Goal: Communication & Community: Answer question/provide support

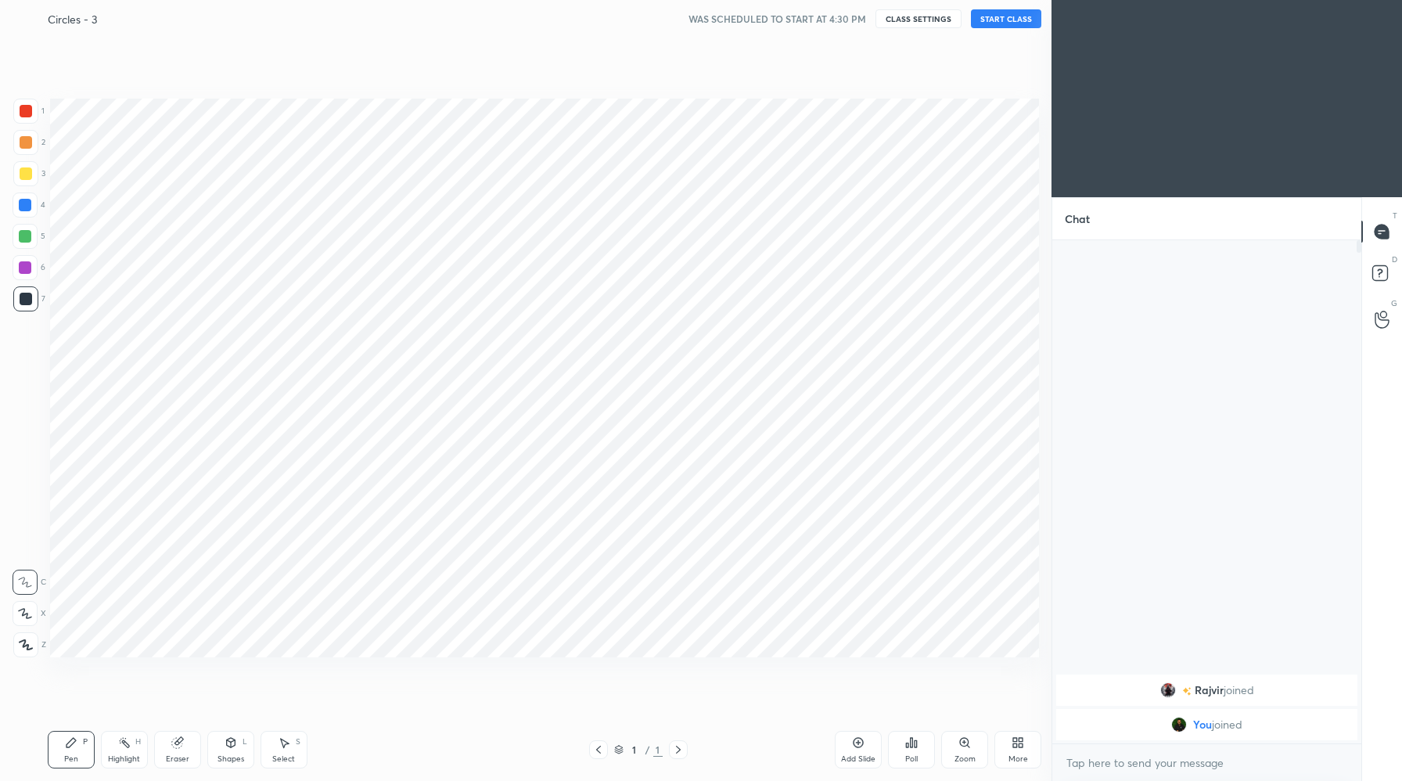
scroll to position [77554, 77246]
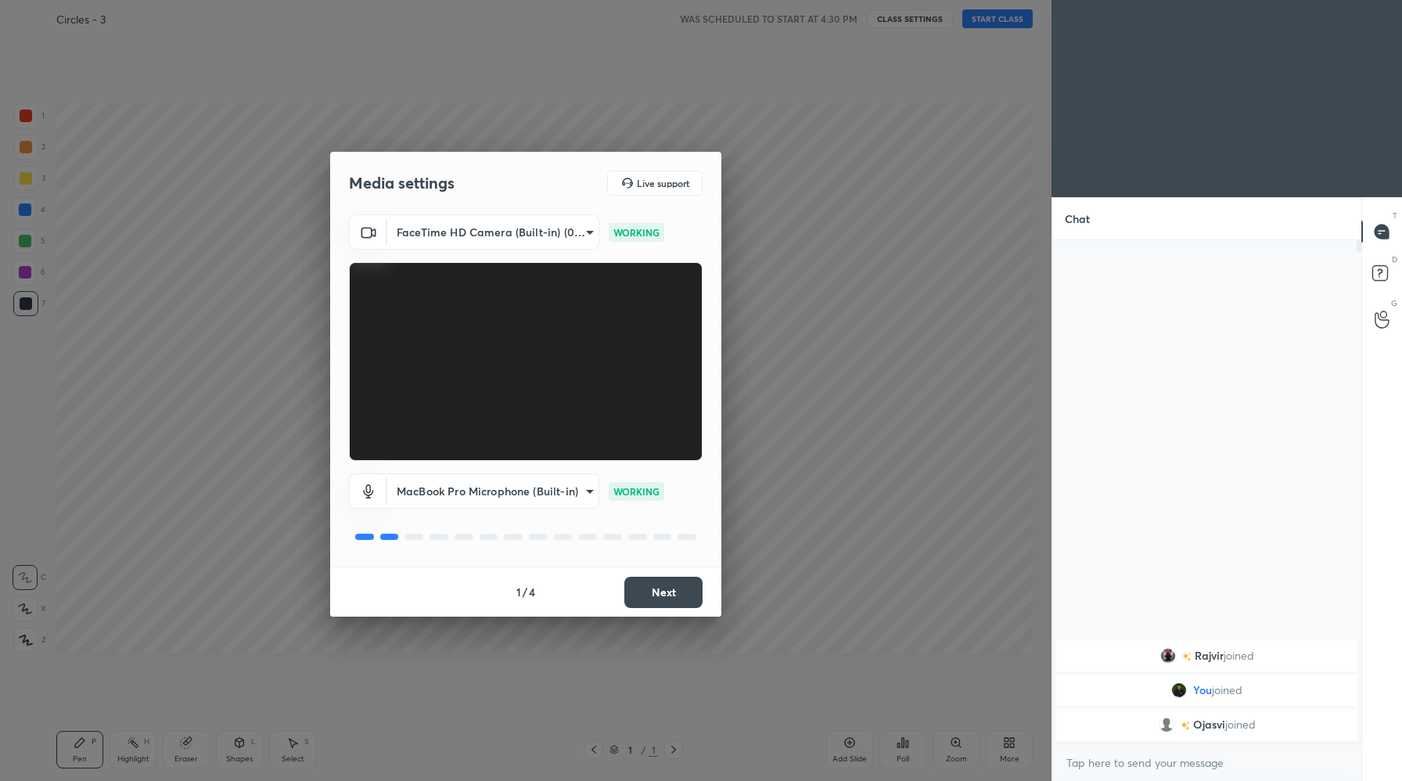
click at [644, 589] on button "Next" at bounding box center [663, 592] width 78 height 31
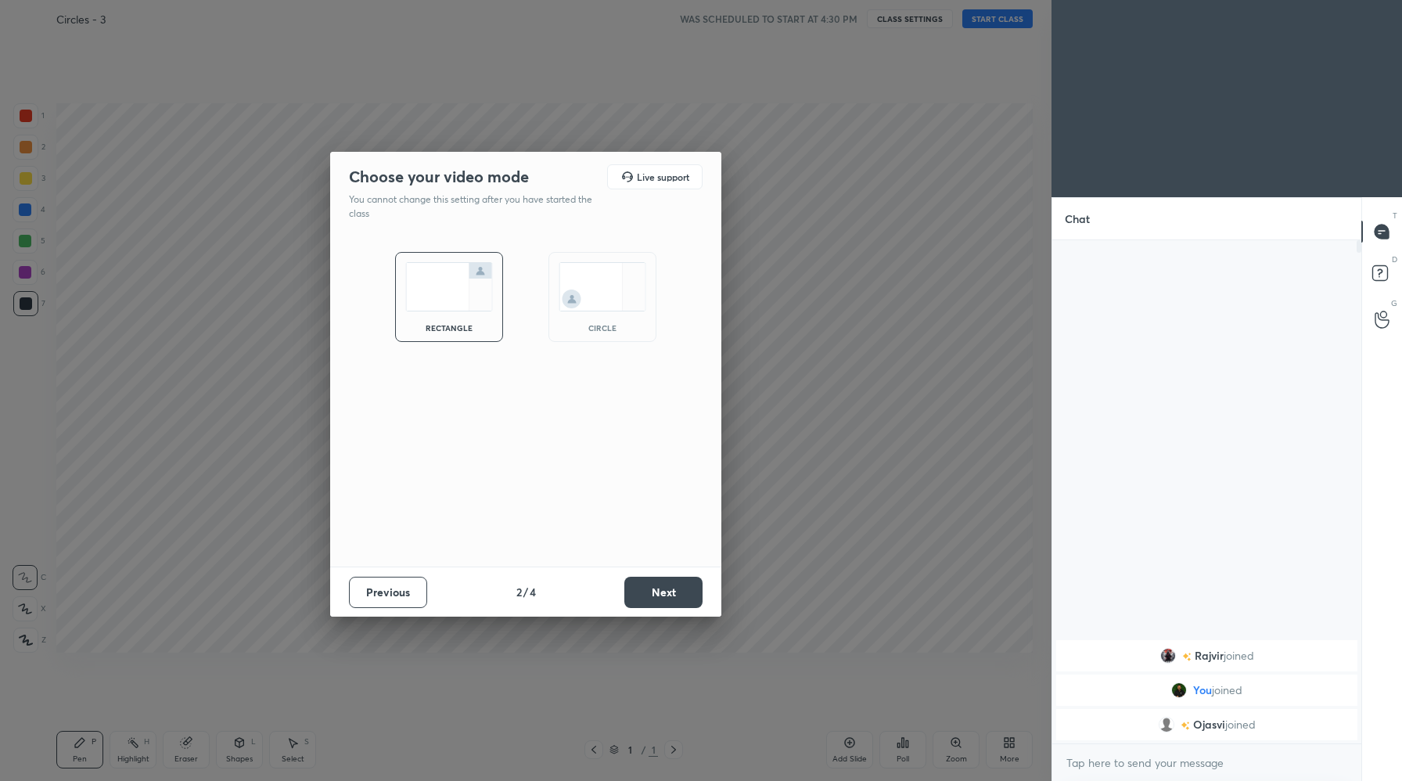
click at [649, 591] on button "Next" at bounding box center [663, 592] width 78 height 31
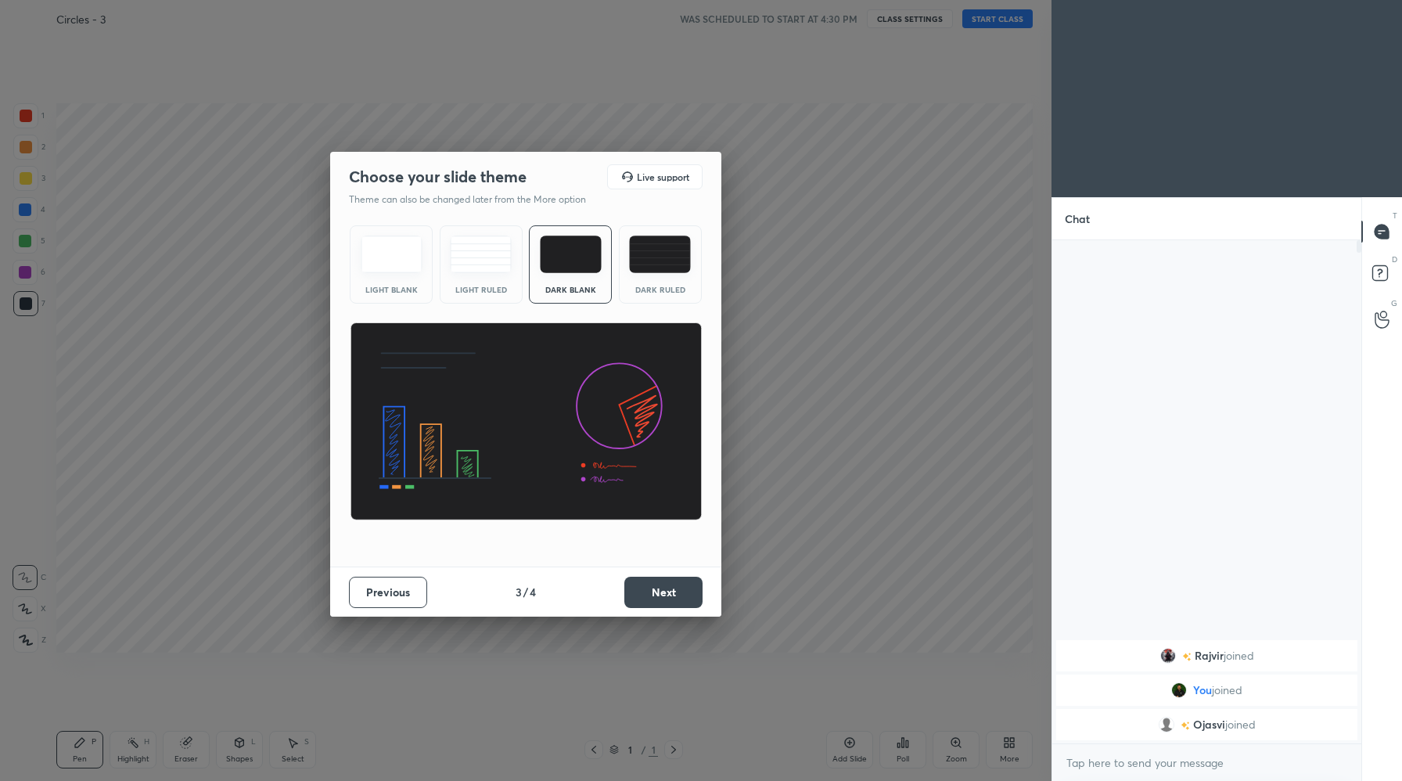
click at [649, 591] on button "Next" at bounding box center [663, 592] width 78 height 31
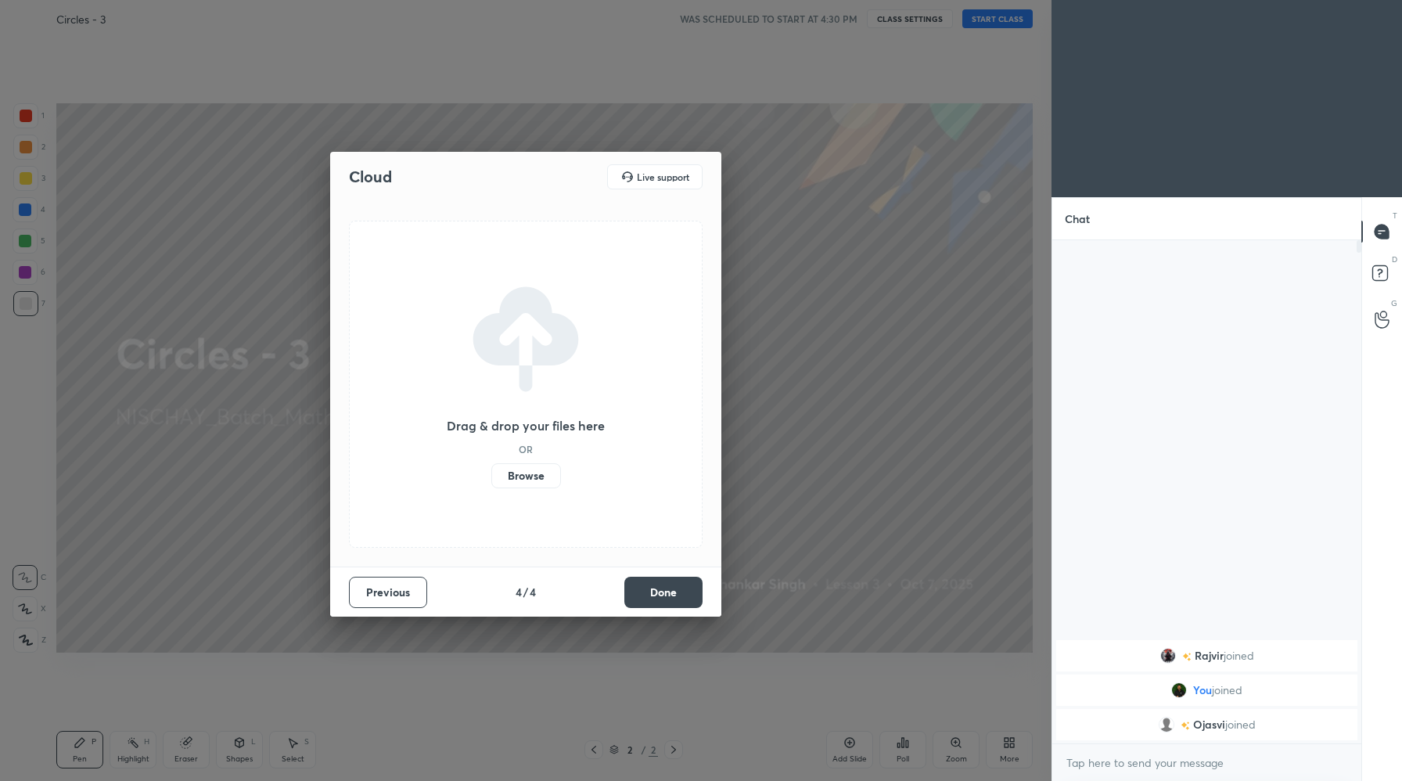
click at [649, 591] on button "Done" at bounding box center [663, 592] width 78 height 31
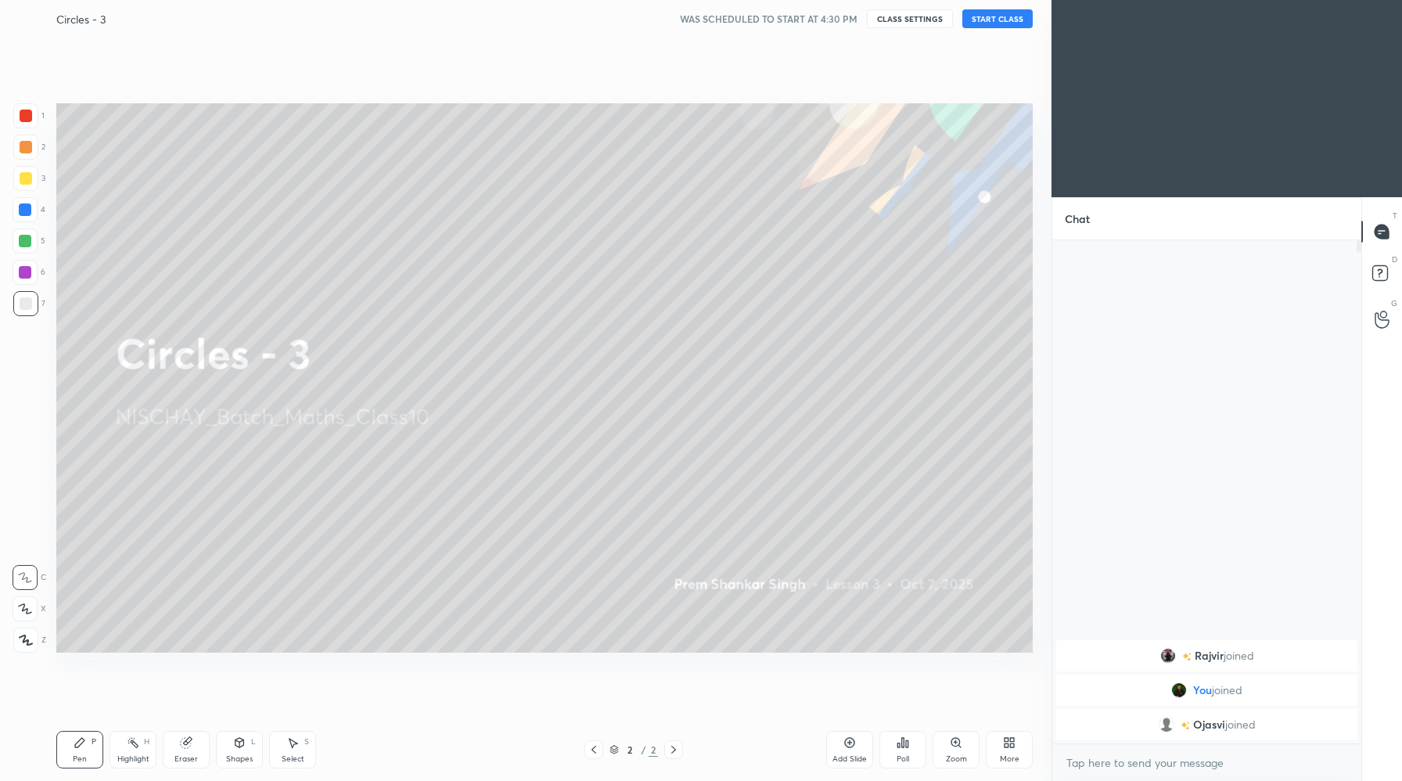
click at [988, 20] on button "START CLASS" at bounding box center [997, 18] width 70 height 19
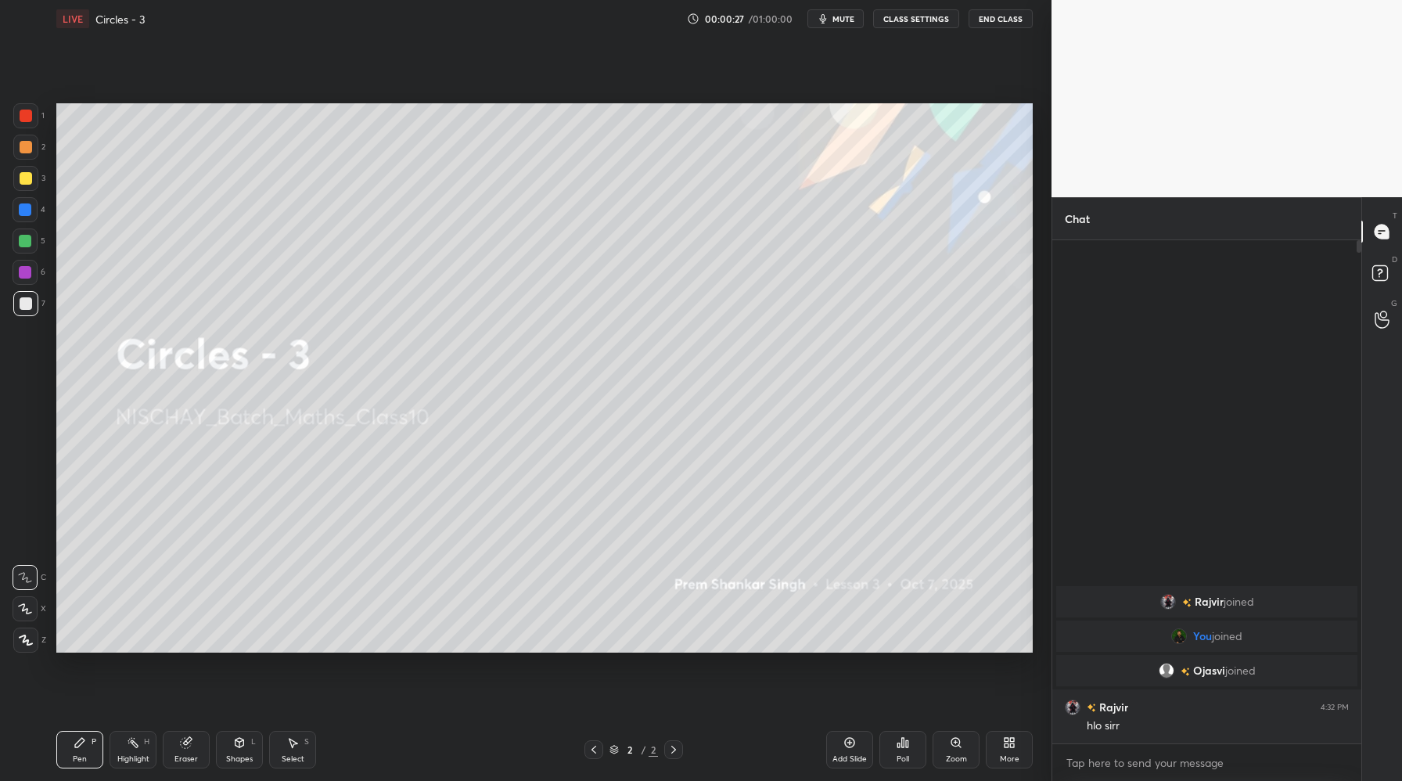
click at [1005, 750] on div "More" at bounding box center [1009, 750] width 47 height 38
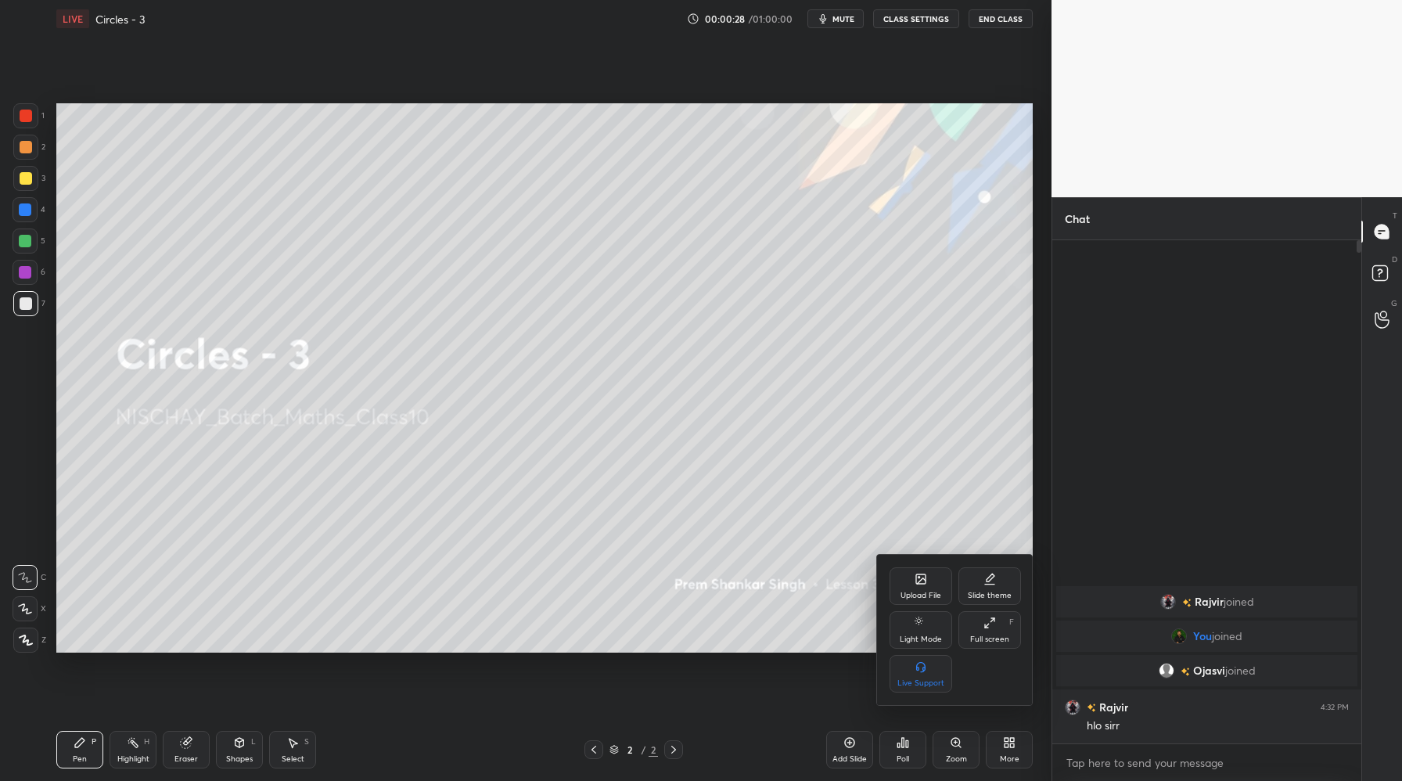
click at [927, 595] on div "Upload File" at bounding box center [920, 595] width 41 height 8
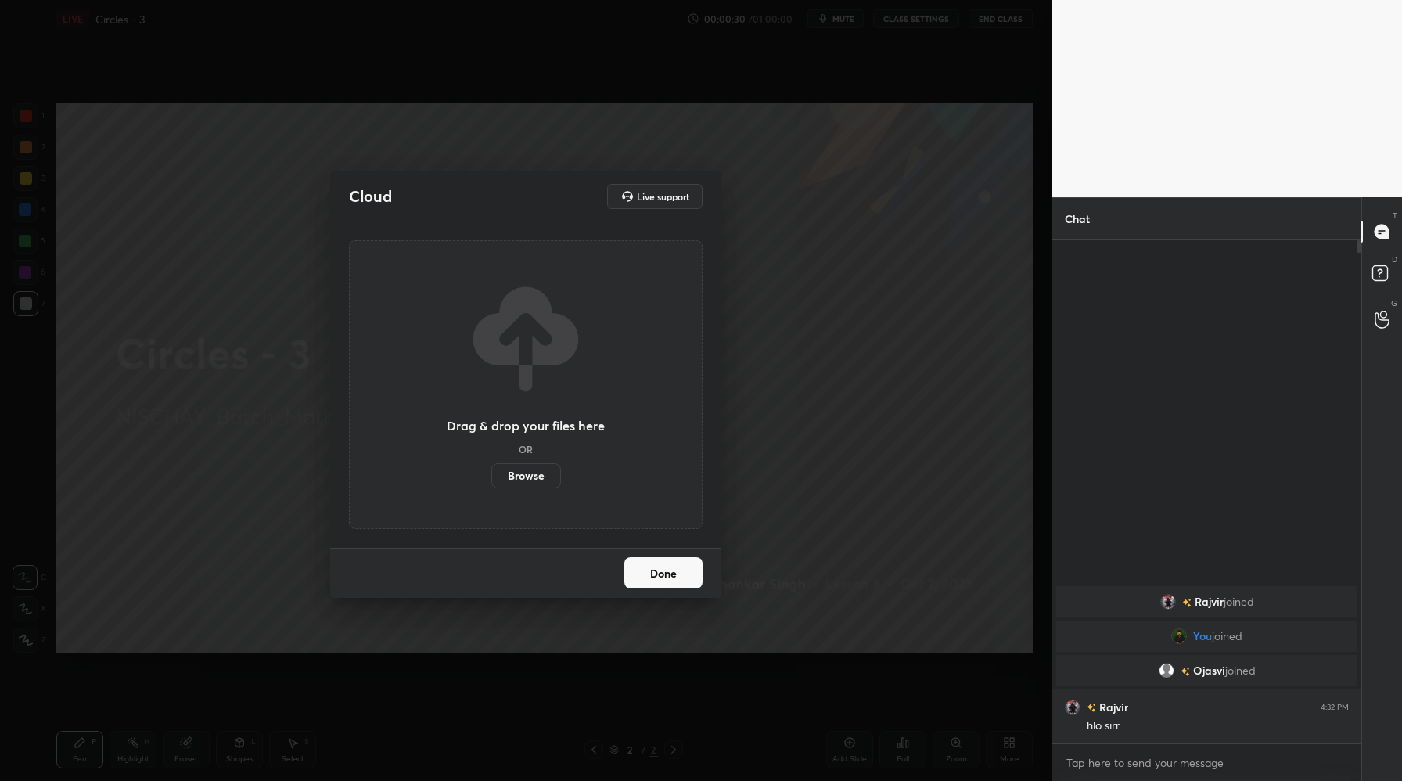
click at [518, 483] on label "Browse" at bounding box center [526, 475] width 70 height 25
click at [491, 483] on input "Browse" at bounding box center [491, 475] width 0 height 25
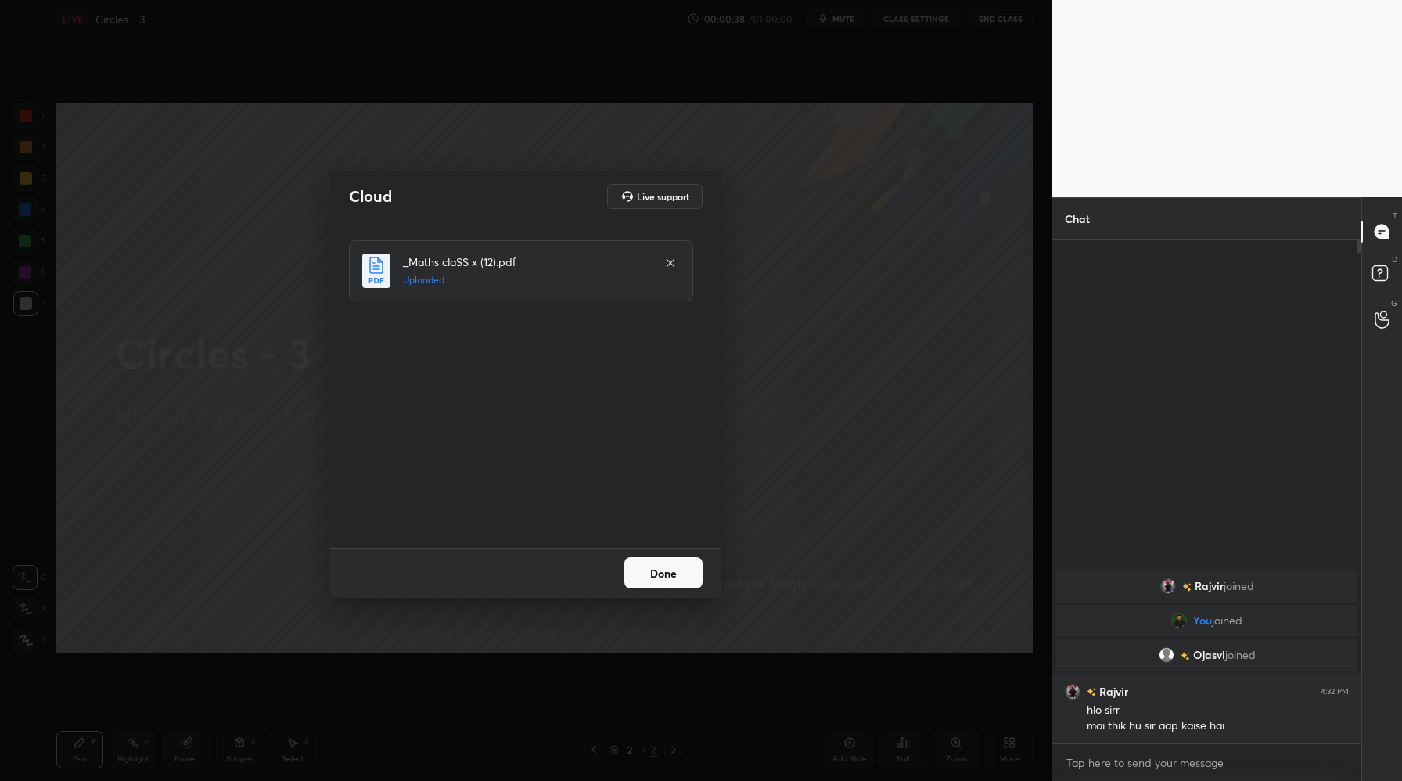
click at [674, 579] on button "Done" at bounding box center [663, 572] width 78 height 31
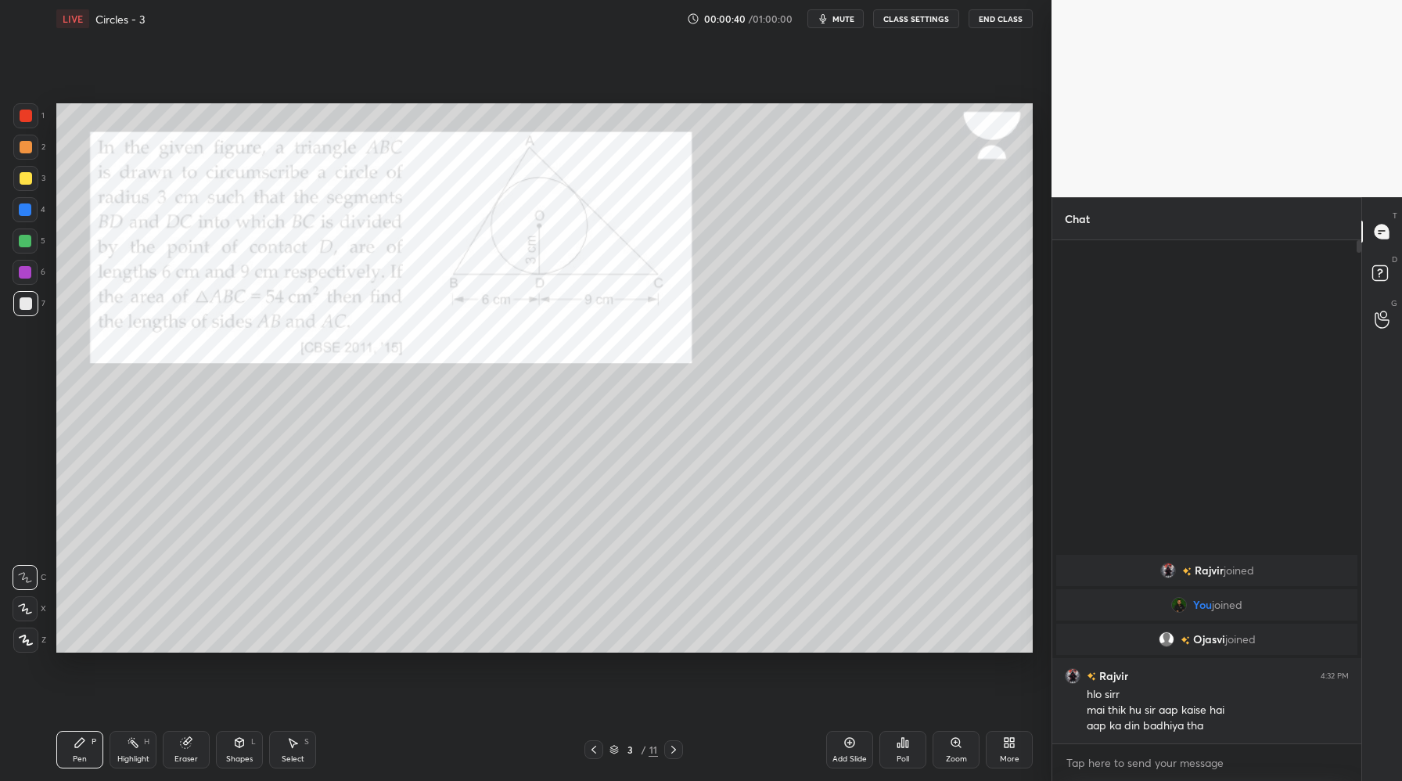
click at [595, 743] on icon at bounding box center [594, 749] width 13 height 13
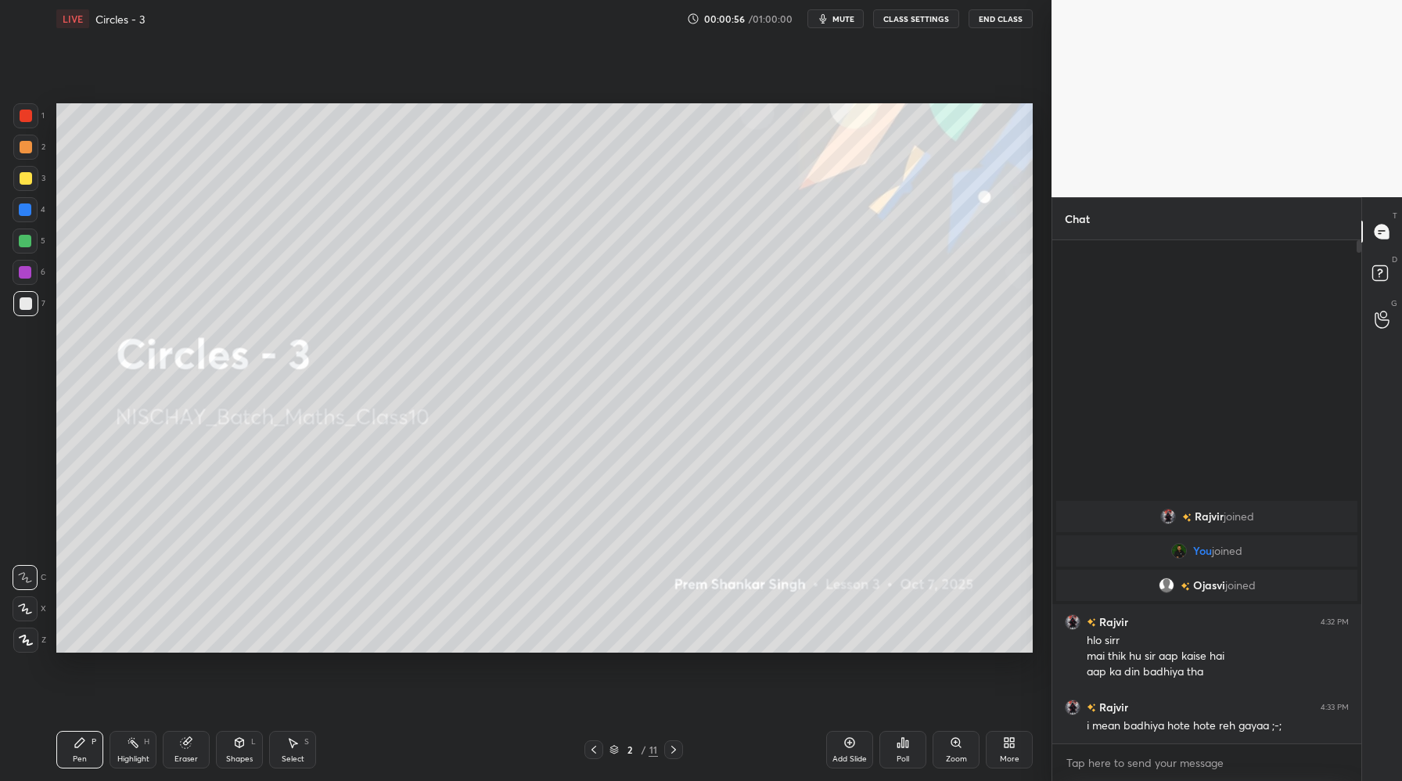
click at [34, 631] on div at bounding box center [25, 639] width 25 height 25
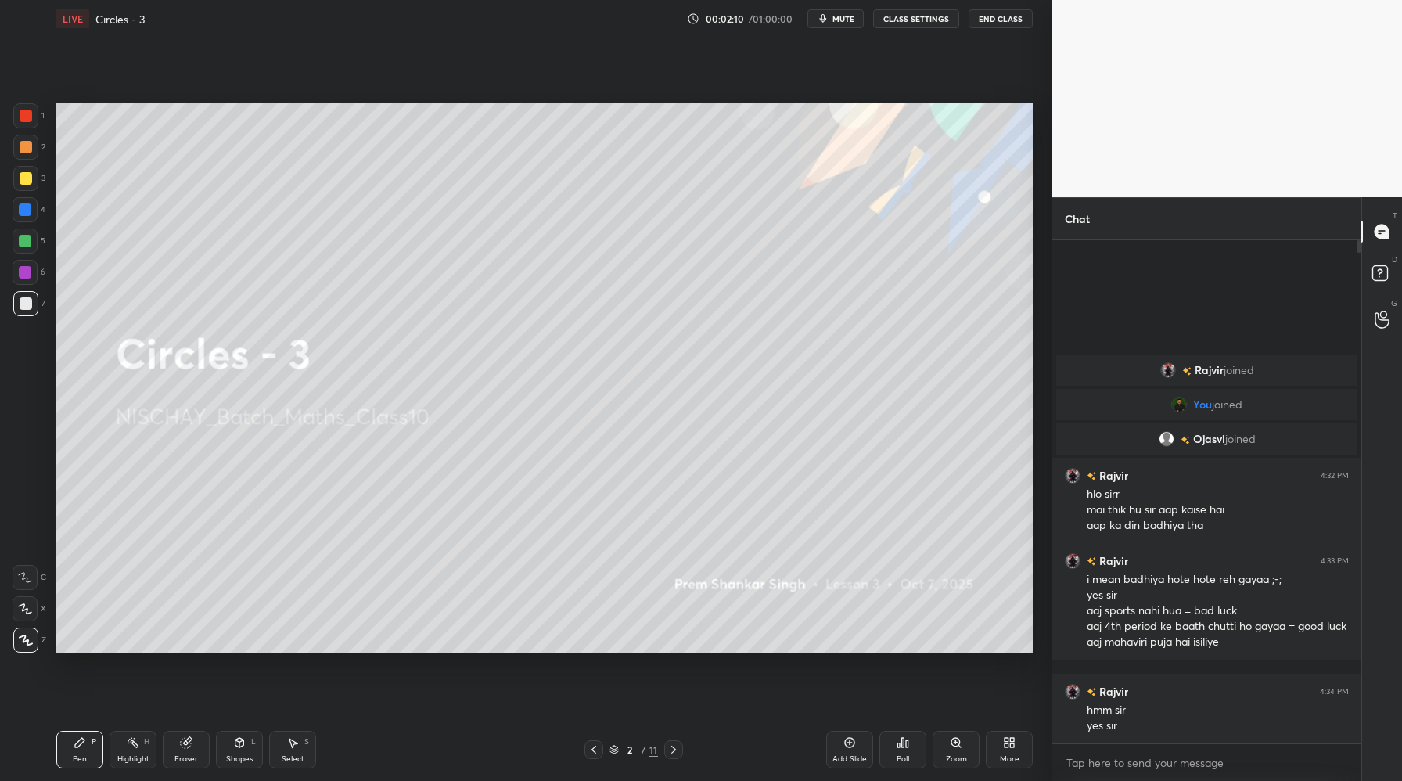
click at [673, 749] on icon at bounding box center [673, 749] width 13 height 13
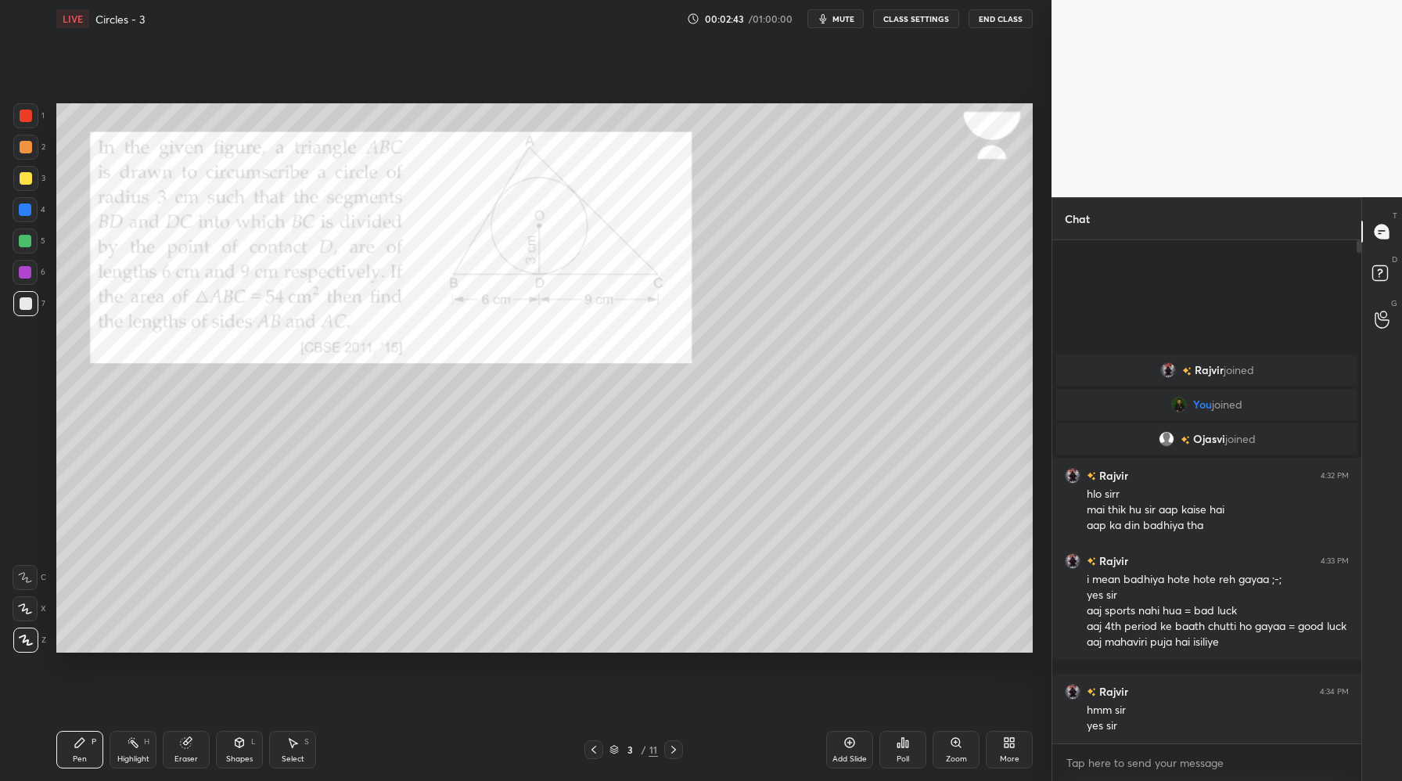
drag, startPoint x: 26, startPoint y: 117, endPoint x: 33, endPoint y: 121, distance: 8.1
click at [27, 117] on div at bounding box center [26, 116] width 13 height 13
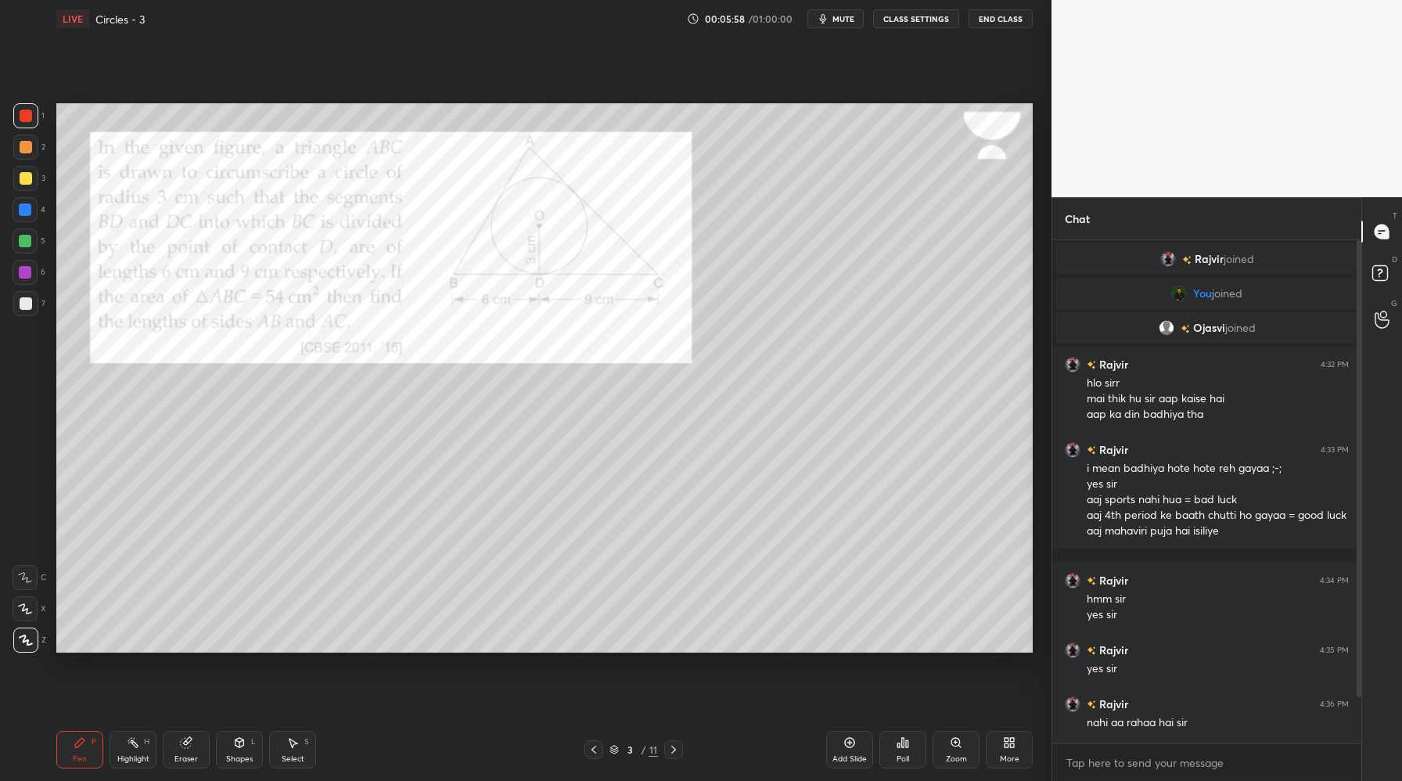
click at [25, 205] on div at bounding box center [25, 209] width 13 height 13
drag, startPoint x: 24, startPoint y: 306, endPoint x: 42, endPoint y: 319, distance: 22.4
click at [24, 307] on div at bounding box center [26, 303] width 13 height 13
click at [25, 241] on div at bounding box center [25, 241] width 13 height 13
drag, startPoint x: 27, startPoint y: 217, endPoint x: 55, endPoint y: 214, distance: 28.3
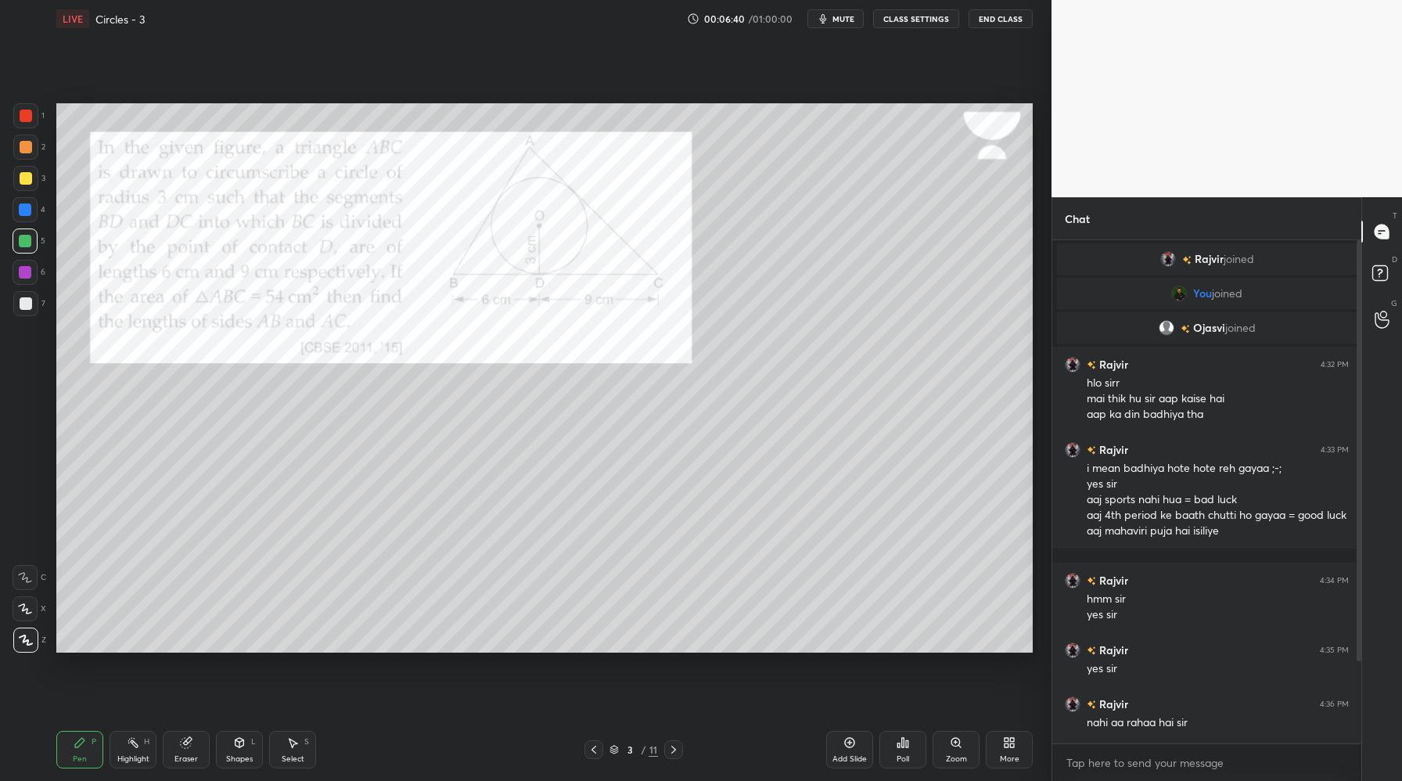
click at [27, 217] on div at bounding box center [25, 209] width 25 height 25
drag, startPoint x: 27, startPoint y: 272, endPoint x: 38, endPoint y: 269, distance: 10.6
click at [28, 274] on div at bounding box center [25, 272] width 13 height 13
click at [23, 302] on div at bounding box center [26, 303] width 13 height 13
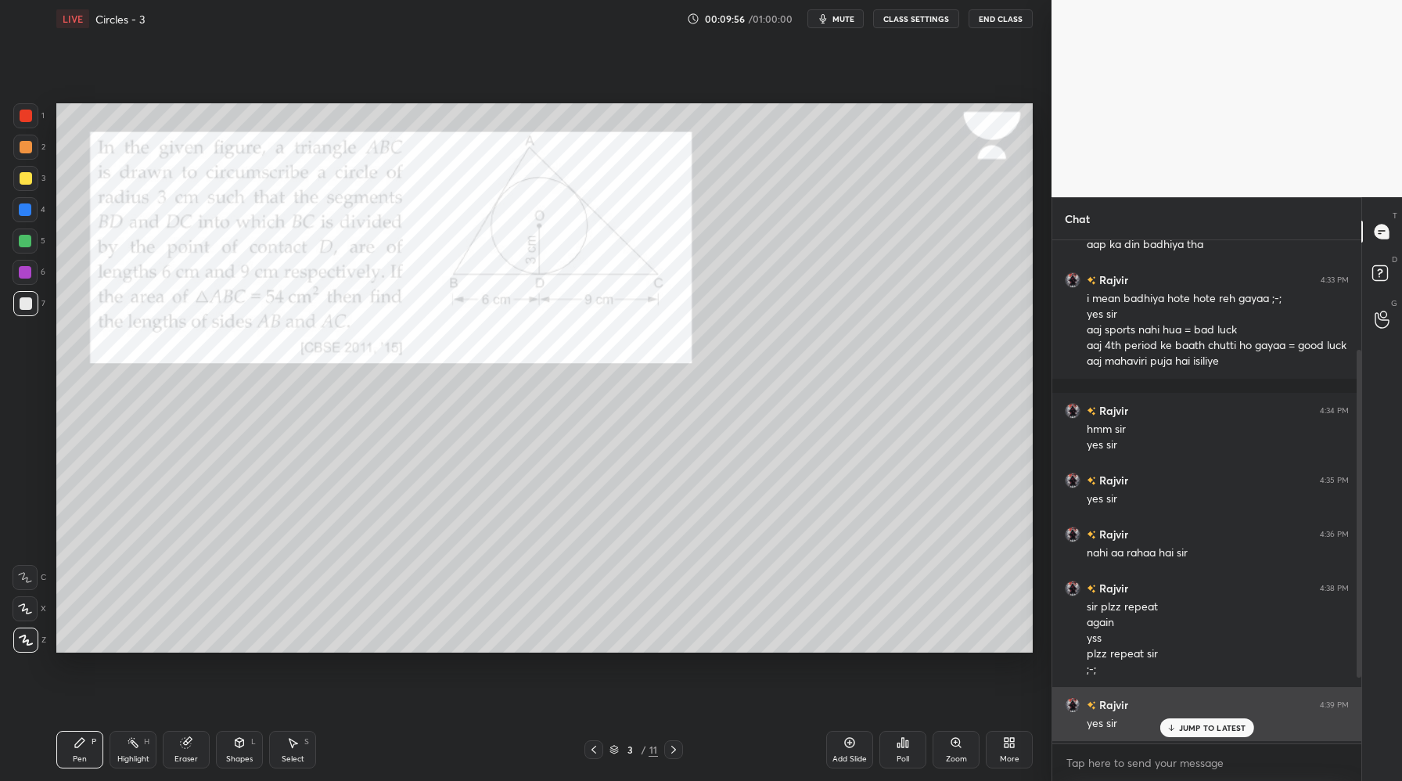
scroll to position [268, 0]
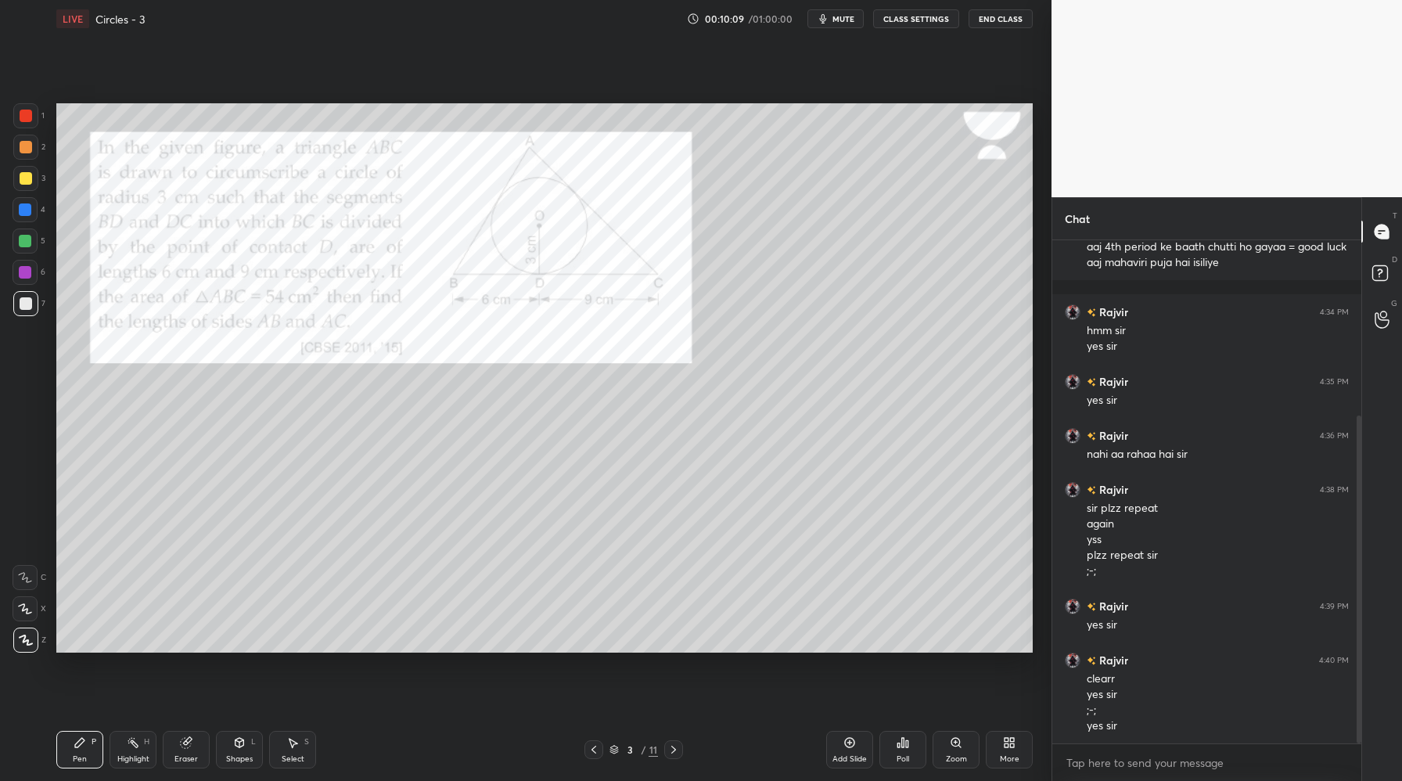
click at [28, 121] on div at bounding box center [26, 116] width 13 height 13
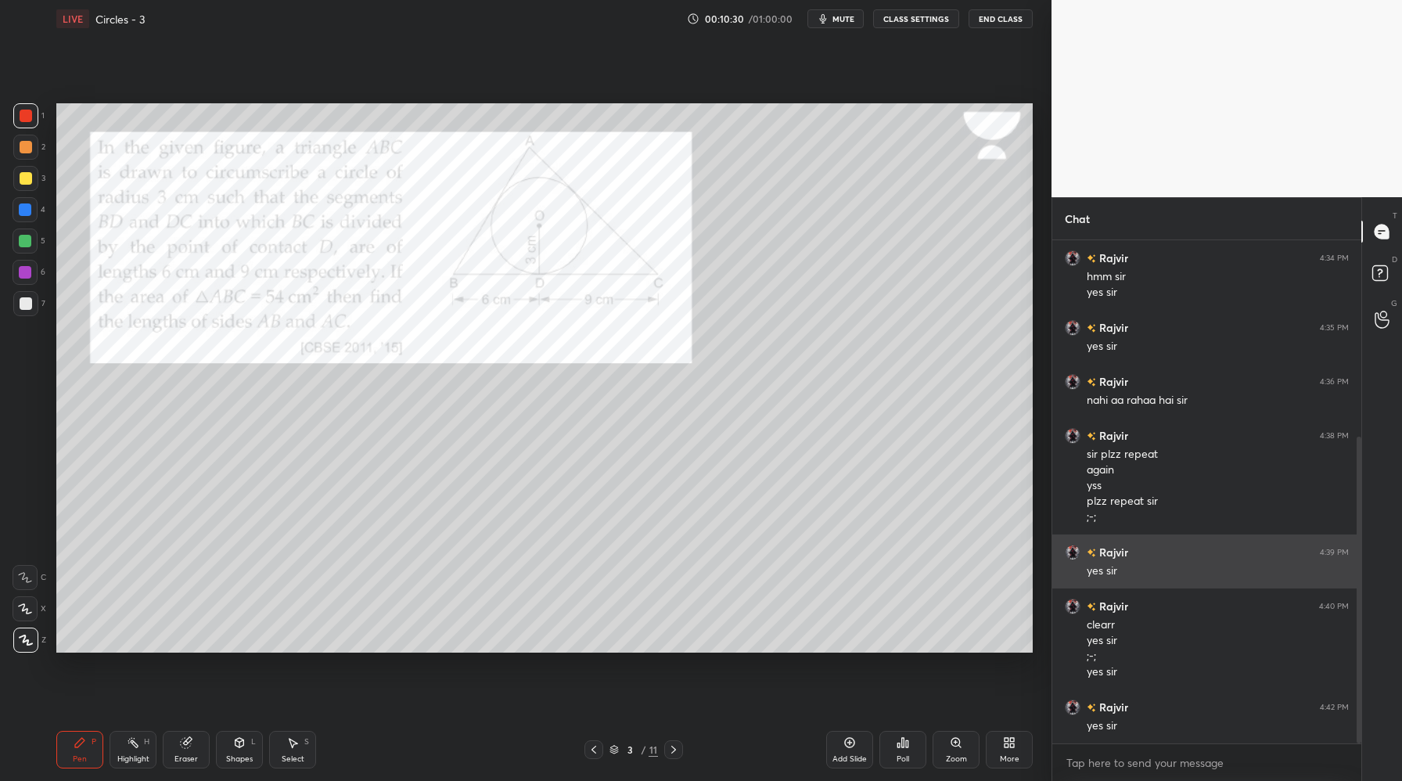
scroll to position [338, 0]
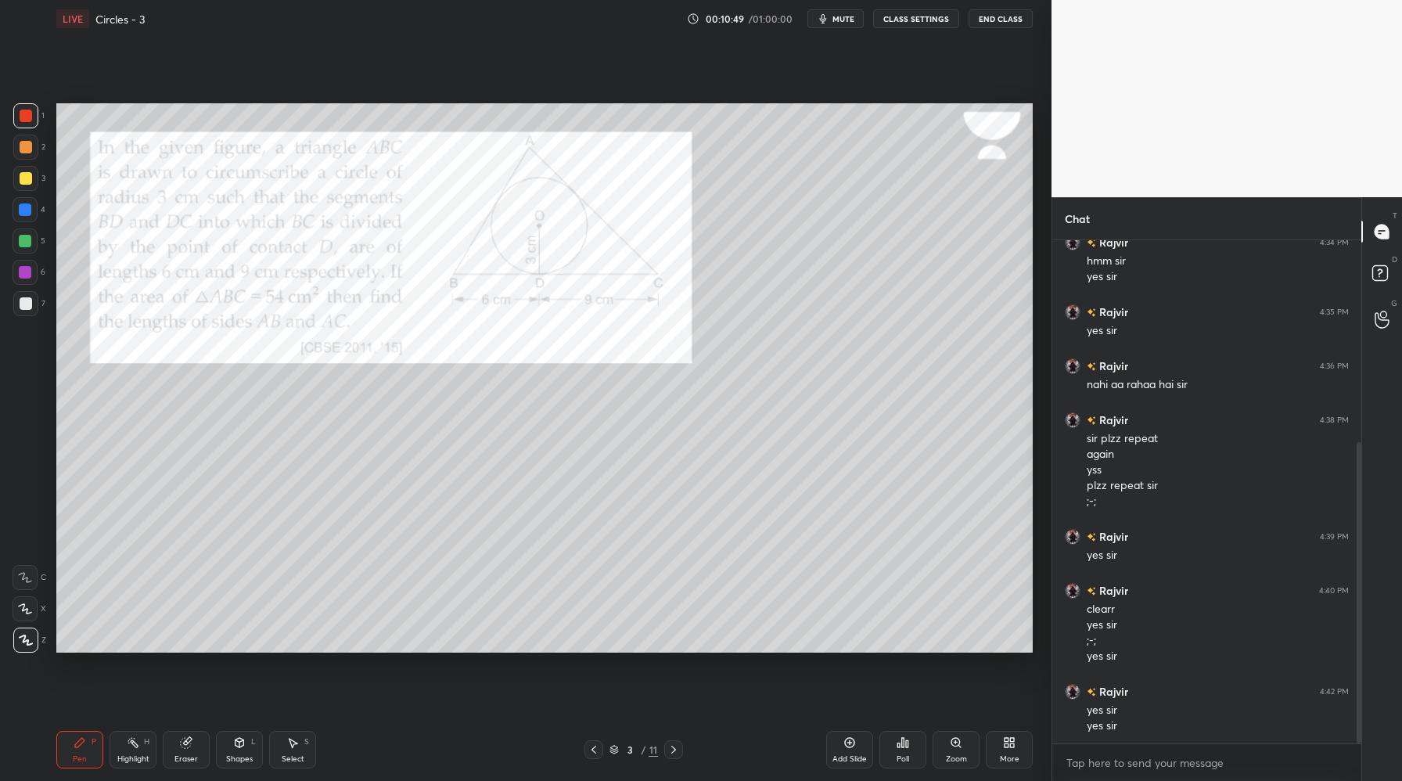
click at [673, 749] on icon at bounding box center [673, 749] width 13 height 13
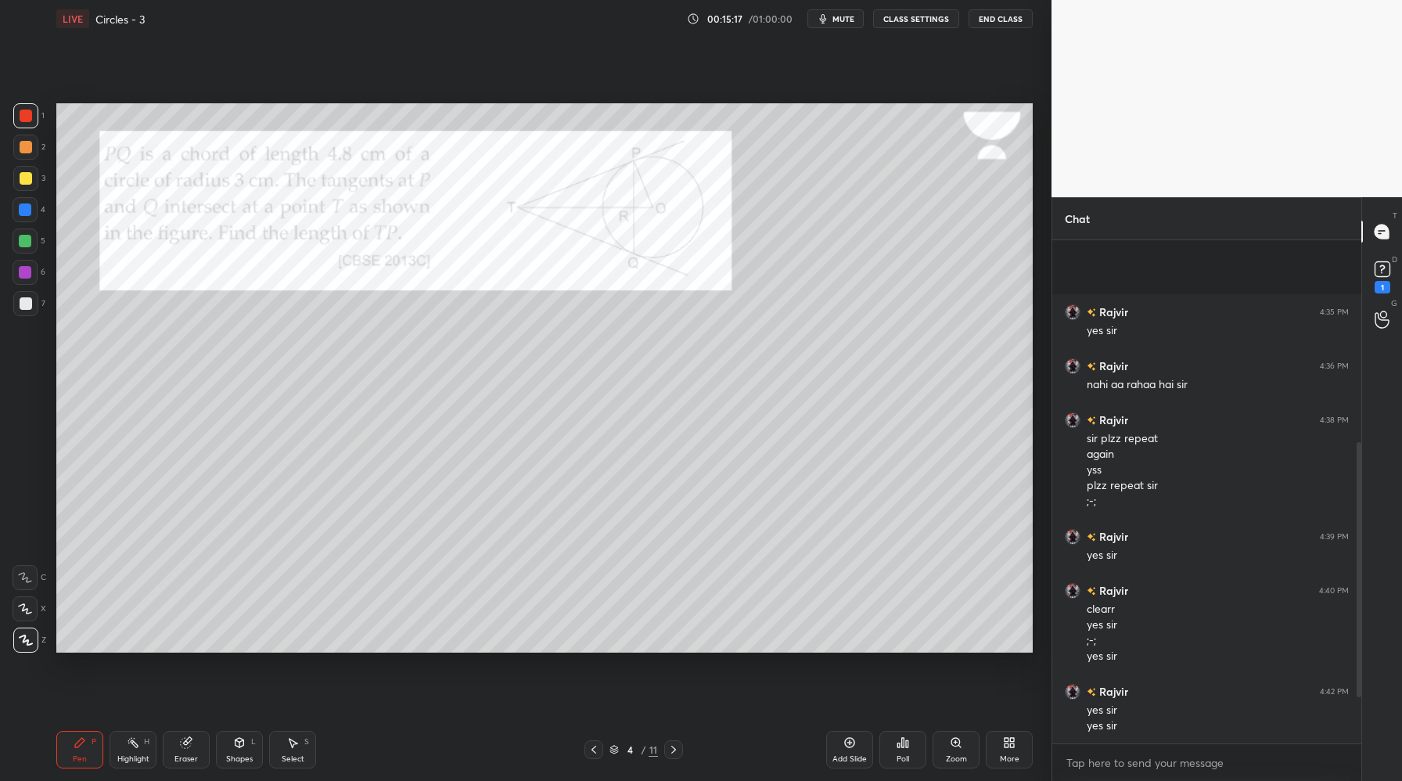
scroll to position [491, 0]
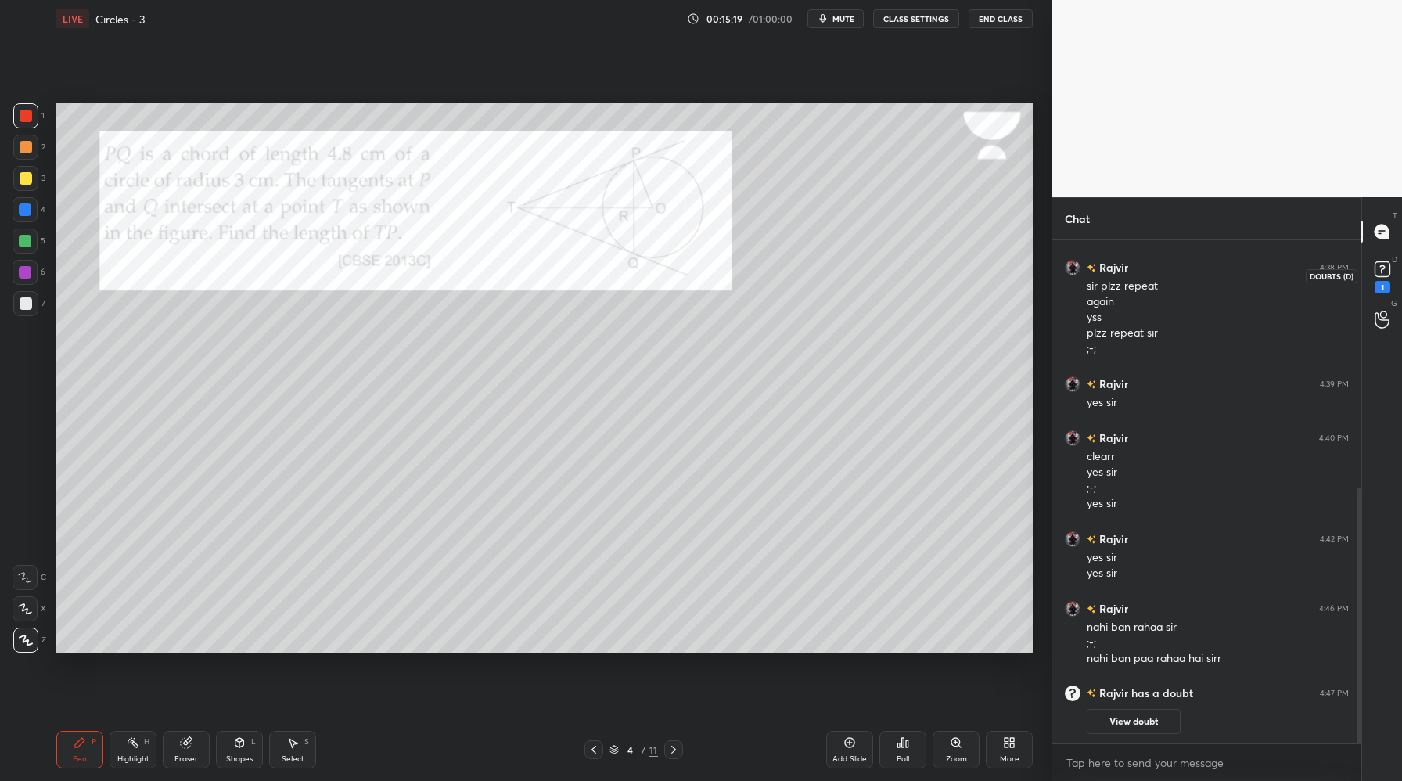
click at [1378, 275] on rect at bounding box center [1382, 269] width 15 height 15
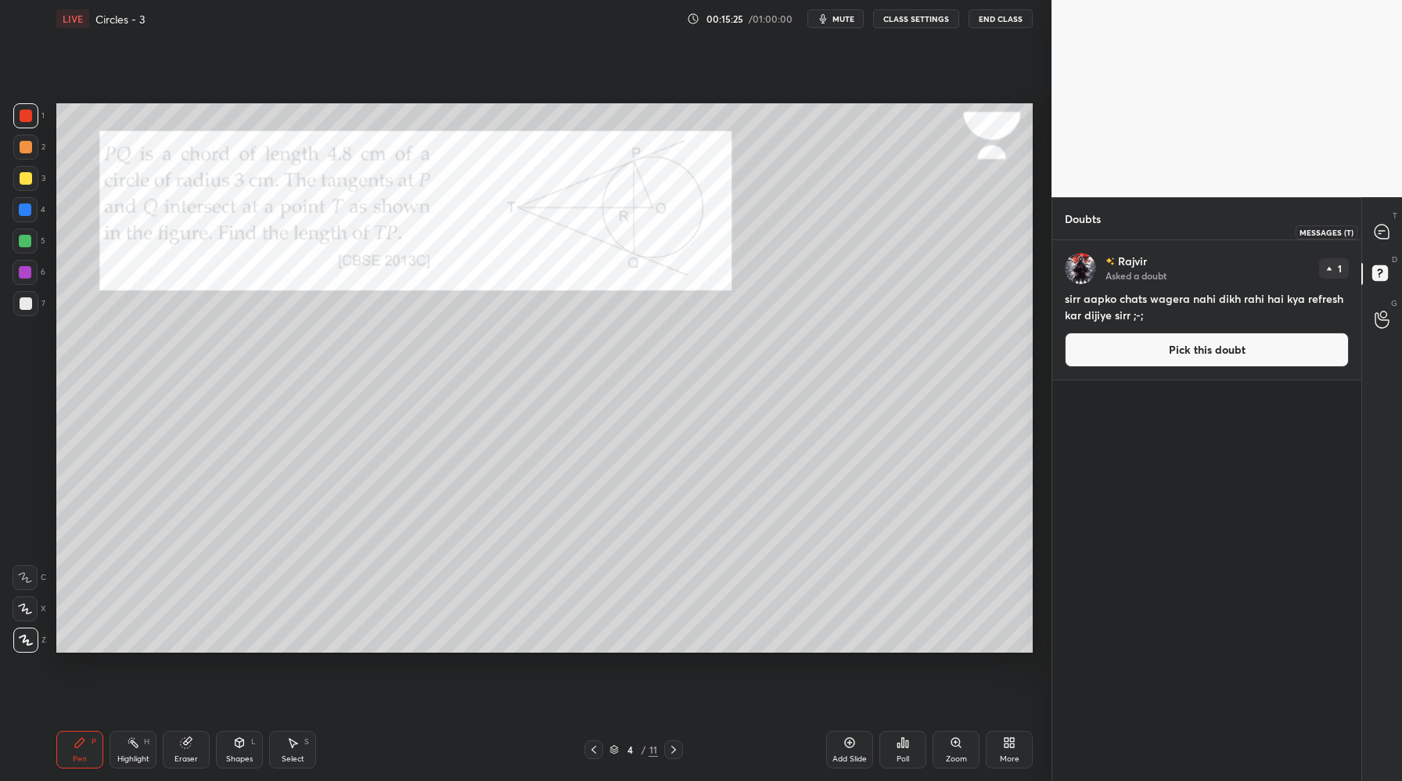
click at [1381, 239] on icon at bounding box center [1382, 232] width 16 height 16
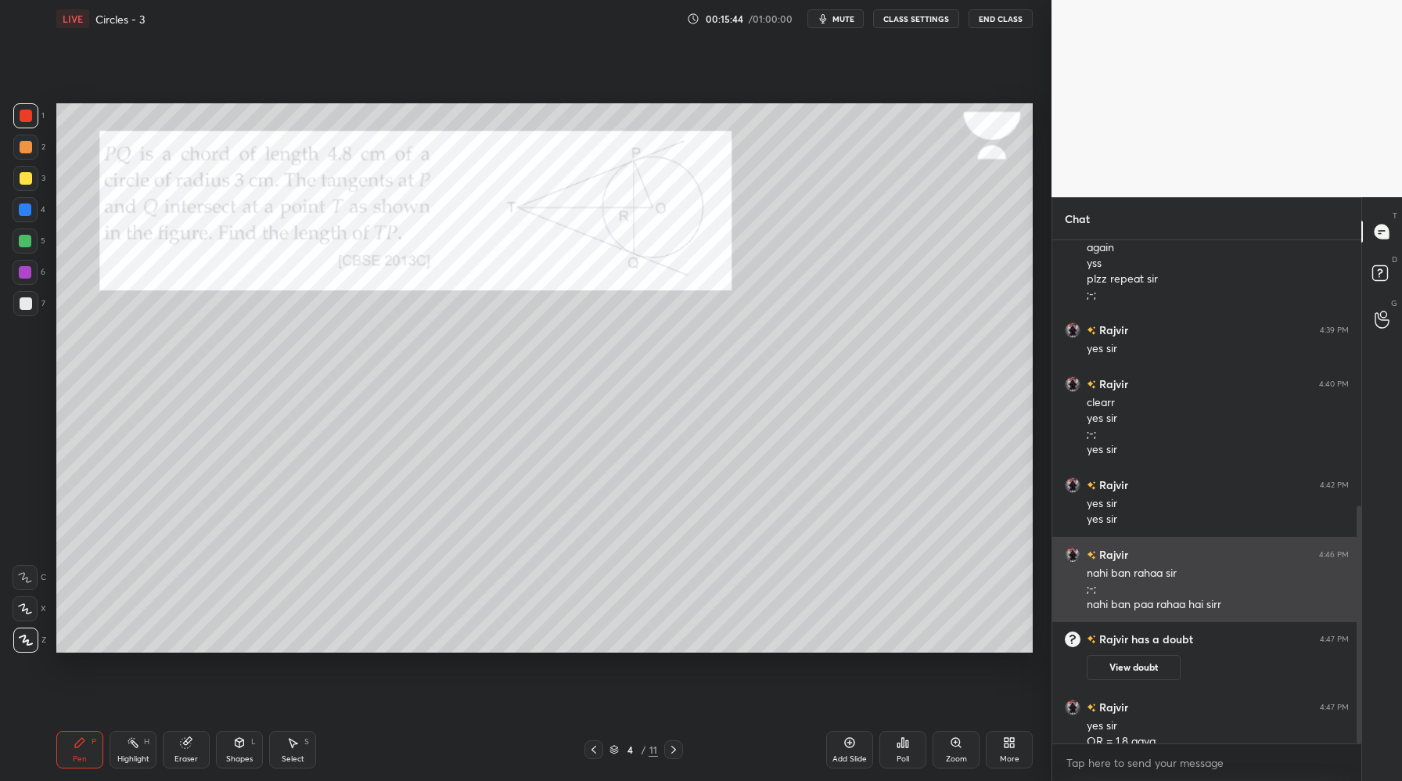
scroll to position [560, 0]
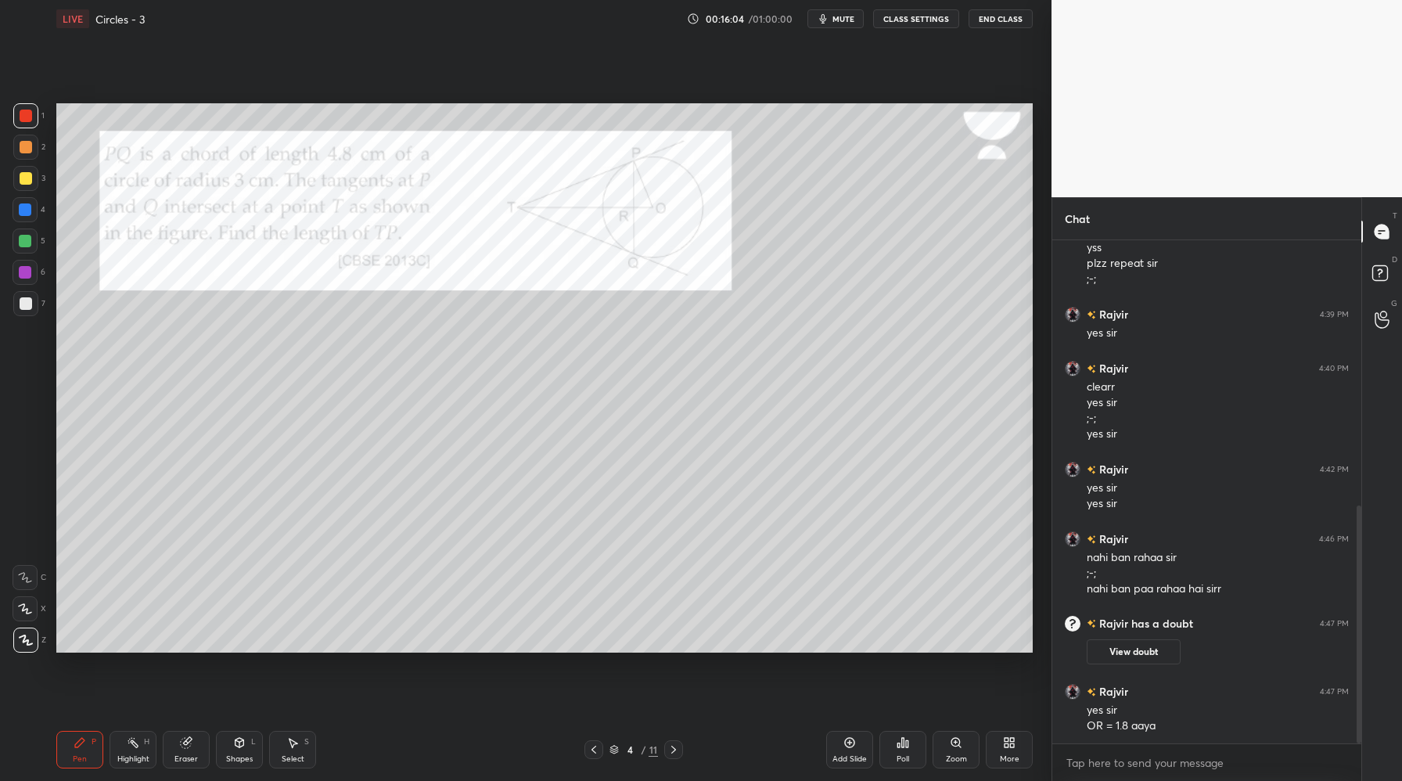
click at [182, 740] on icon at bounding box center [186, 743] width 10 height 10
click at [76, 751] on div "Pen P" at bounding box center [79, 750] width 47 height 38
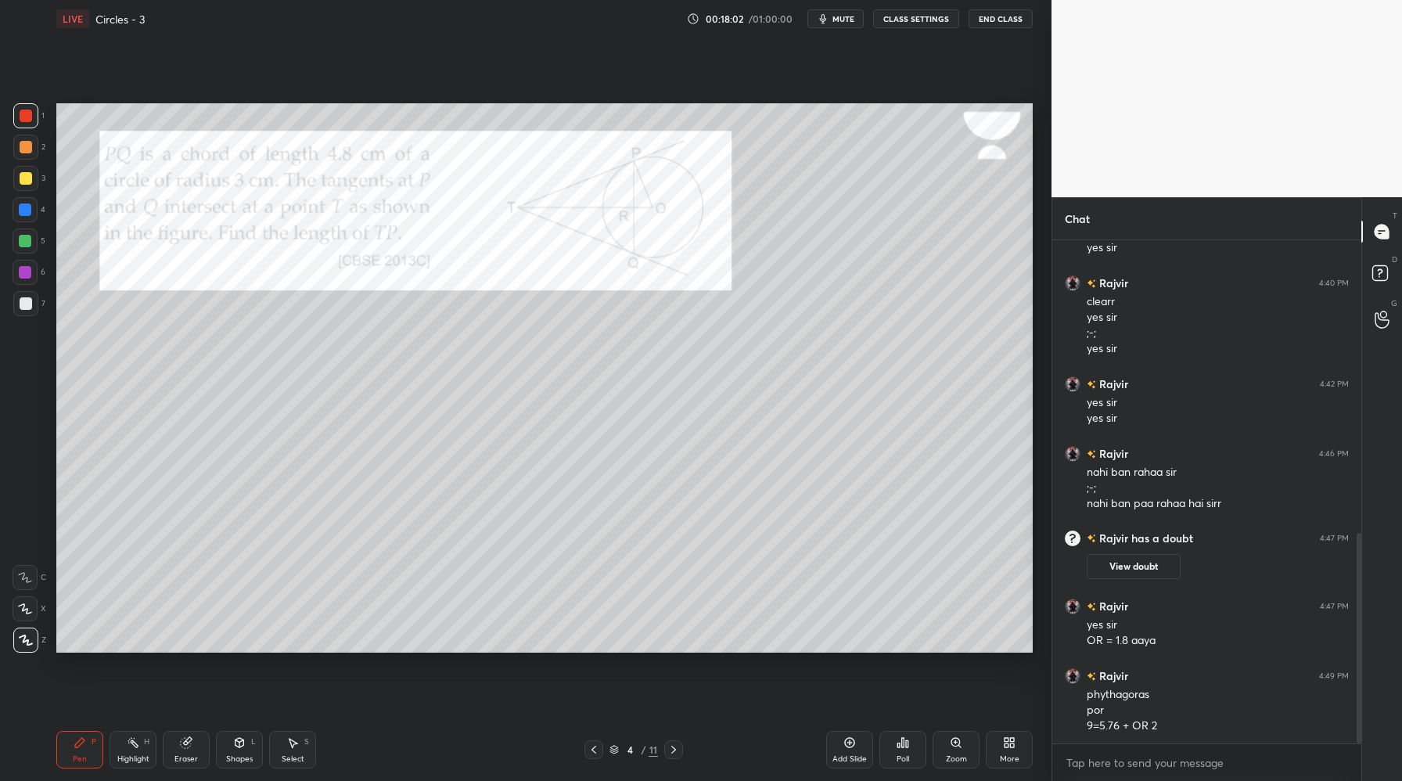
scroll to position [699, 0]
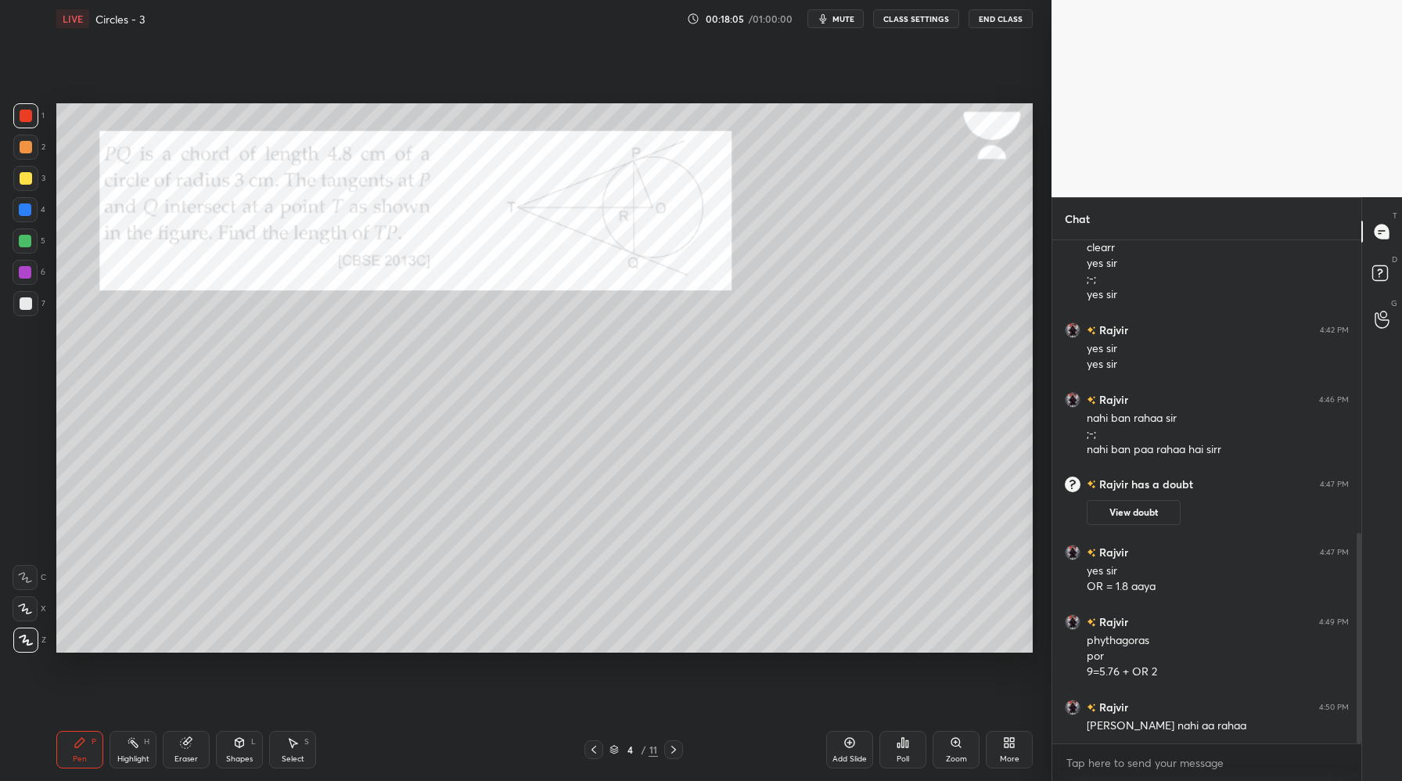
click at [29, 303] on div at bounding box center [26, 303] width 13 height 13
drag, startPoint x: 24, startPoint y: 179, endPoint x: 44, endPoint y: 217, distance: 42.3
click at [25, 180] on div at bounding box center [26, 178] width 13 height 13
click at [23, 116] on div at bounding box center [26, 116] width 13 height 13
drag, startPoint x: 18, startPoint y: 176, endPoint x: 24, endPoint y: 195, distance: 19.8
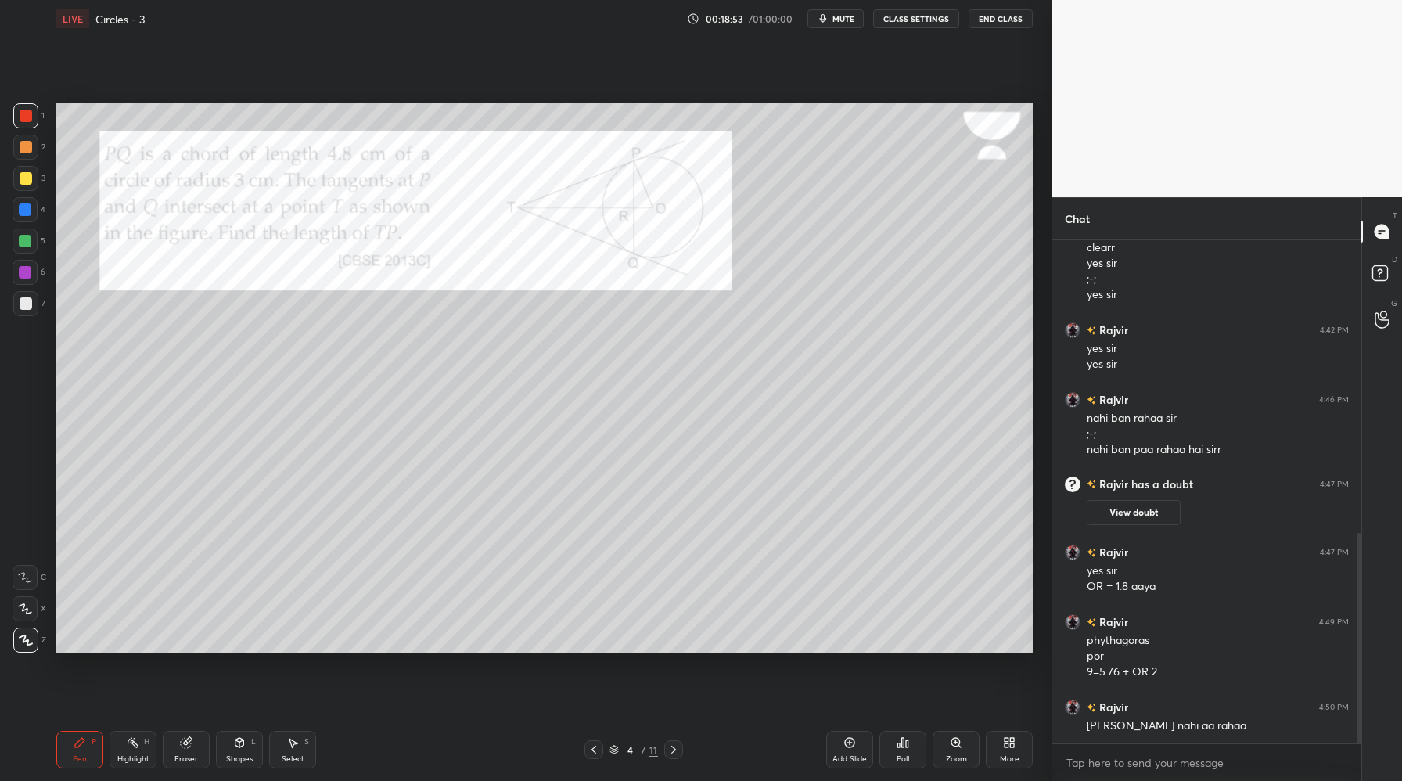
click at [20, 177] on div at bounding box center [26, 178] width 13 height 13
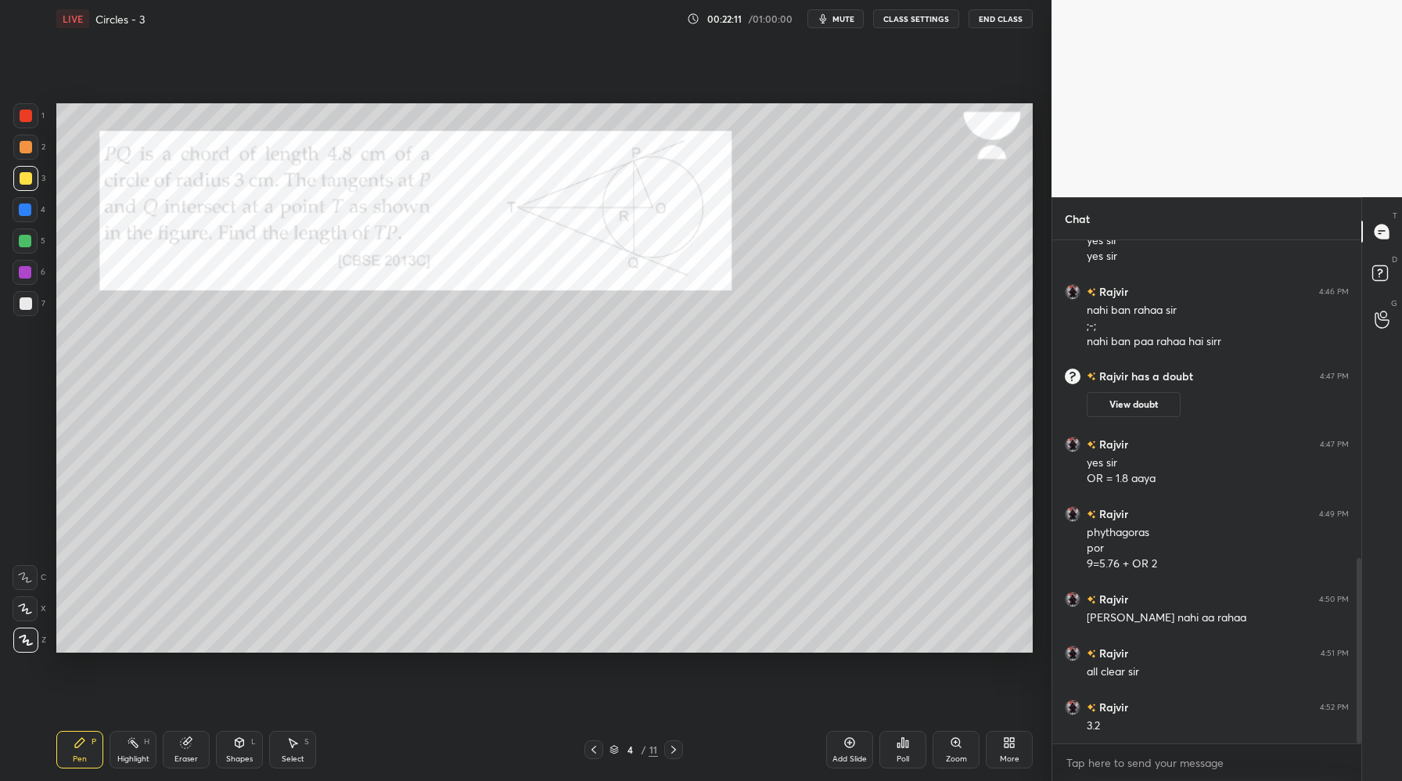
scroll to position [861, 0]
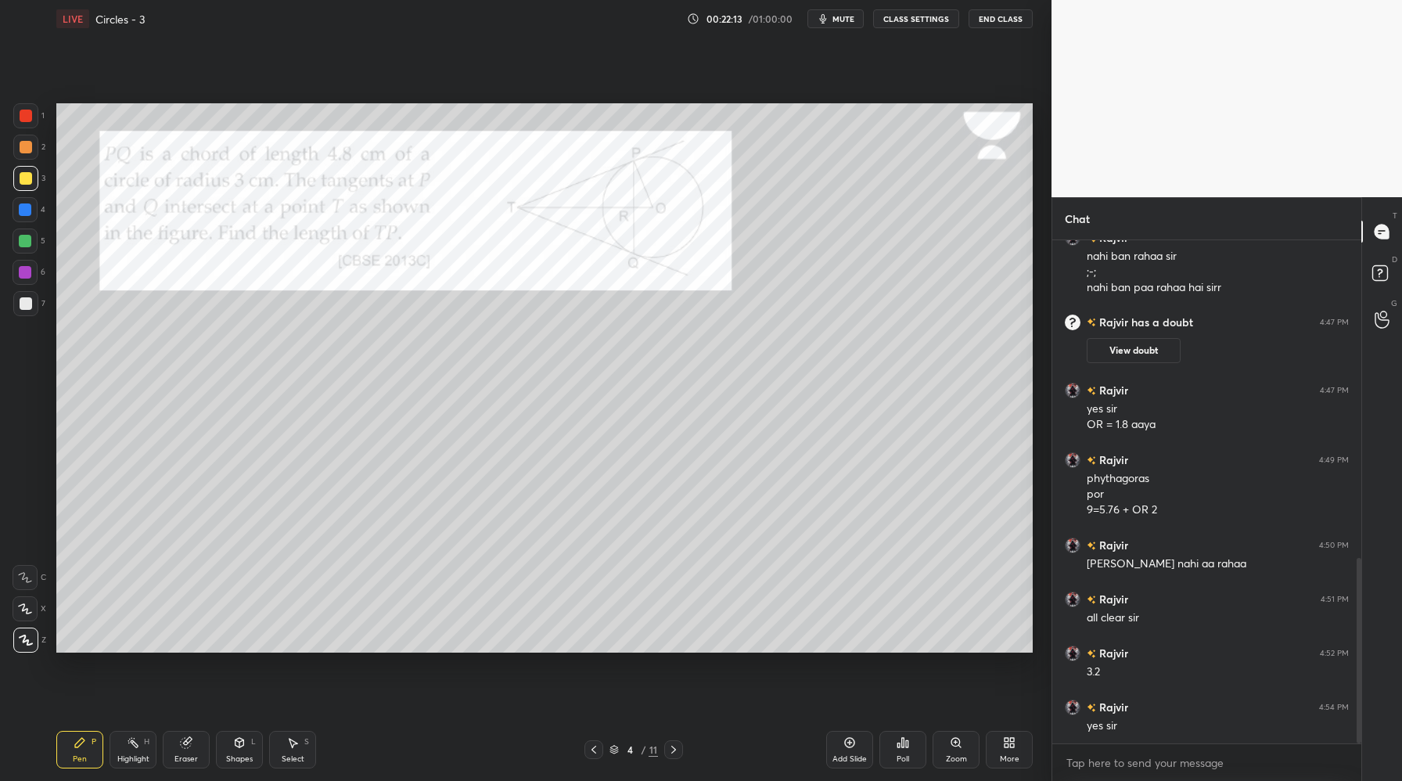
click at [674, 748] on icon at bounding box center [673, 750] width 5 height 8
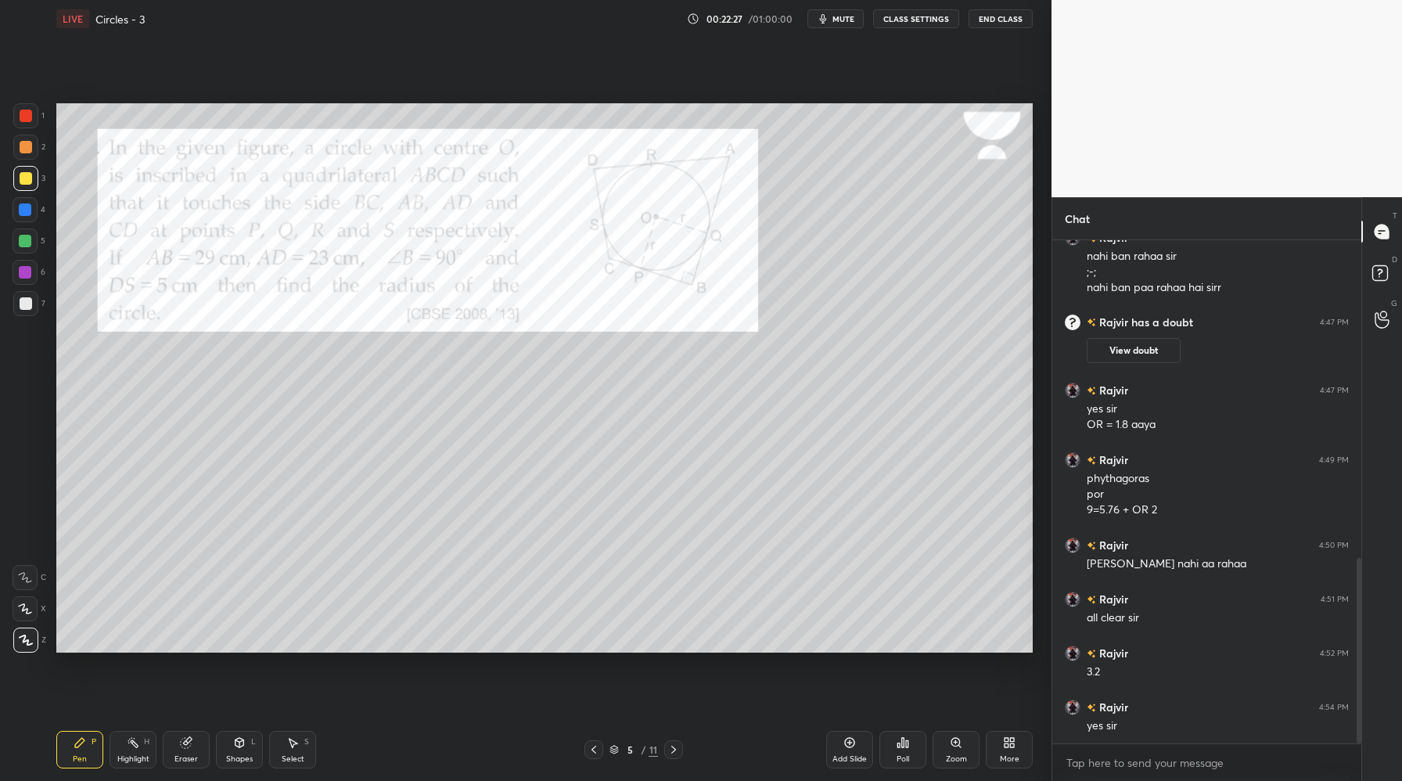
click at [20, 267] on div at bounding box center [25, 272] width 13 height 13
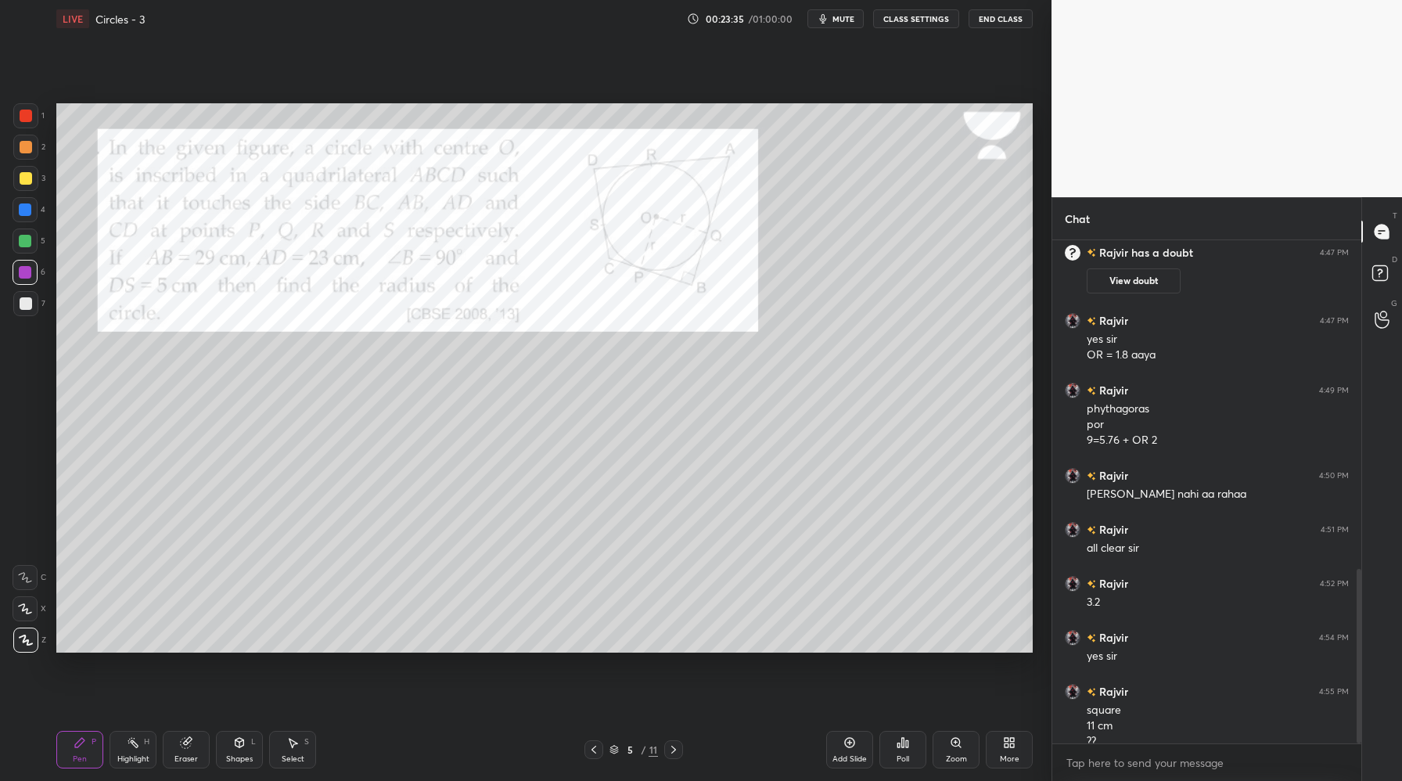
scroll to position [947, 0]
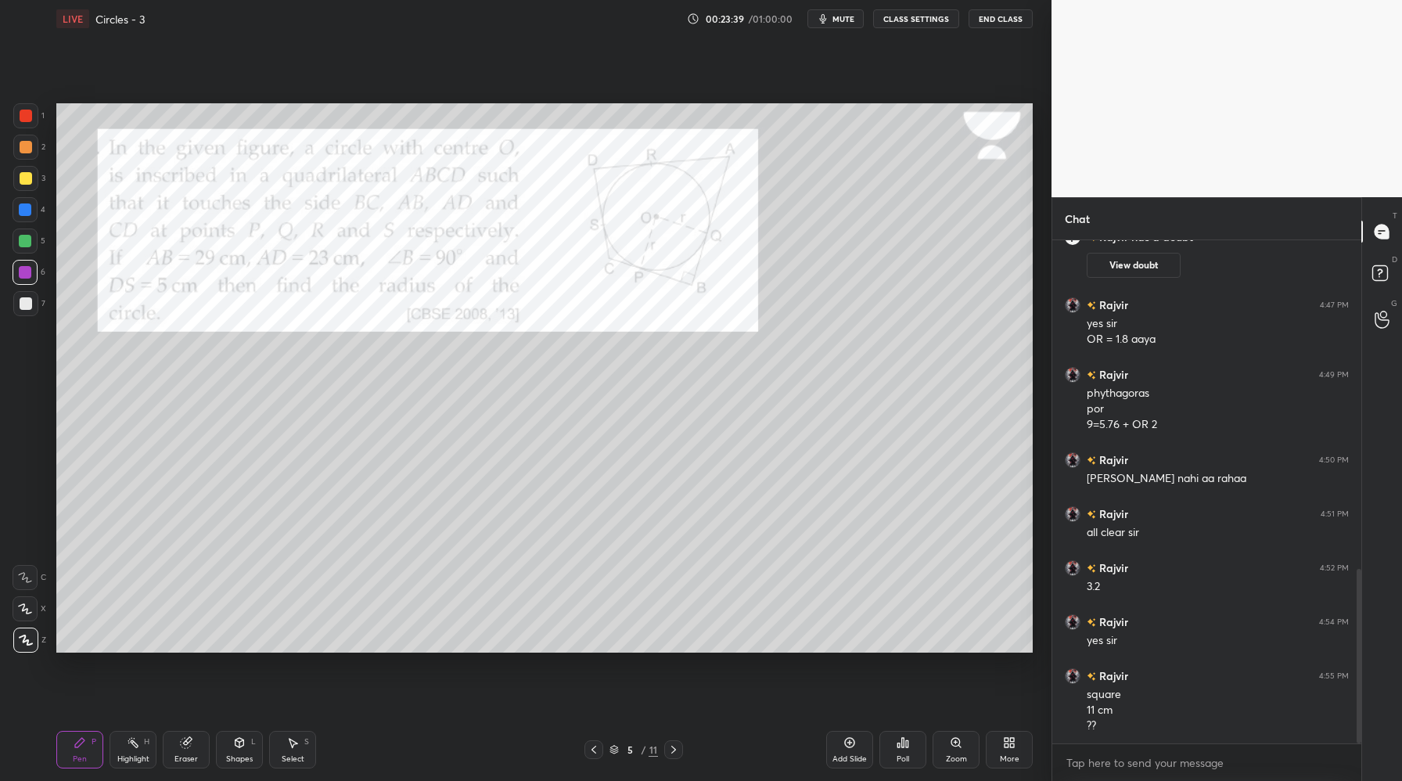
click at [26, 119] on div at bounding box center [26, 116] width 13 height 13
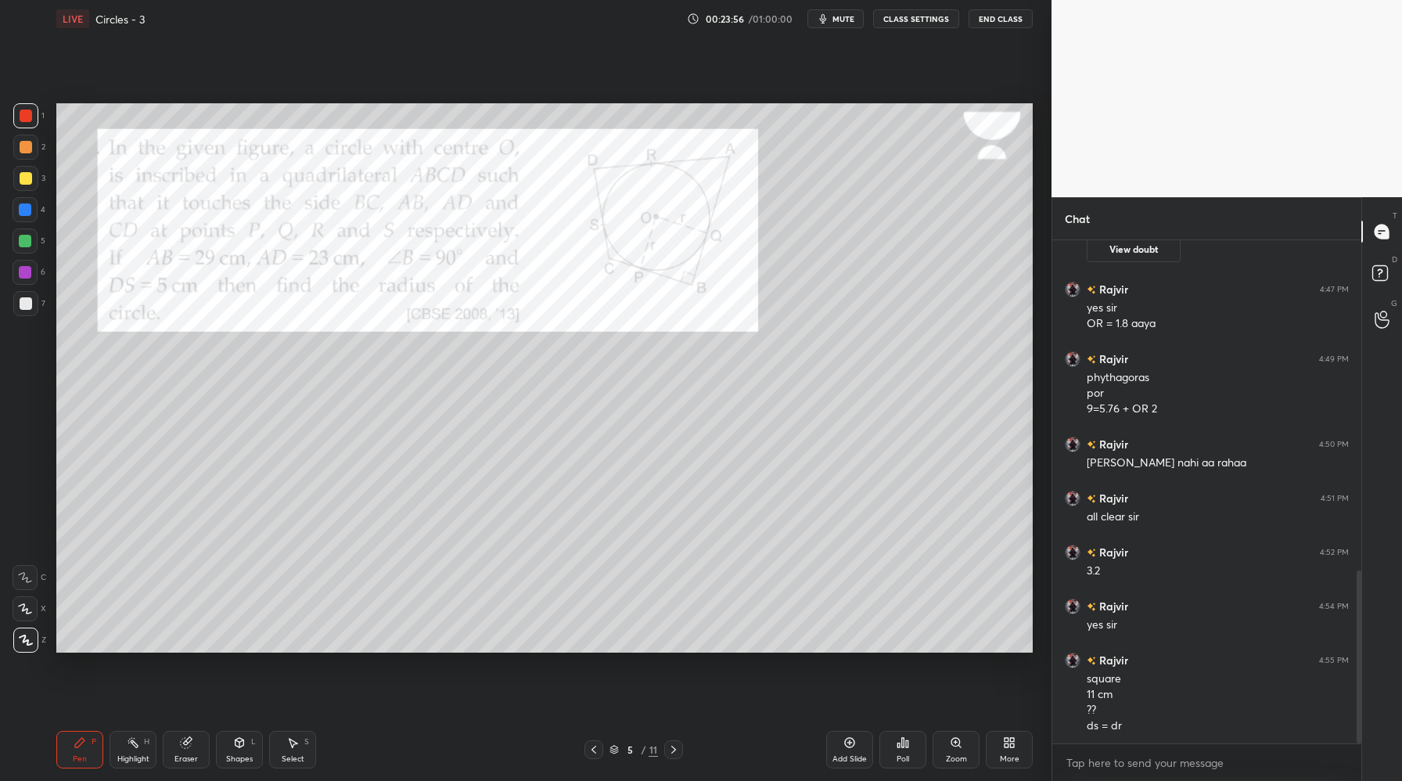
scroll to position [1016, 0]
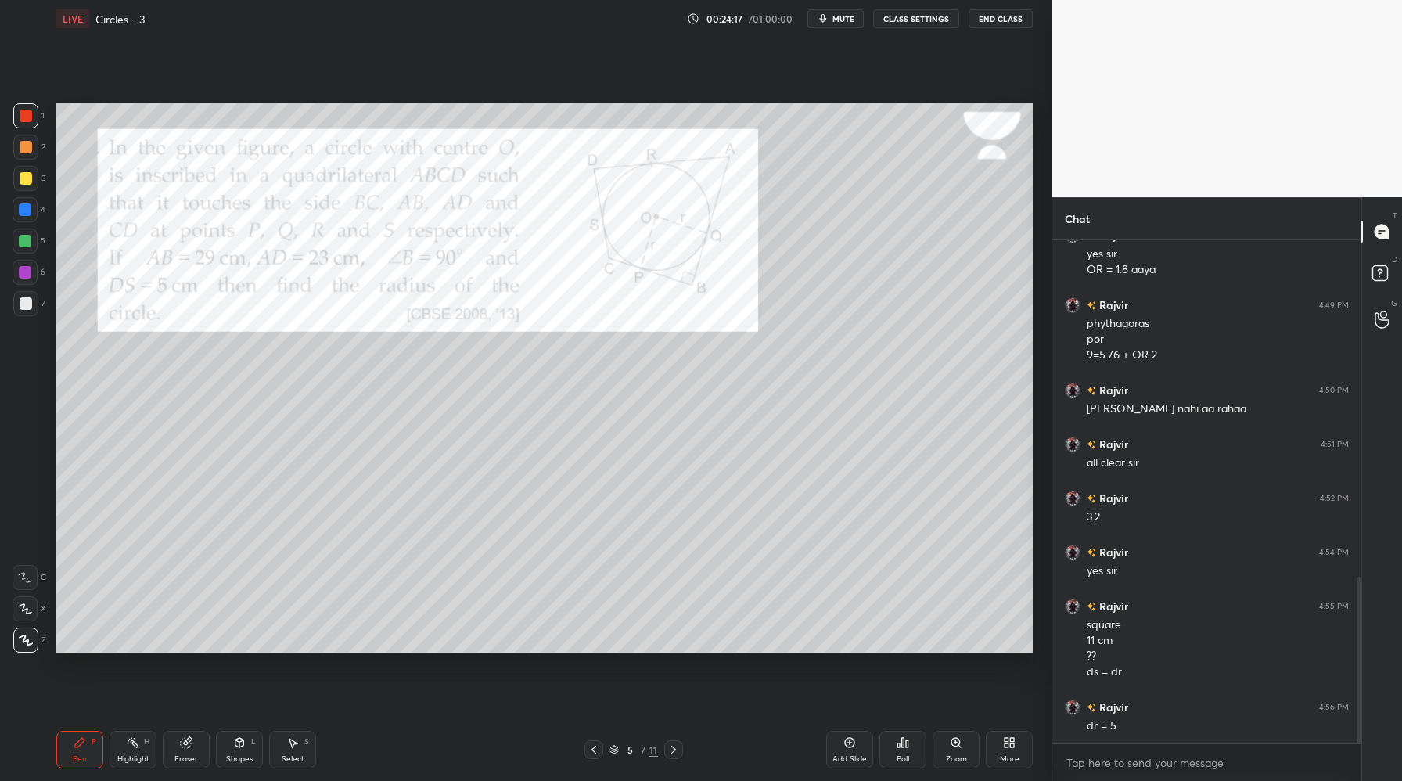
click at [23, 208] on div at bounding box center [25, 209] width 13 height 13
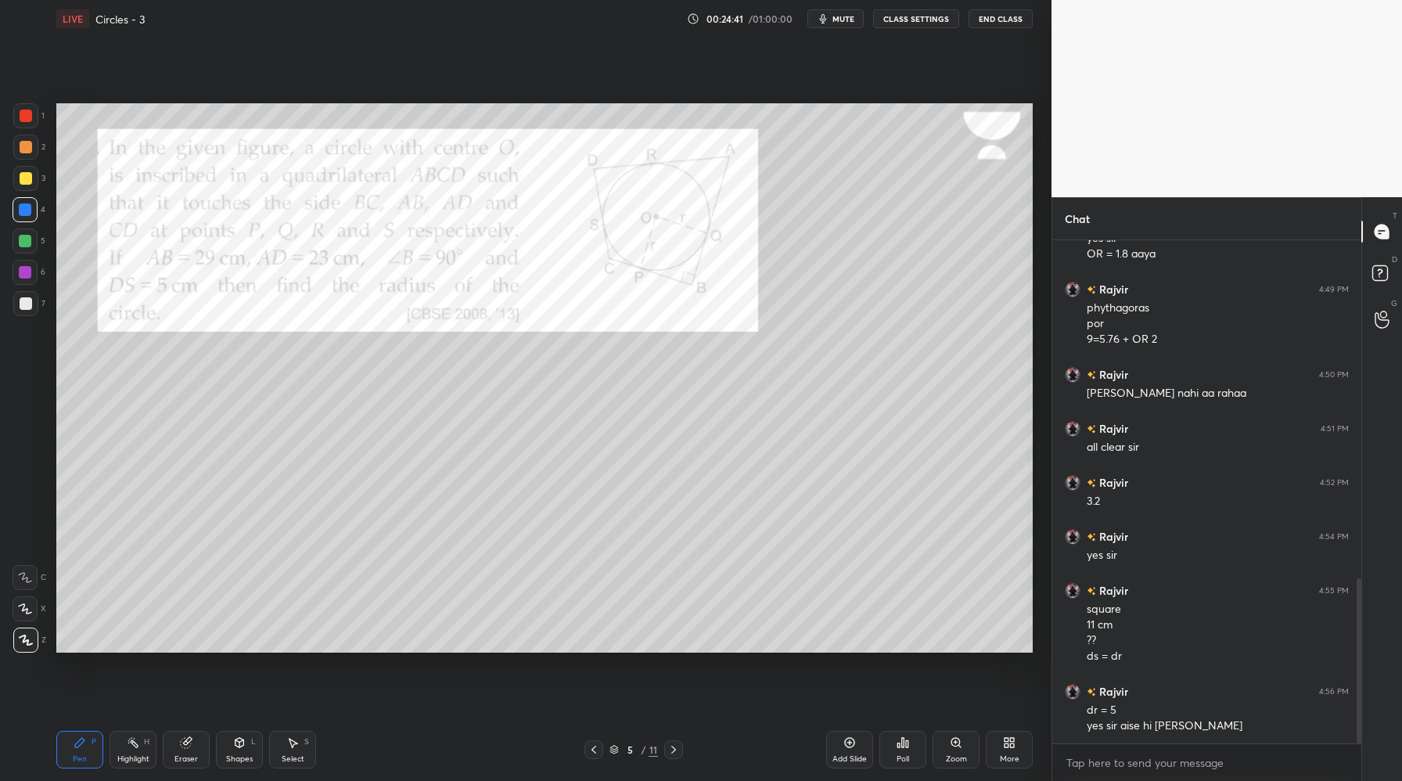
click at [22, 307] on div at bounding box center [26, 303] width 13 height 13
click at [675, 756] on div at bounding box center [673, 749] width 19 height 19
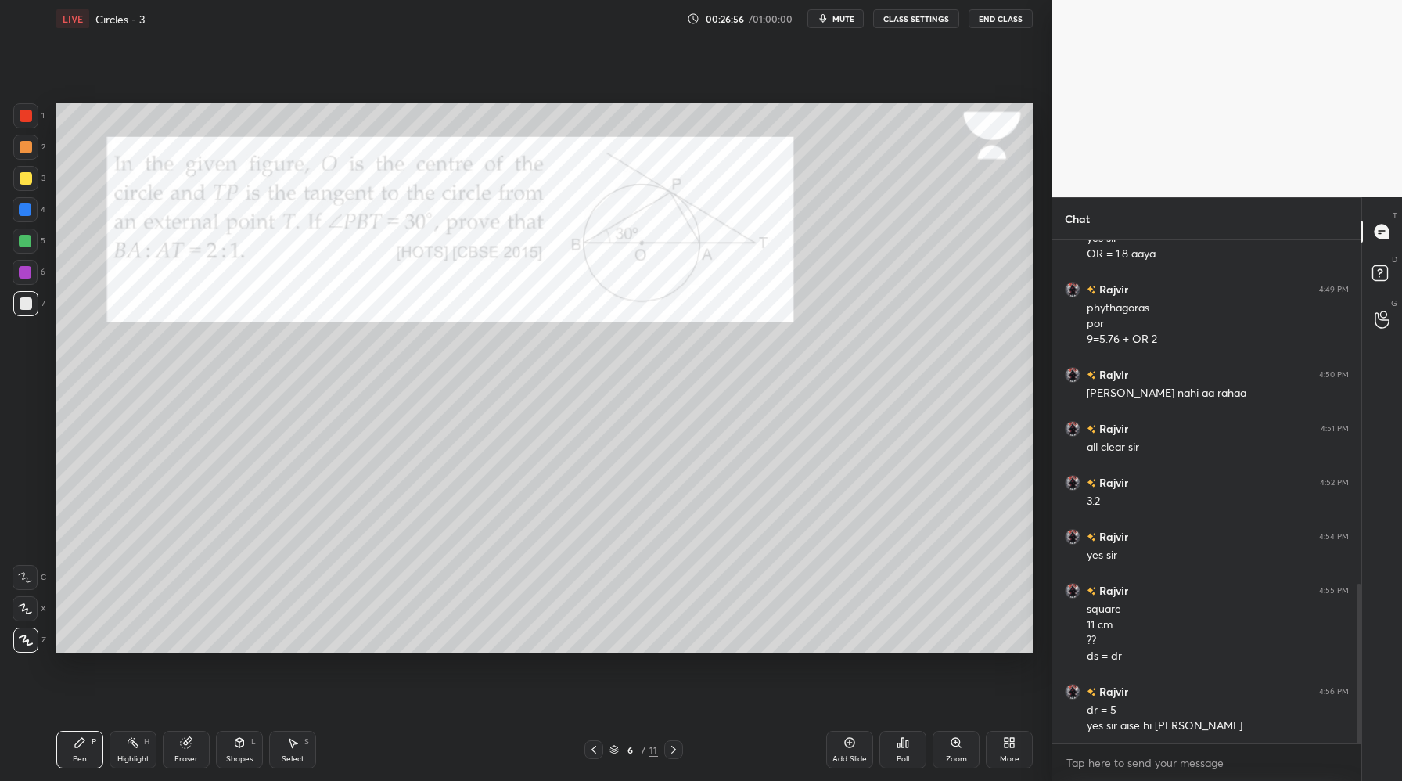
scroll to position [1086, 0]
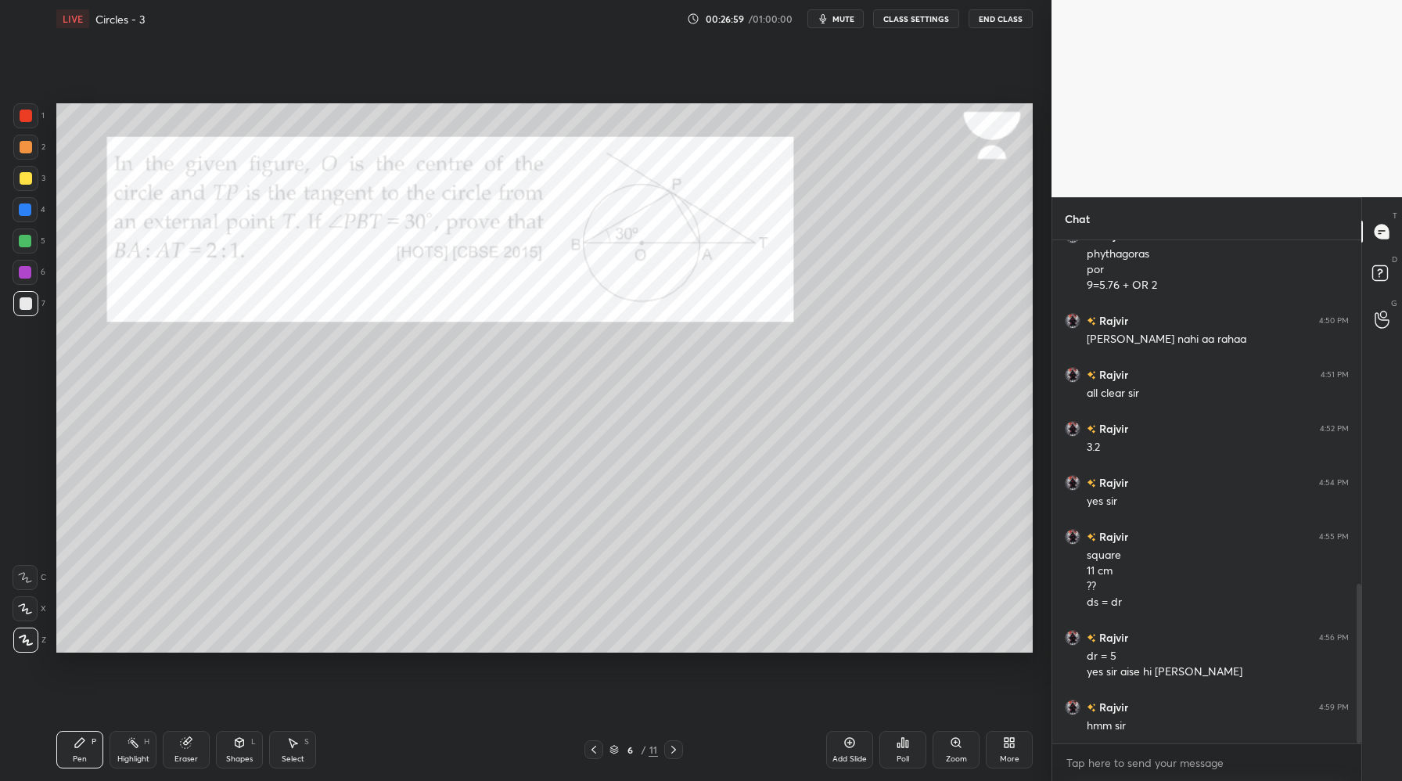
click at [27, 117] on div at bounding box center [26, 116] width 13 height 13
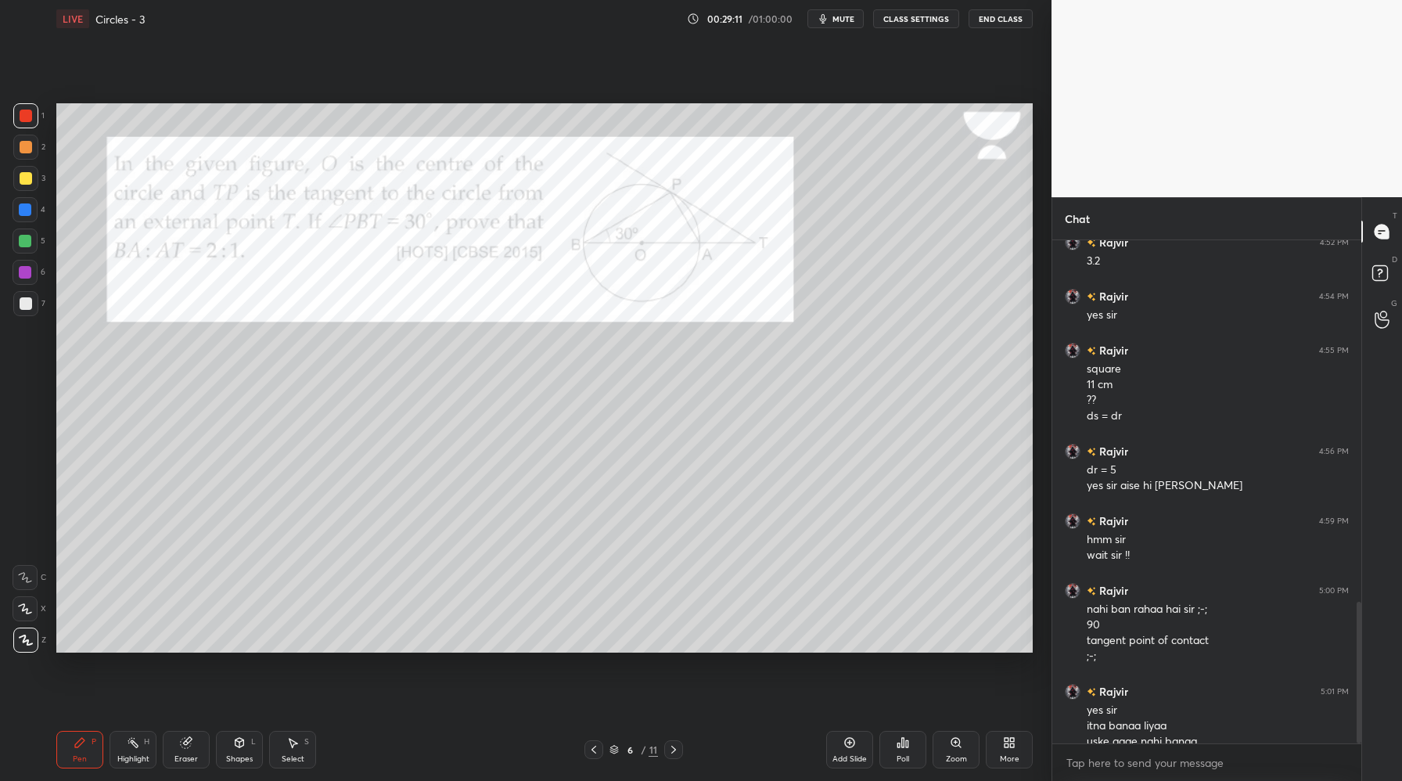
scroll to position [1288, 0]
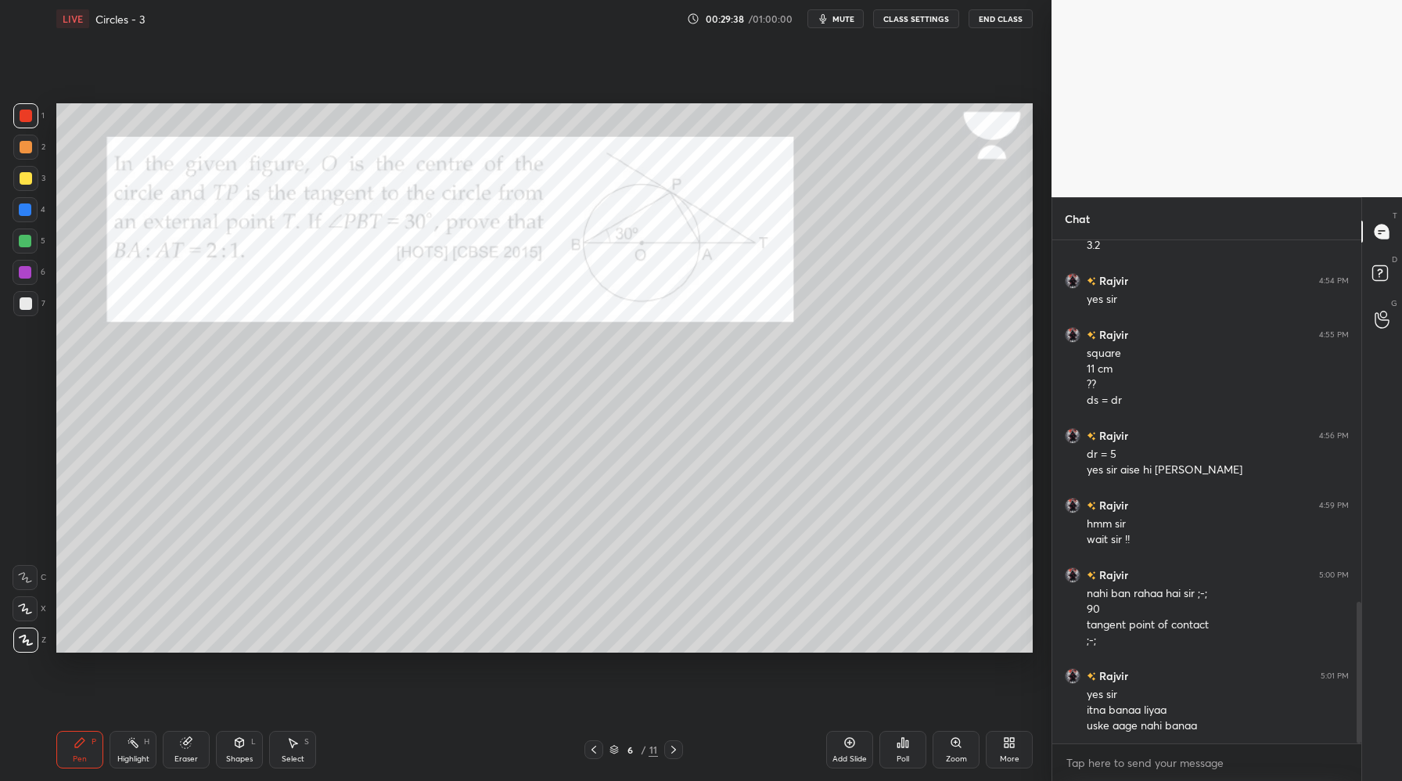
drag, startPoint x: 185, startPoint y: 752, endPoint x: 187, endPoint y: 744, distance: 8.0
click at [186, 750] on div "Eraser" at bounding box center [186, 750] width 47 height 38
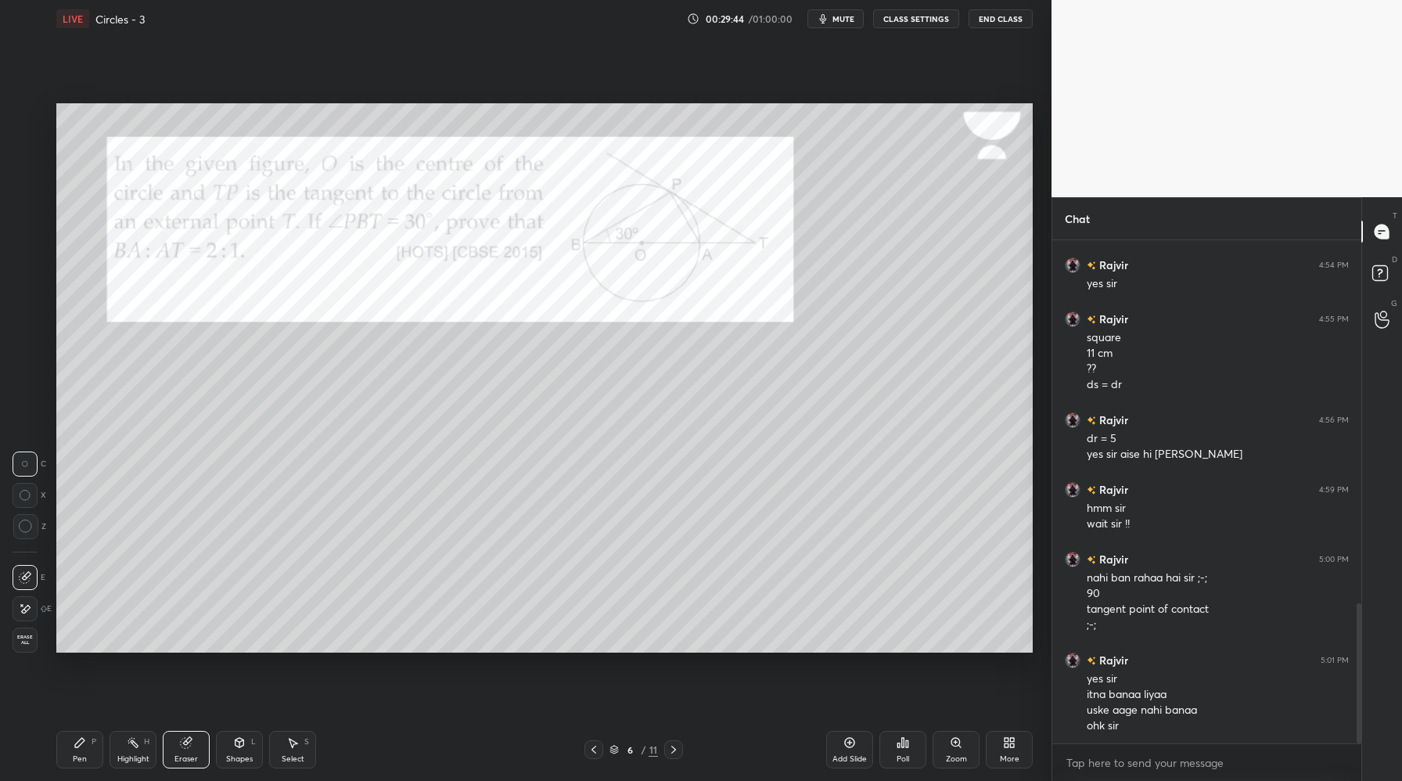
click at [81, 757] on div "Pen" at bounding box center [80, 759] width 14 height 8
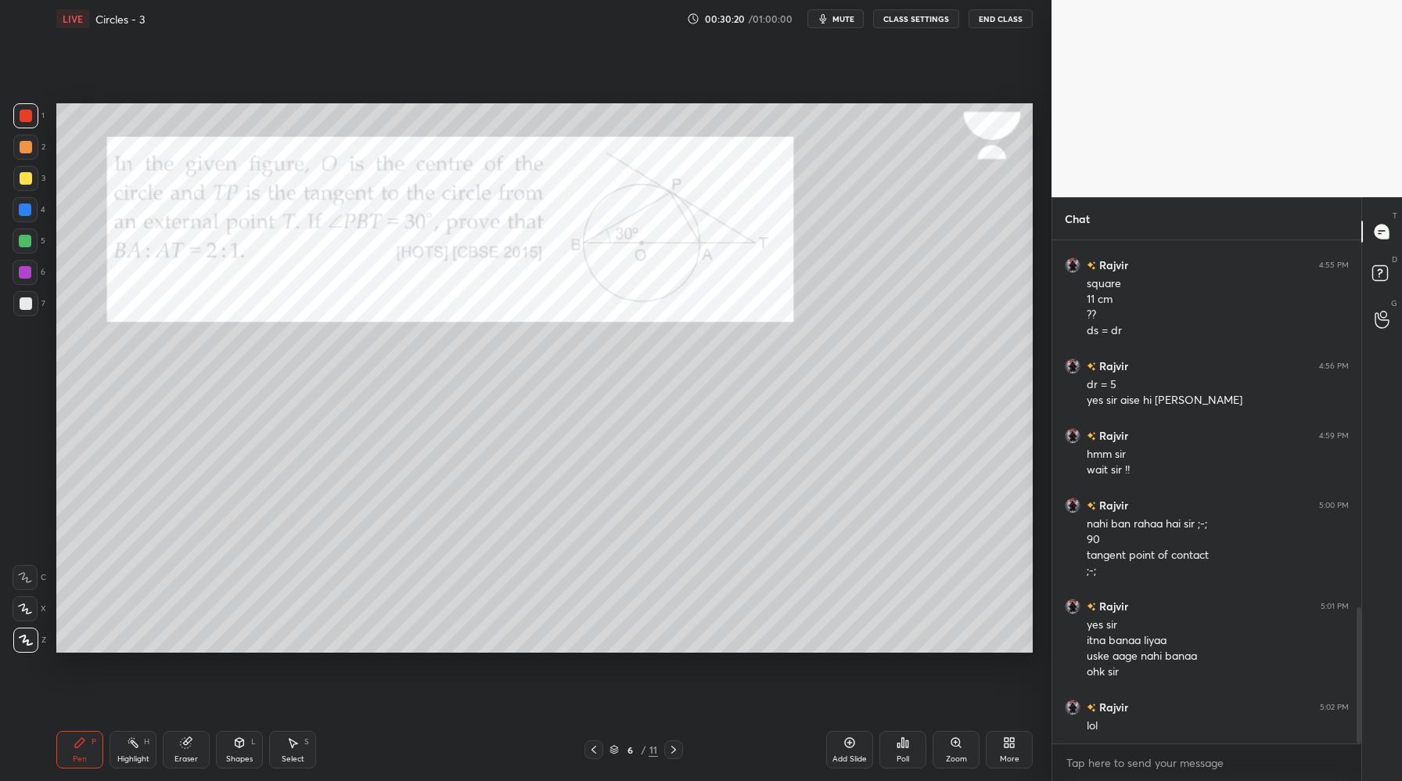
drag, startPoint x: 21, startPoint y: 211, endPoint x: 35, endPoint y: 212, distance: 14.1
click at [22, 213] on div at bounding box center [25, 209] width 13 height 13
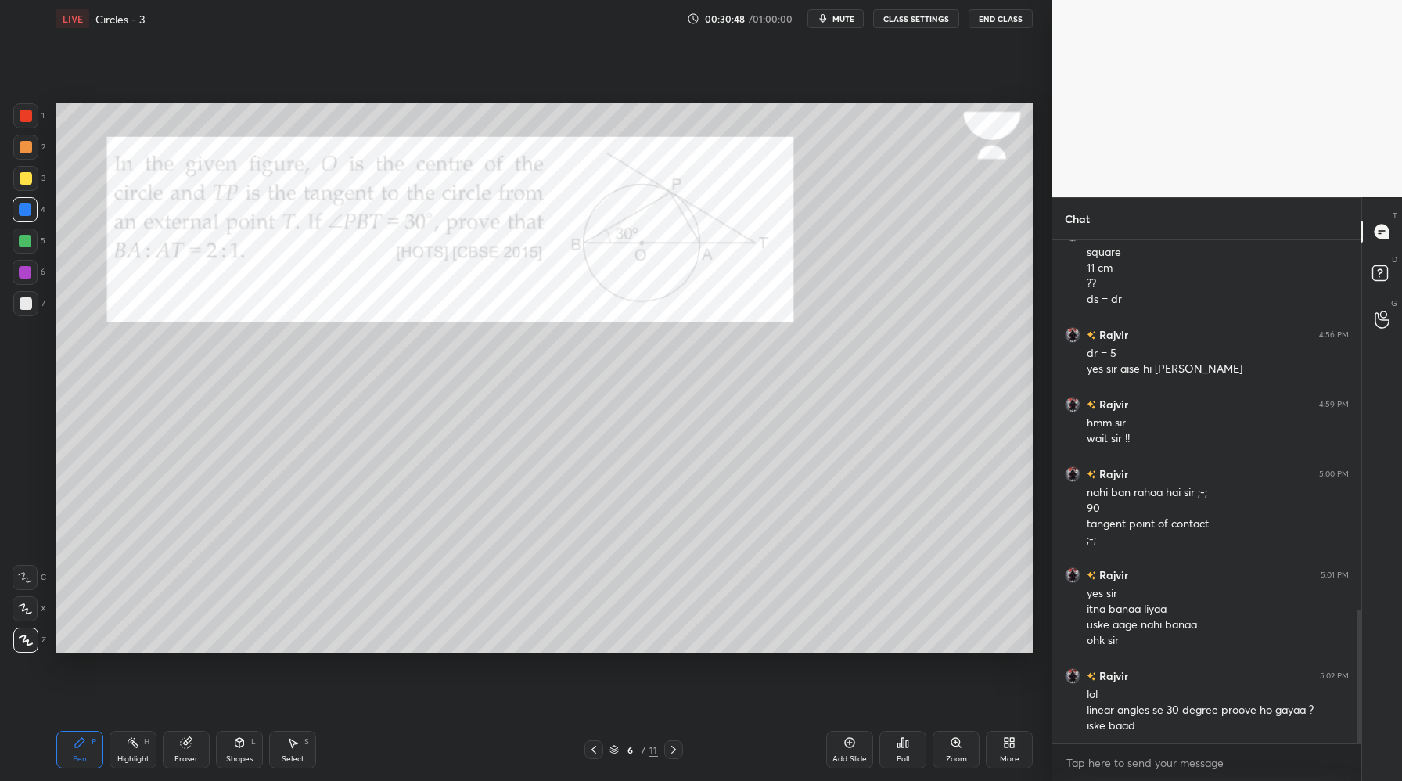
scroll to position [1404, 0]
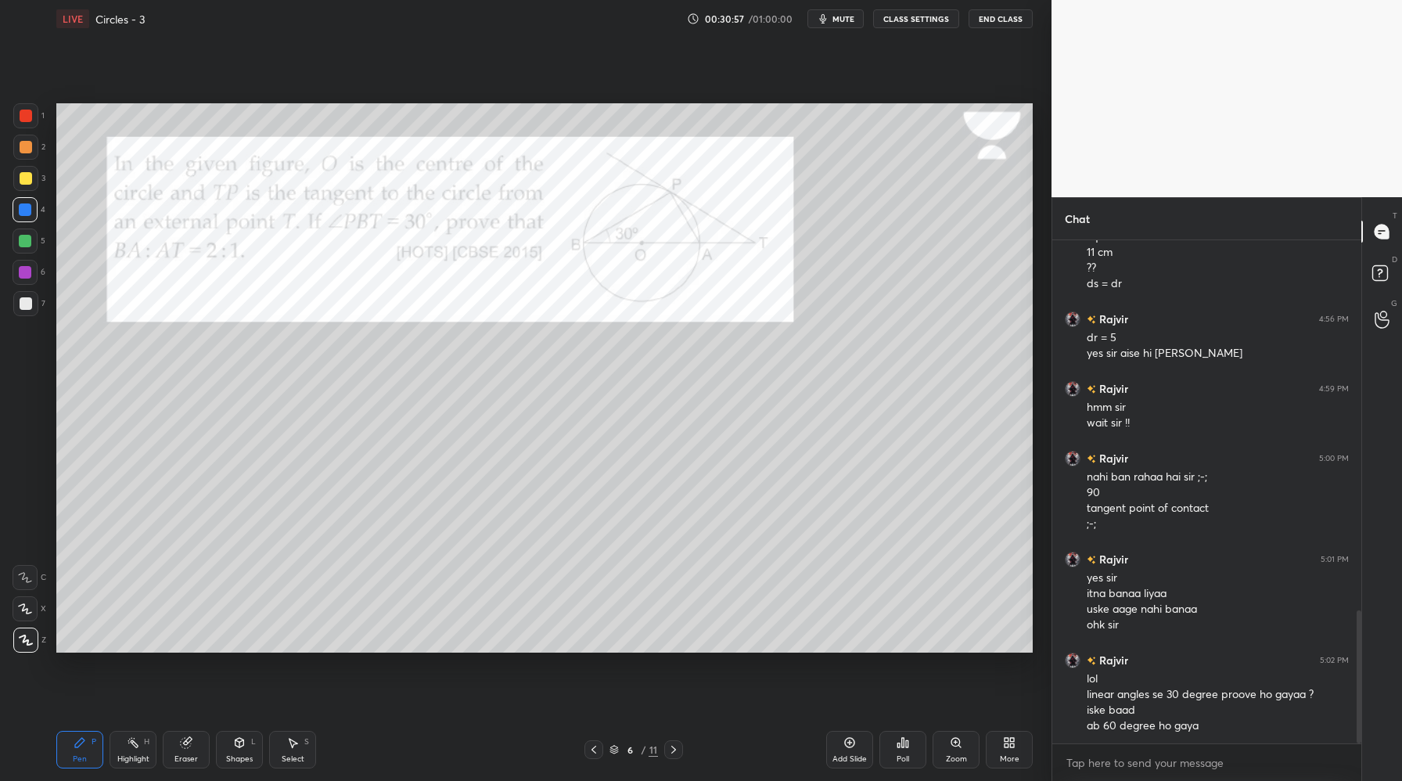
click at [24, 113] on div at bounding box center [26, 116] width 13 height 13
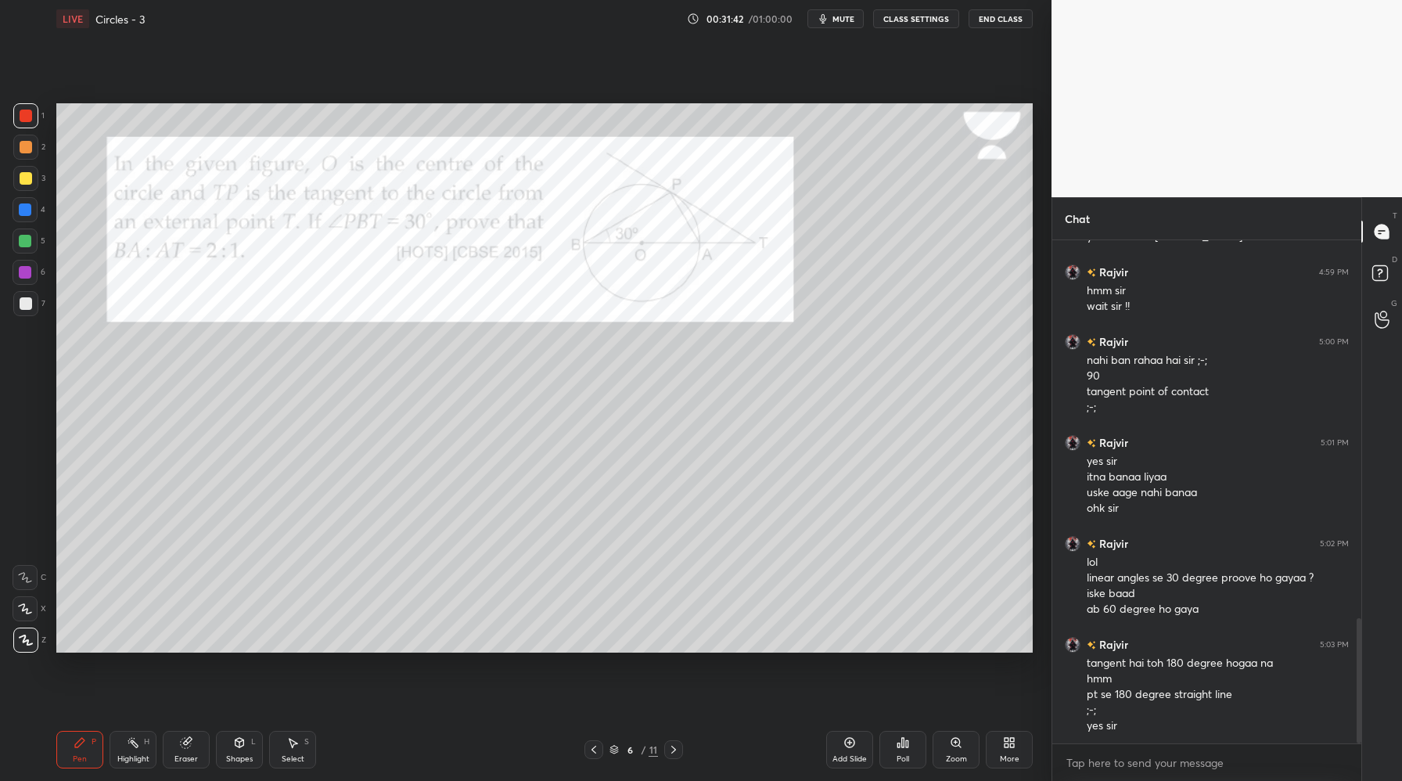
scroll to position [1537, 0]
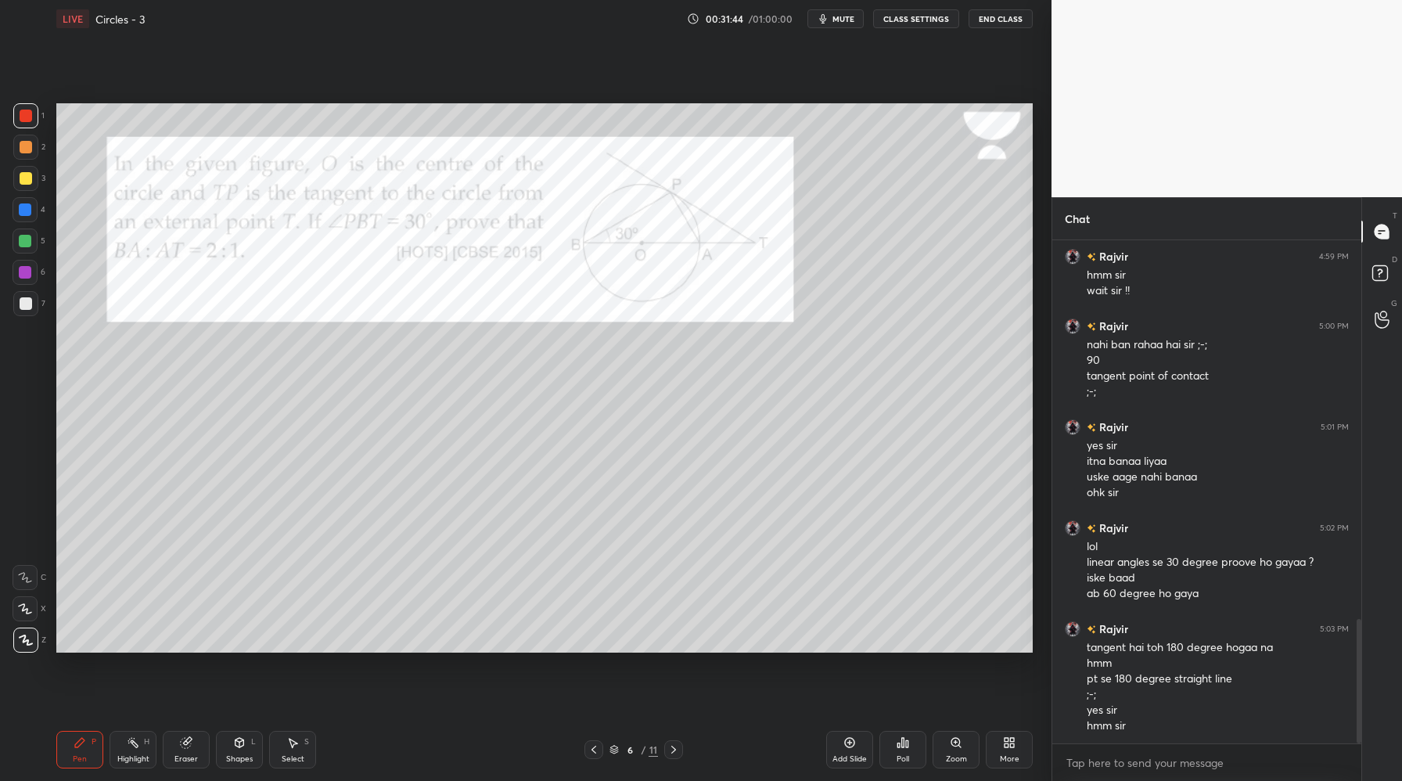
drag, startPoint x: 27, startPoint y: 175, endPoint x: 39, endPoint y: 174, distance: 12.5
click at [27, 176] on div at bounding box center [26, 178] width 13 height 13
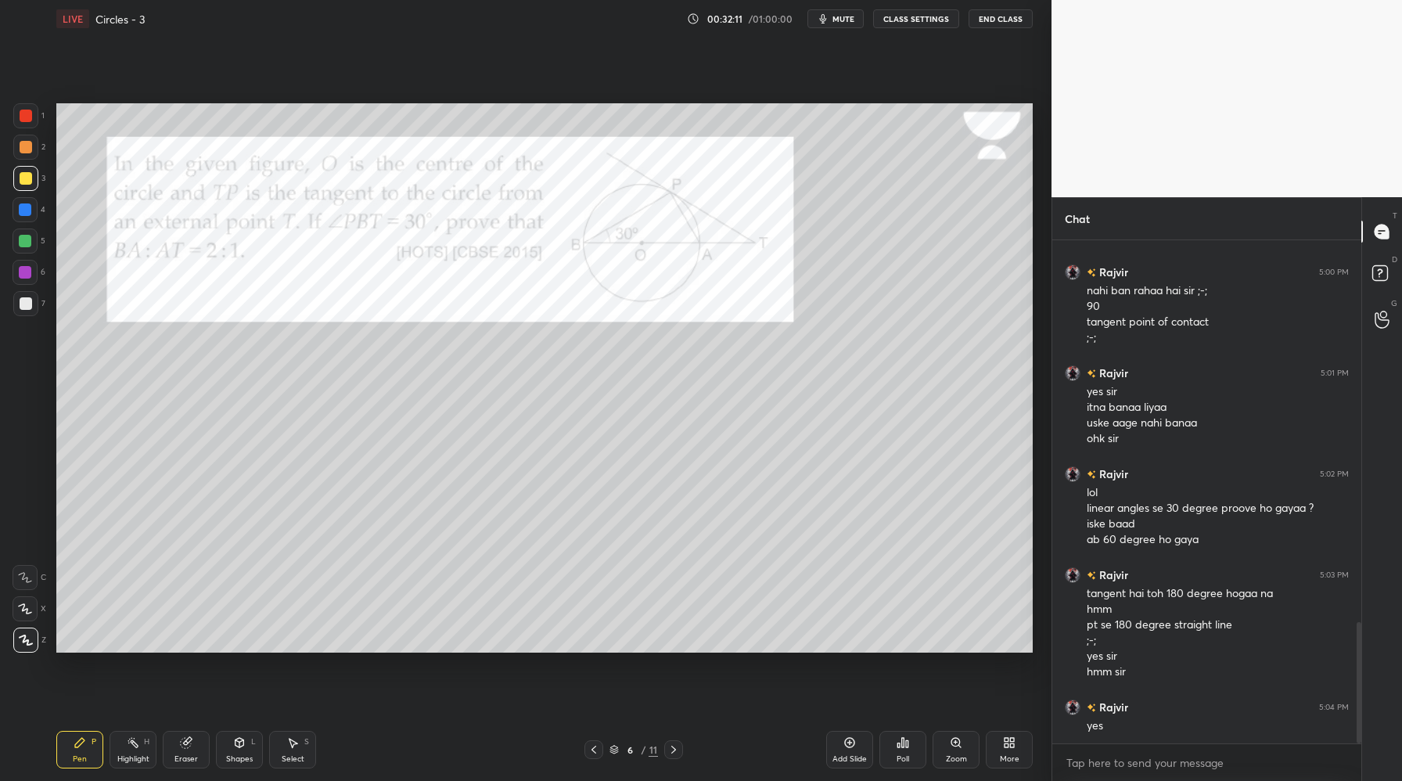
drag, startPoint x: 23, startPoint y: 271, endPoint x: 50, endPoint y: 273, distance: 27.4
click at [23, 271] on div at bounding box center [25, 272] width 13 height 13
click at [25, 113] on div at bounding box center [26, 116] width 13 height 13
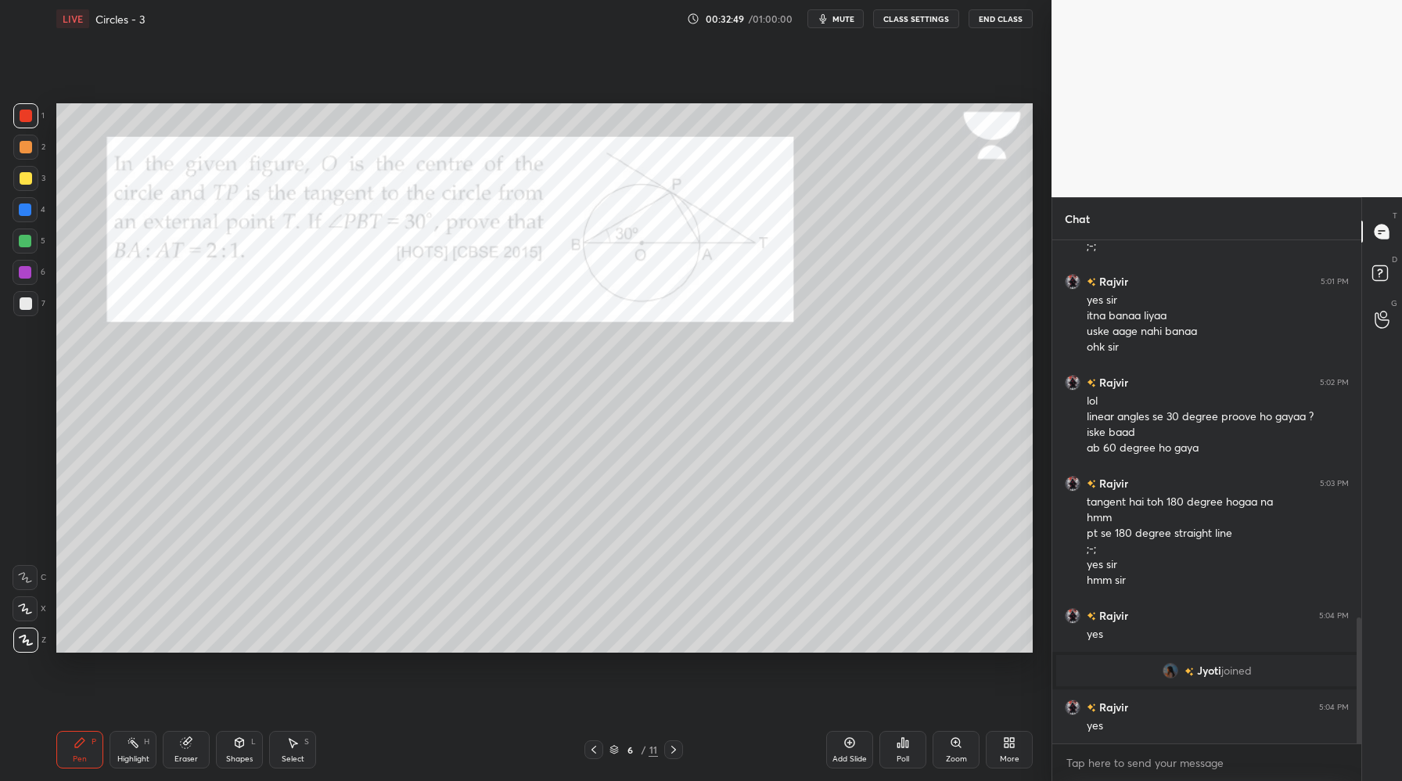
scroll to position [1510, 0]
drag, startPoint x: 23, startPoint y: 149, endPoint x: 48, endPoint y: 221, distance: 76.2
click at [23, 153] on div at bounding box center [26, 147] width 13 height 13
click at [28, 211] on div at bounding box center [25, 209] width 13 height 13
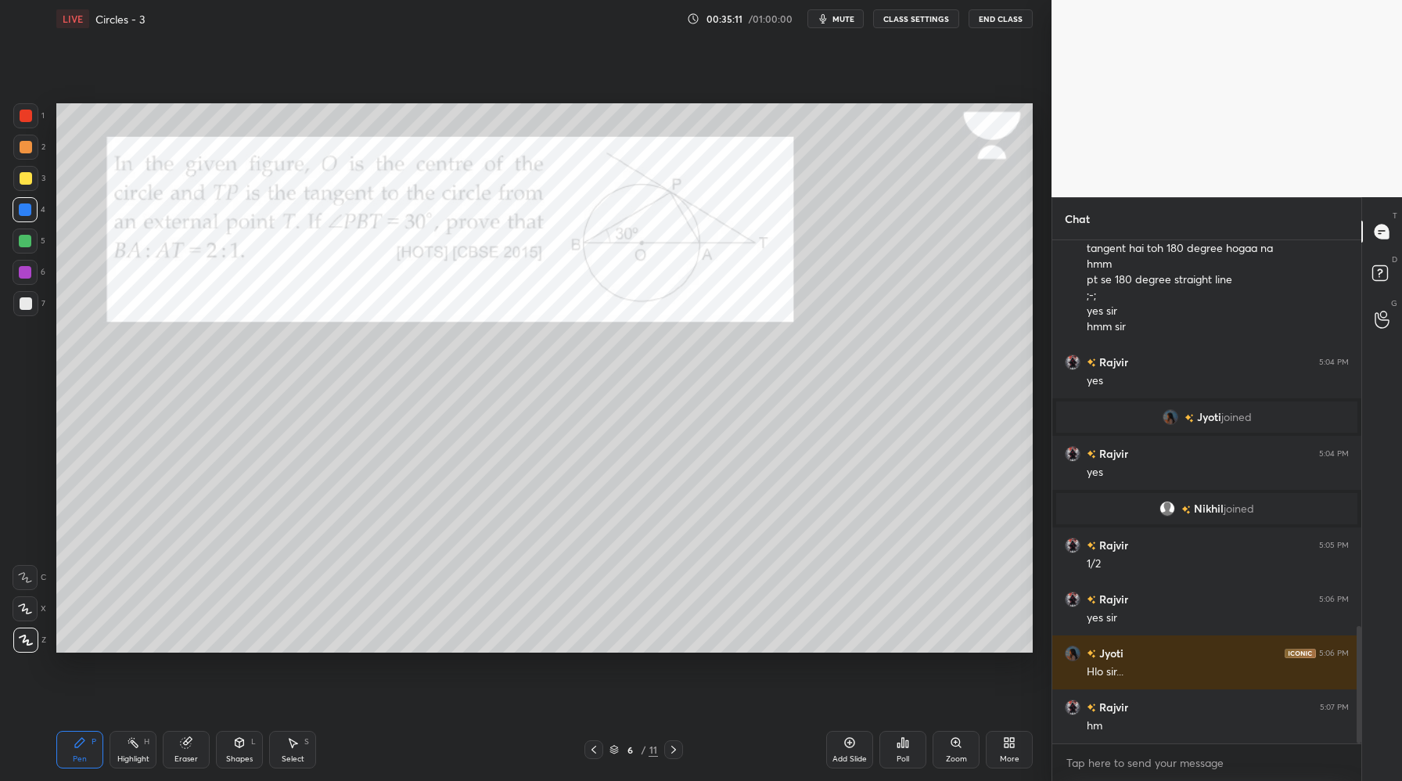
scroll to position [1710, 0]
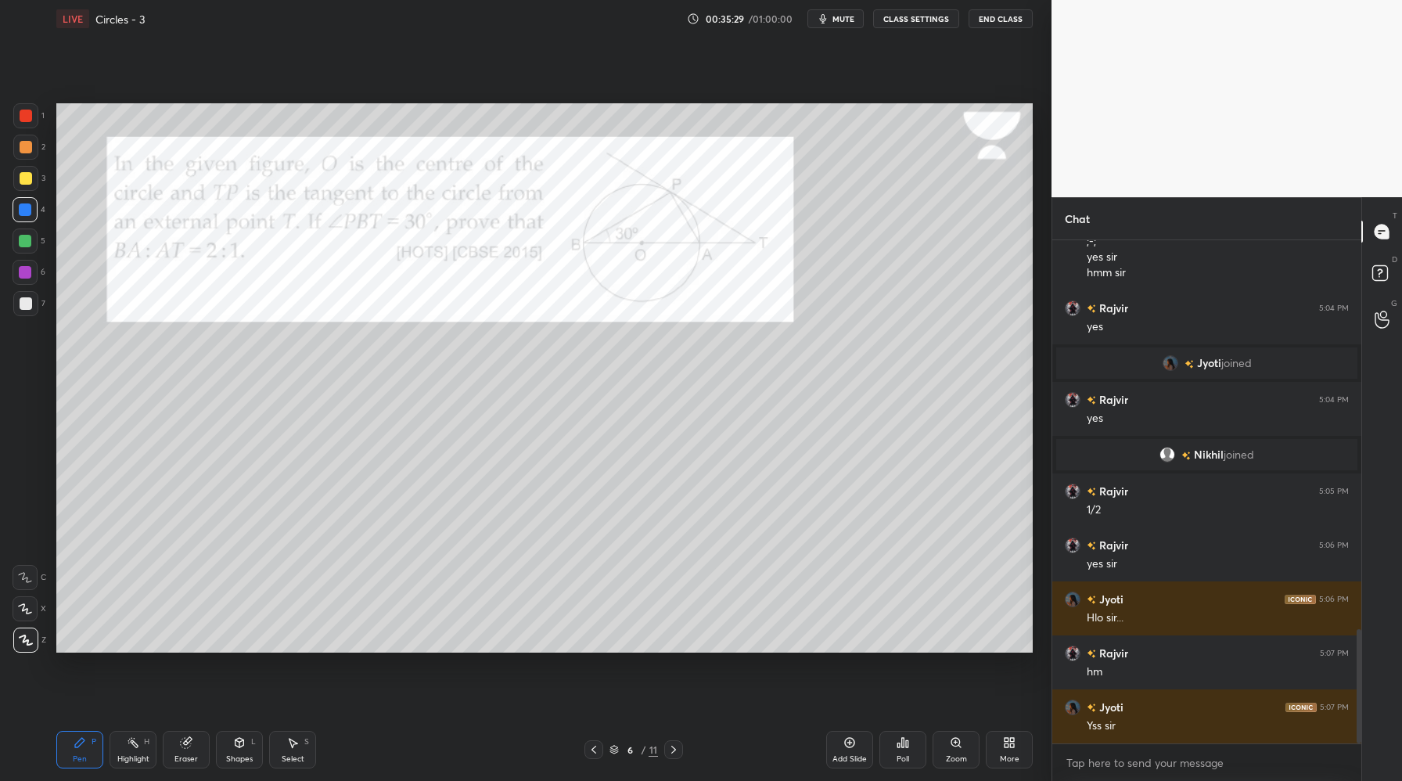
click at [673, 750] on icon at bounding box center [673, 749] width 13 height 13
drag, startPoint x: 27, startPoint y: 235, endPoint x: 38, endPoint y: 221, distance: 18.5
click at [28, 235] on div at bounding box center [25, 241] width 13 height 13
click at [27, 123] on div at bounding box center [25, 115] width 25 height 25
click at [24, 207] on div at bounding box center [25, 209] width 13 height 13
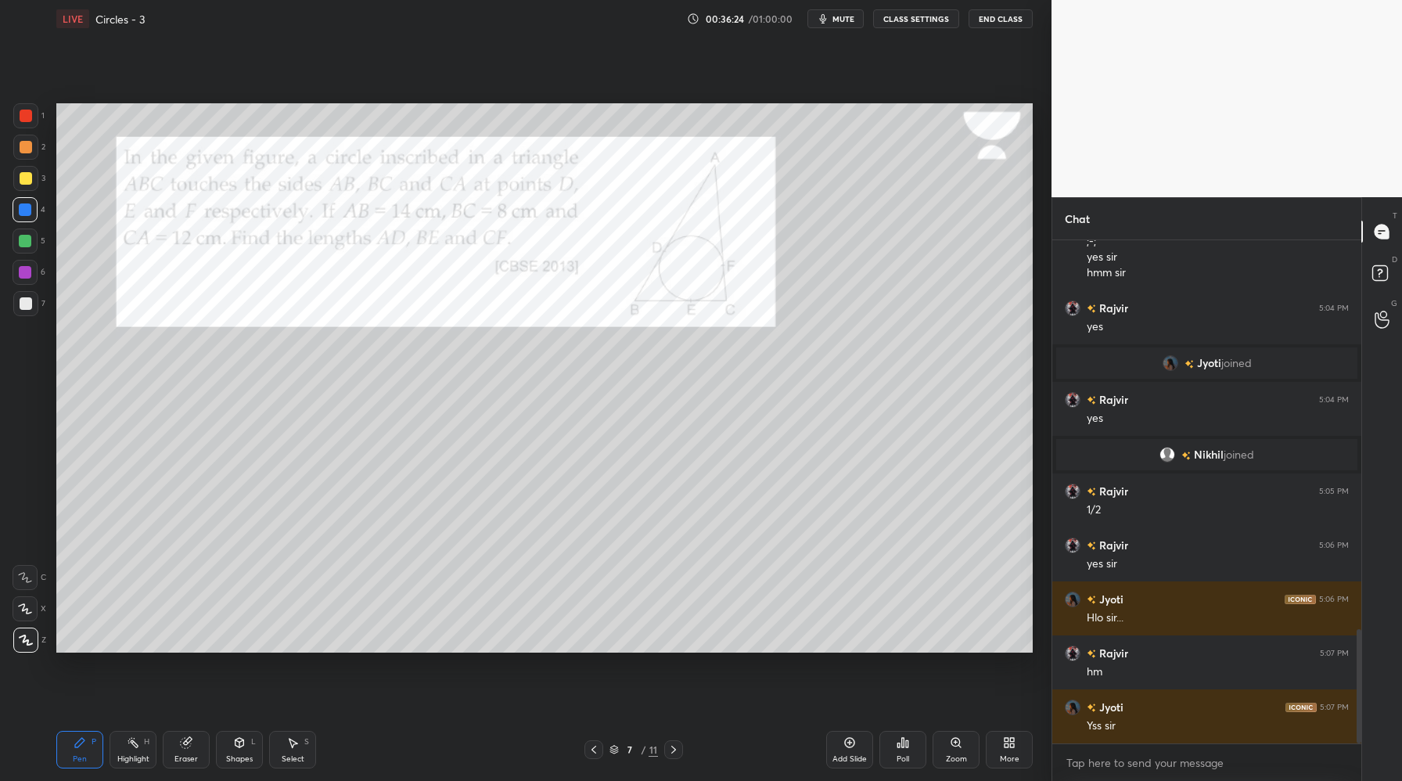
drag, startPoint x: 23, startPoint y: 269, endPoint x: 46, endPoint y: 280, distance: 25.2
click at [23, 269] on div at bounding box center [25, 272] width 13 height 13
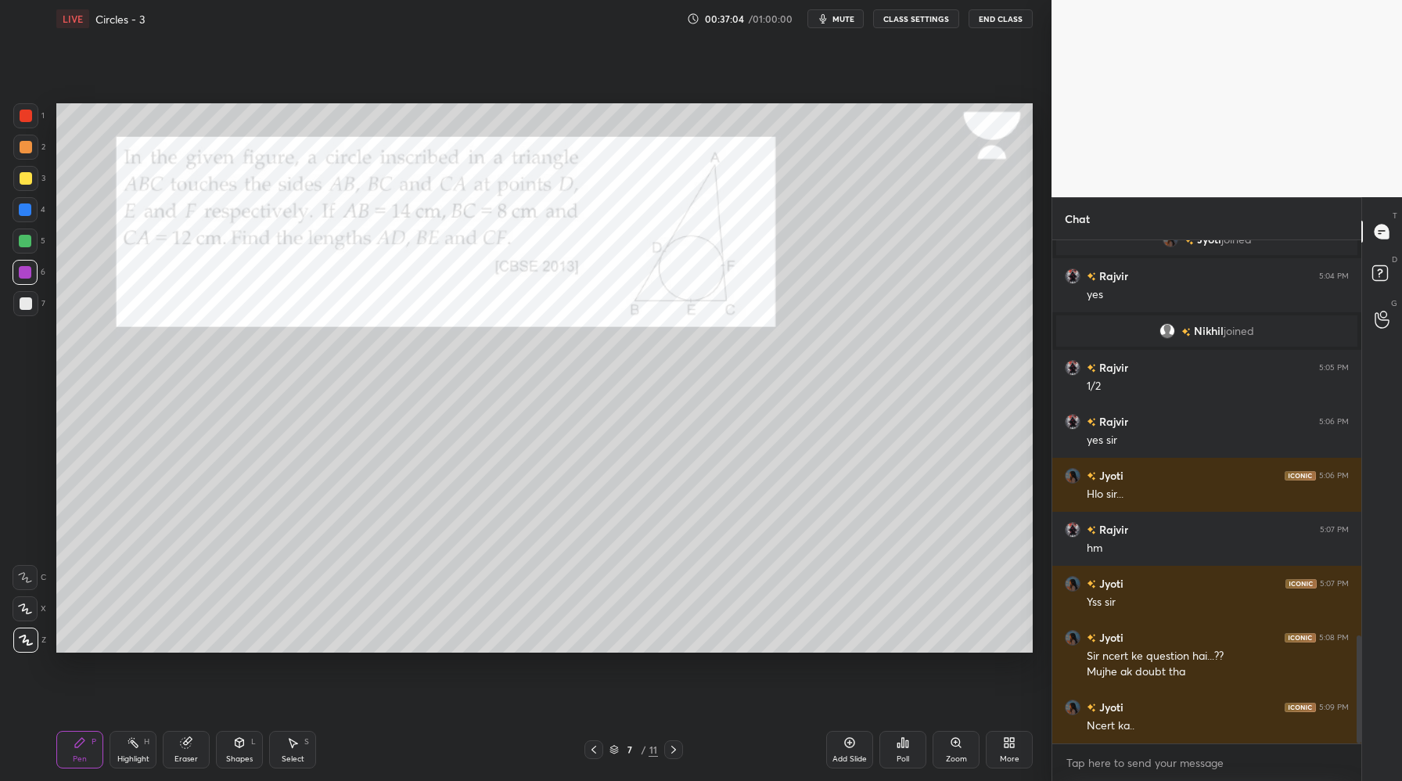
scroll to position [1849, 0]
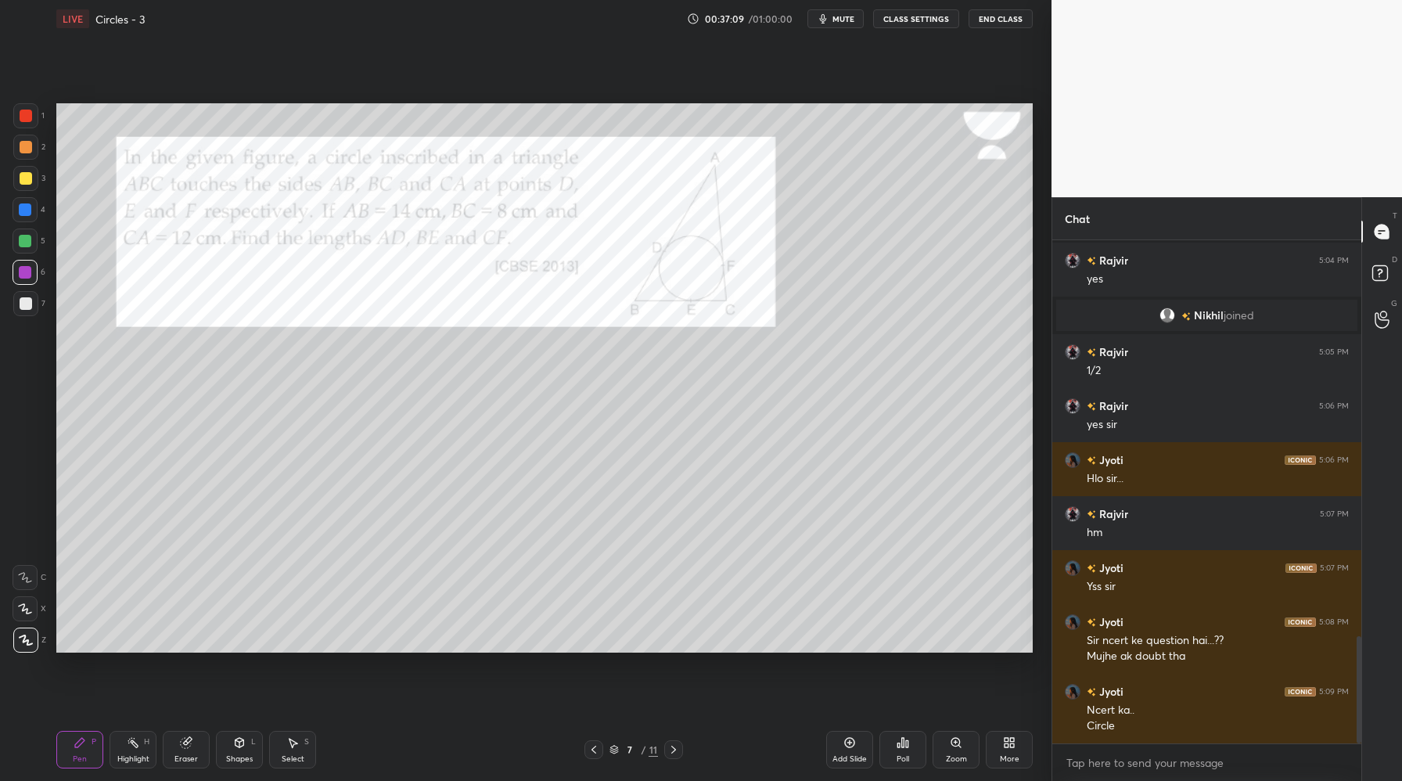
click at [27, 305] on div at bounding box center [26, 303] width 13 height 13
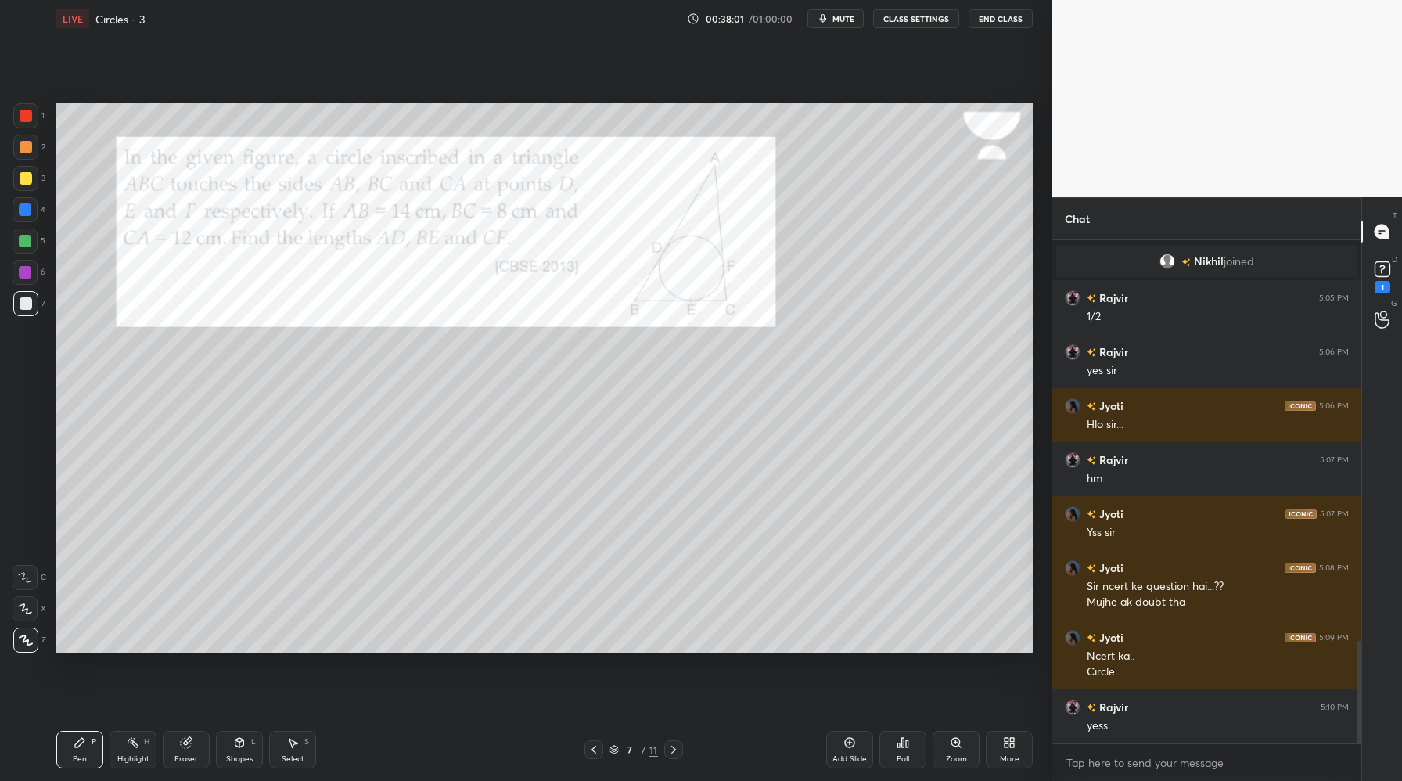
scroll to position [1971, 0]
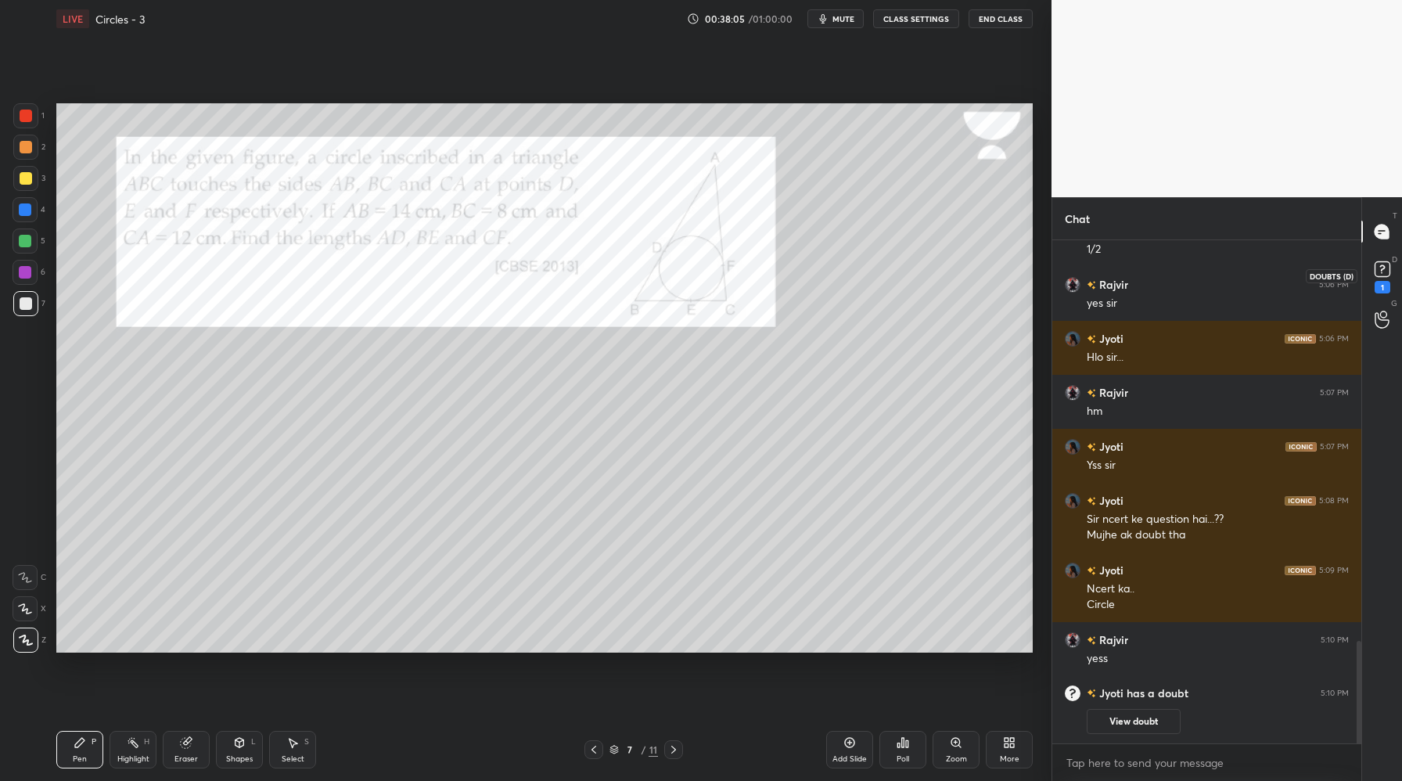
click at [1371, 267] on icon at bounding box center [1382, 268] width 23 height 23
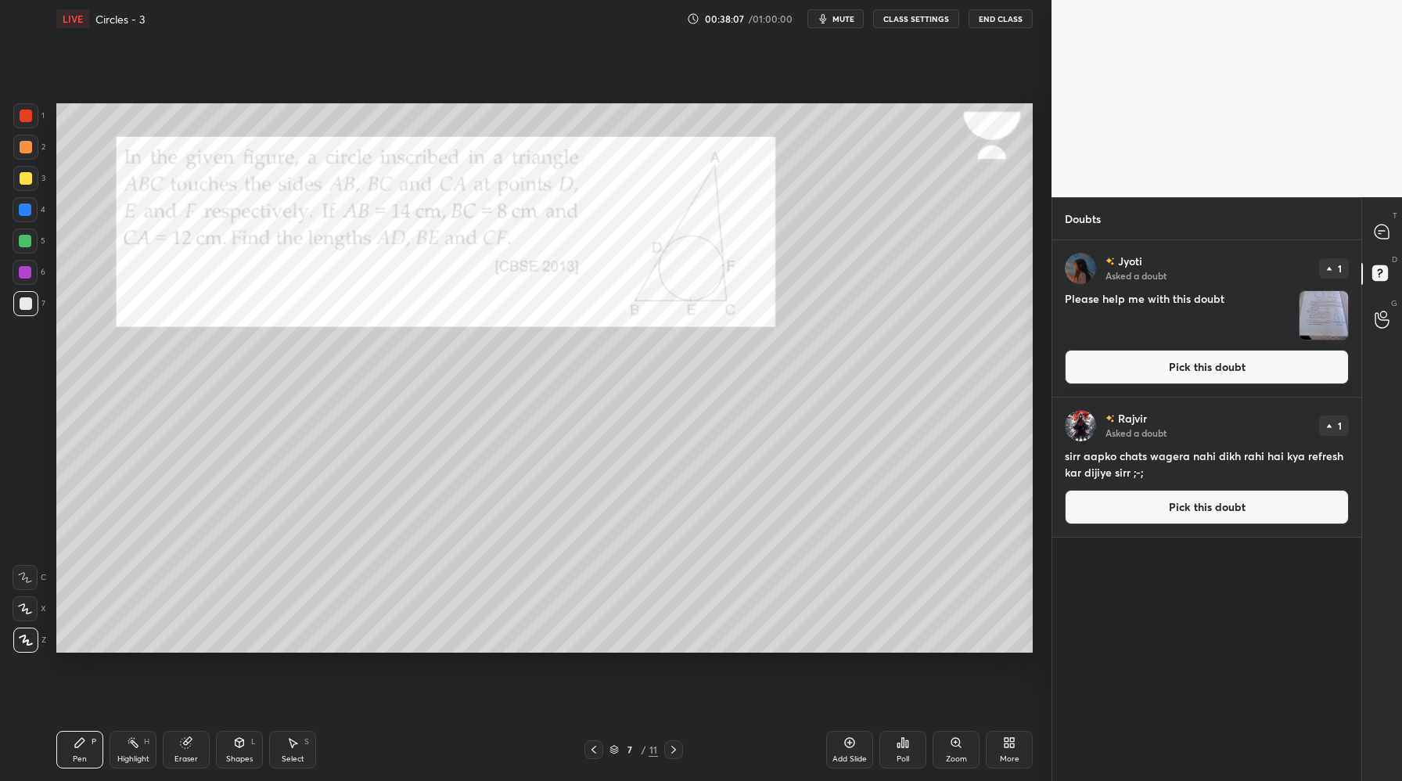
click at [1334, 305] on img "grid" at bounding box center [1323, 315] width 49 height 49
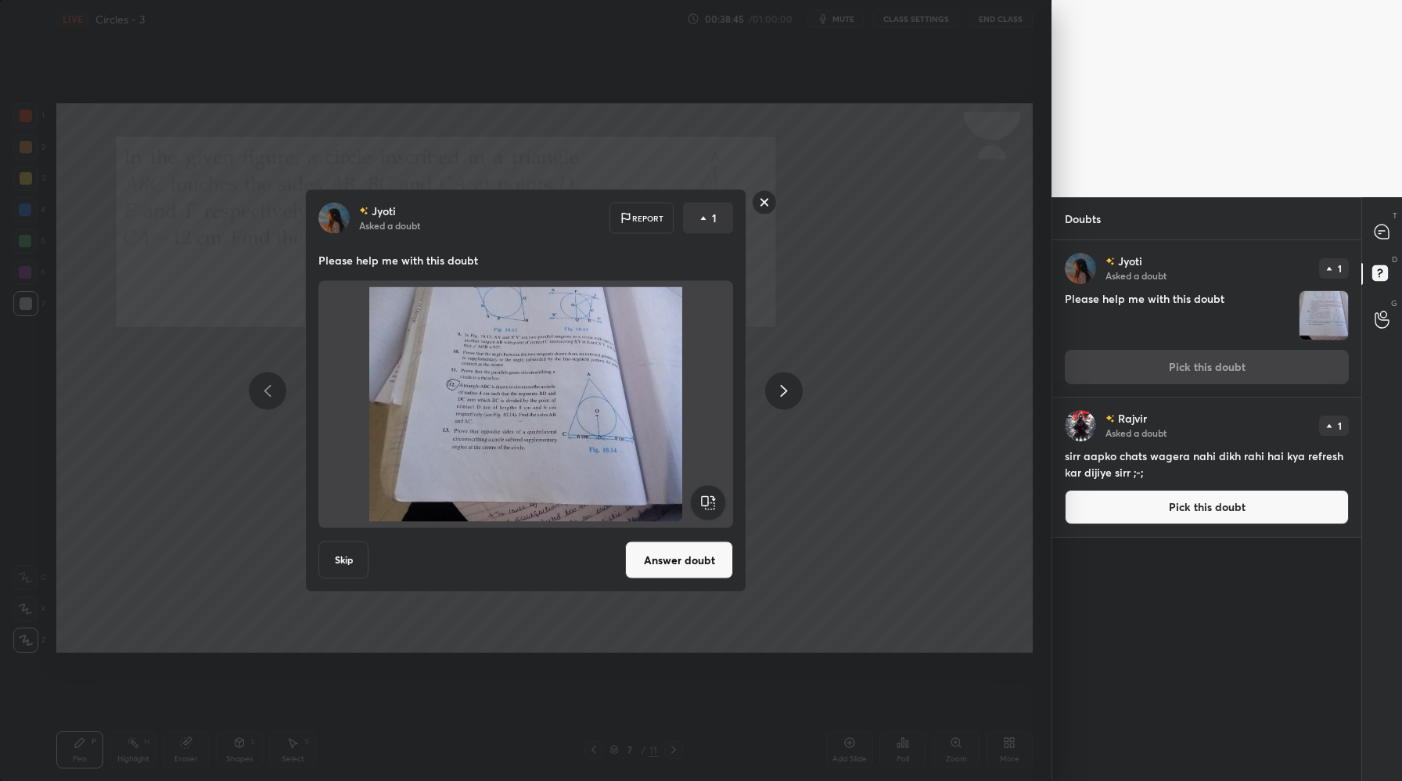
click at [764, 200] on rect at bounding box center [765, 202] width 24 height 24
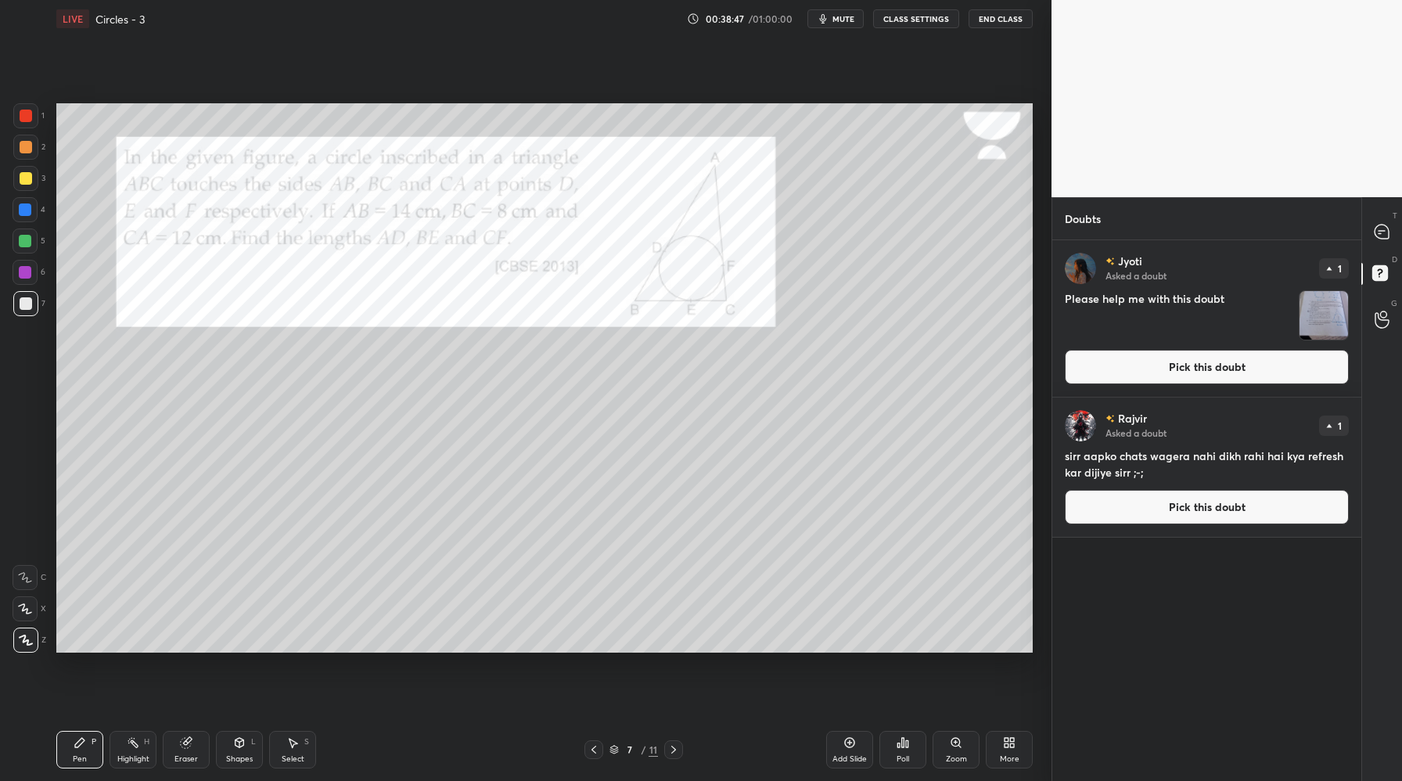
click at [1379, 233] on icon at bounding box center [1379, 233] width 2 height 0
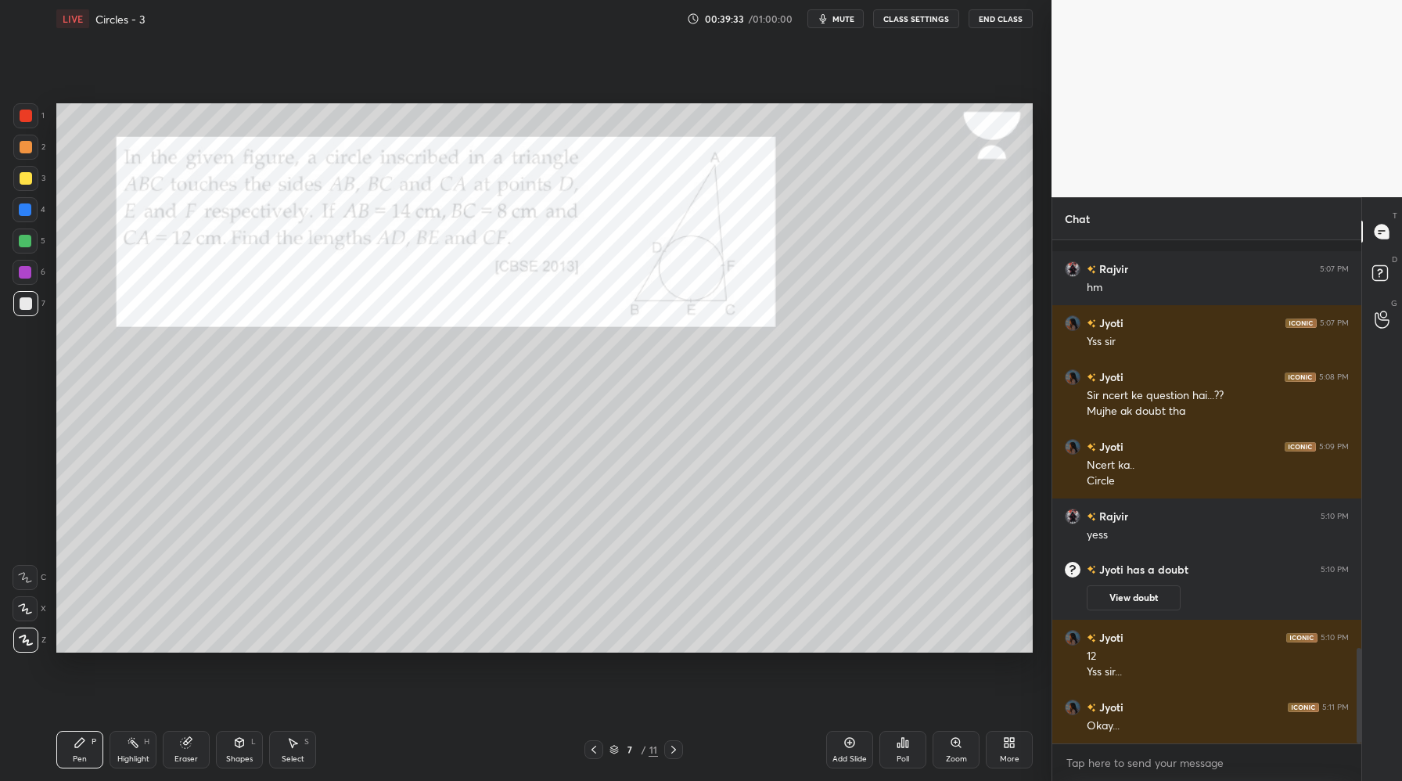
scroll to position [2150, 0]
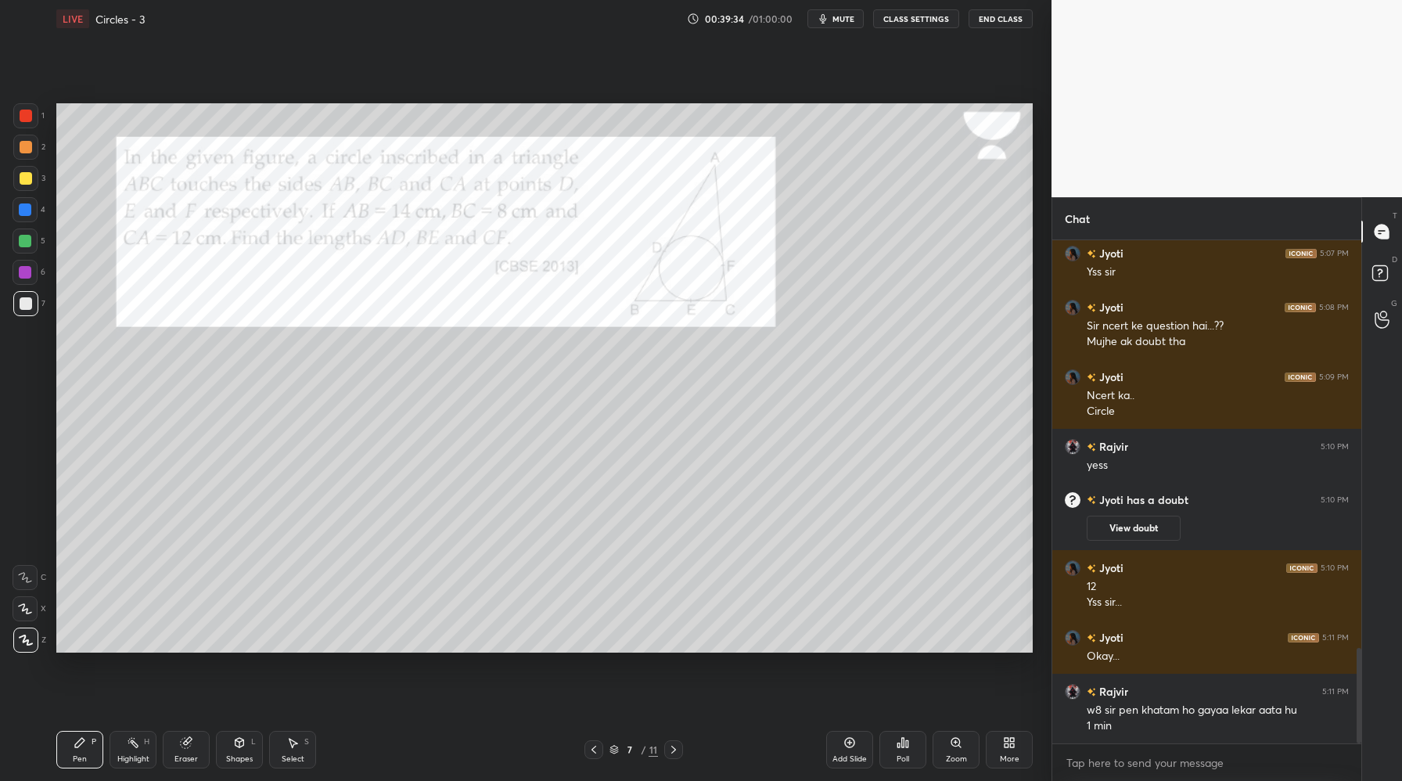
click at [1151, 268] on div "Yss sir" at bounding box center [1218, 272] width 262 height 16
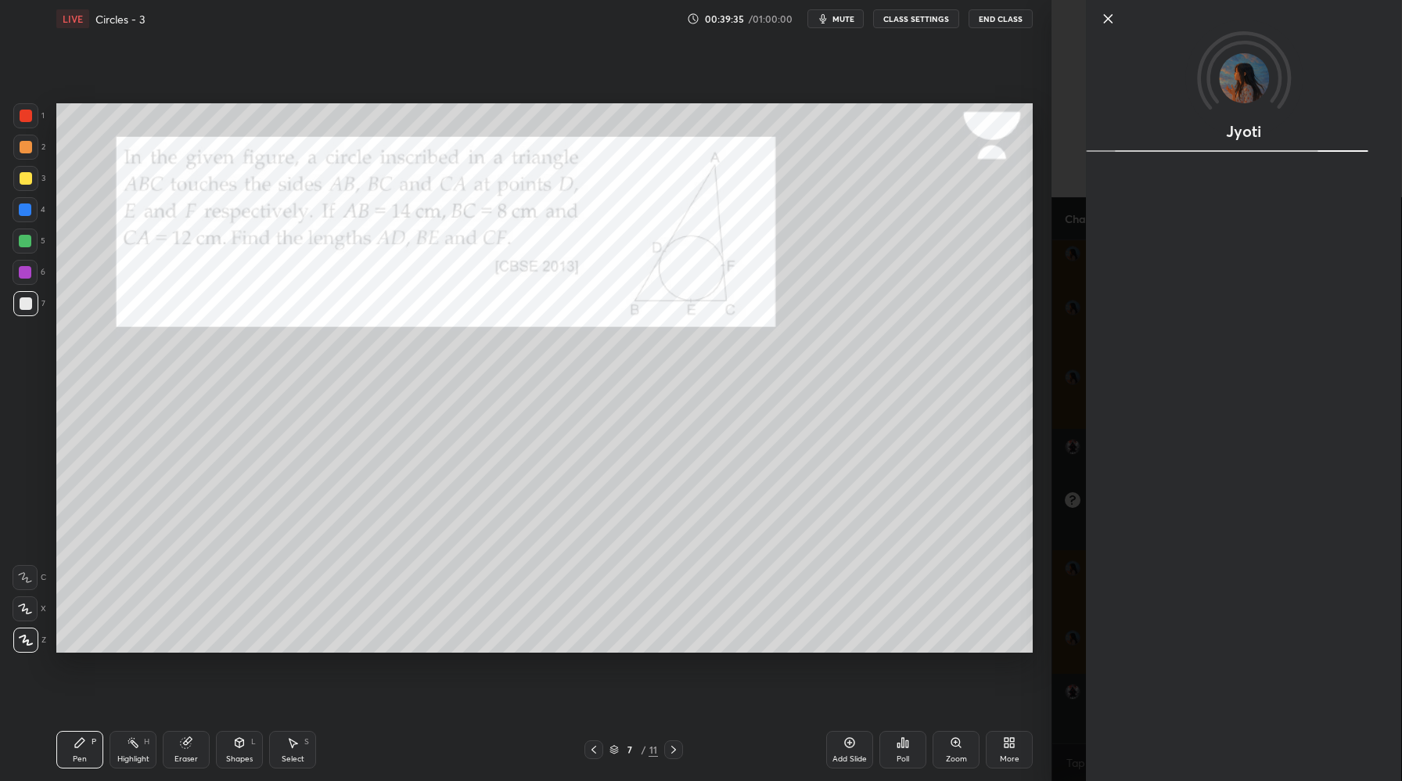
click at [1148, 265] on div "Jyoti" at bounding box center [1243, 390] width 315 height 781
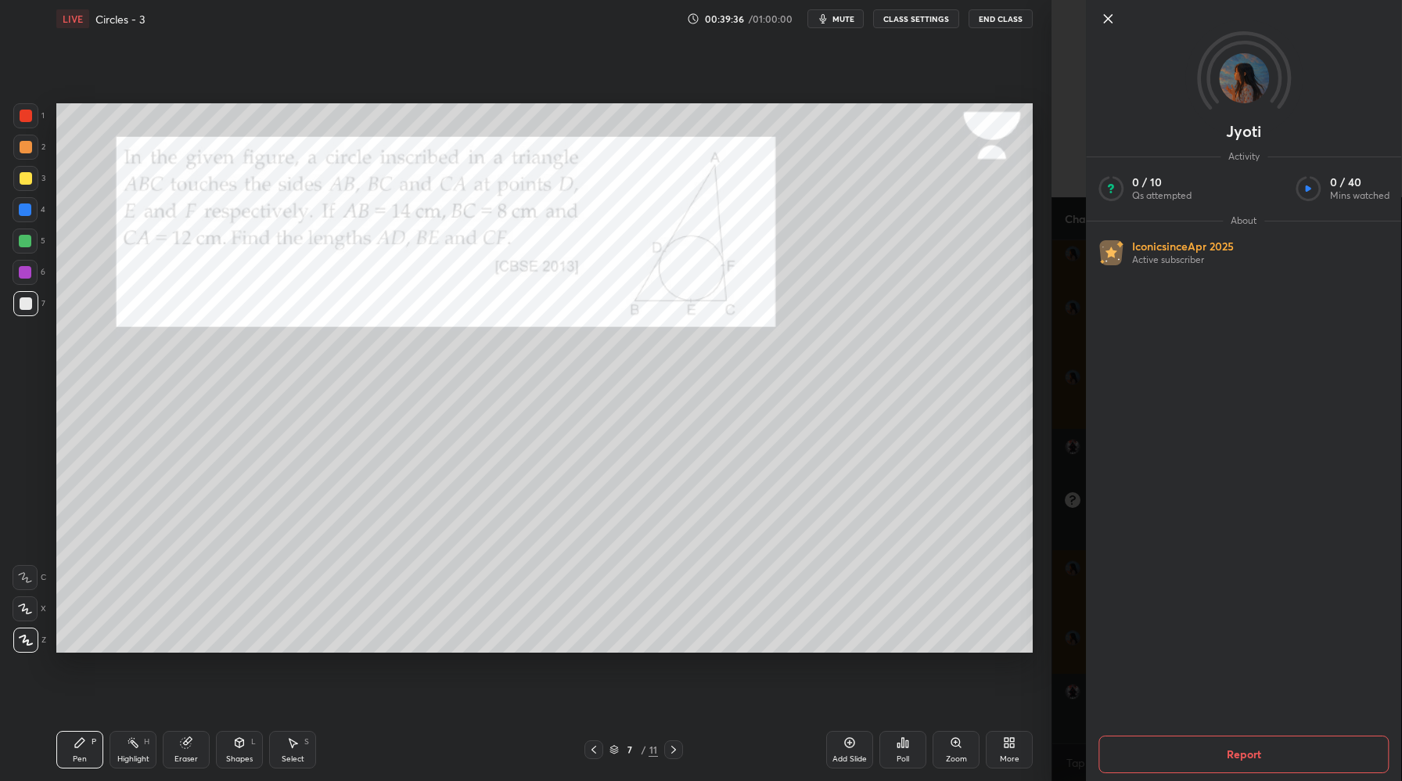
click at [1111, 23] on icon at bounding box center [1107, 18] width 19 height 19
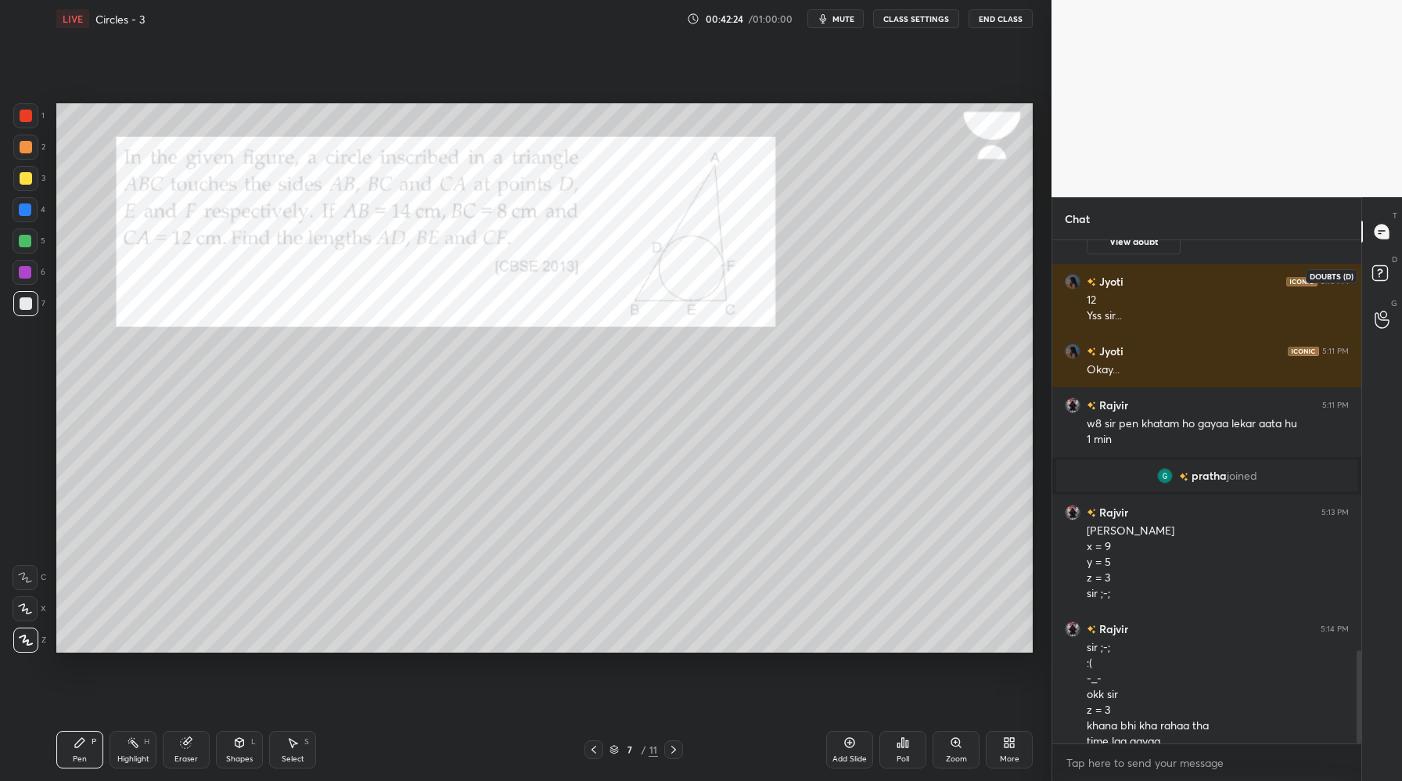
scroll to position [2223, 0]
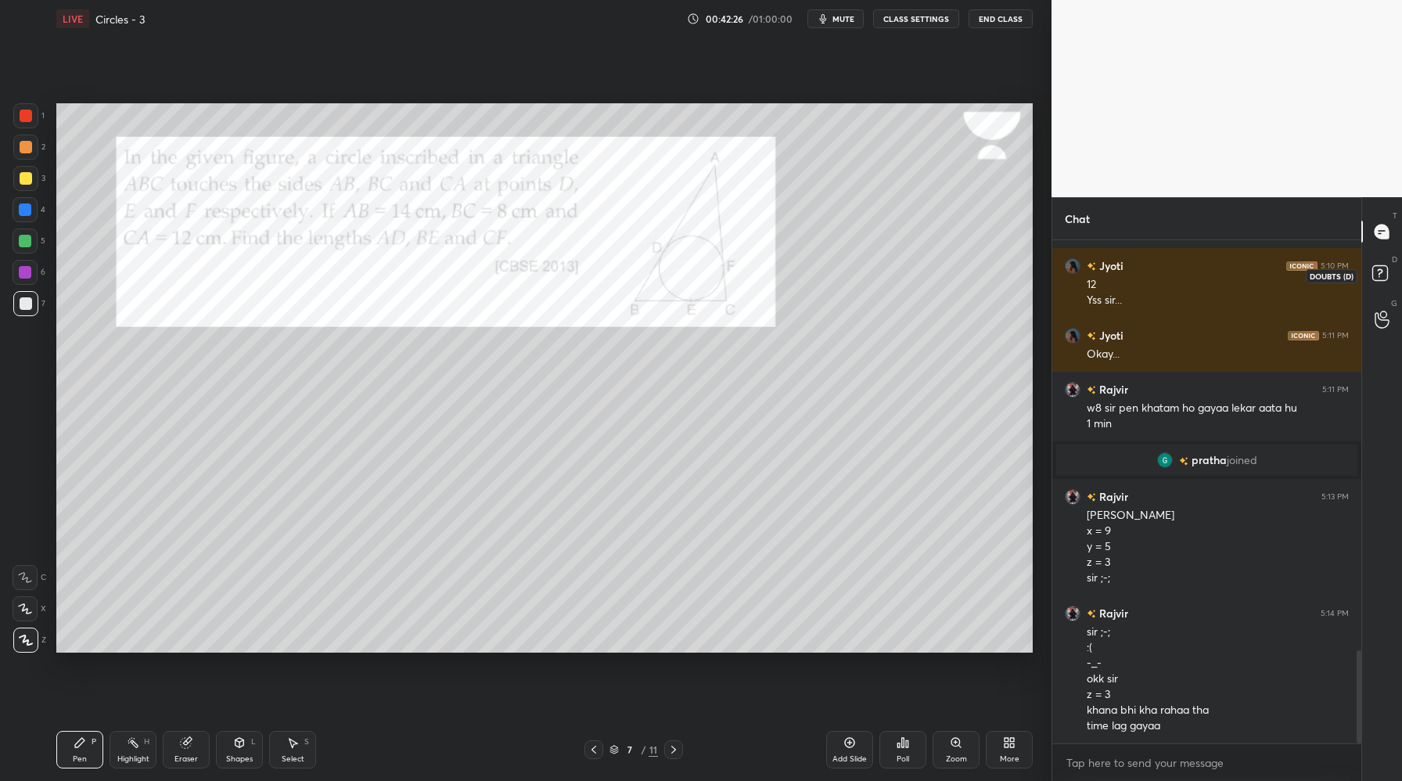
click at [1381, 270] on icon at bounding box center [1379, 272] width 5 height 6
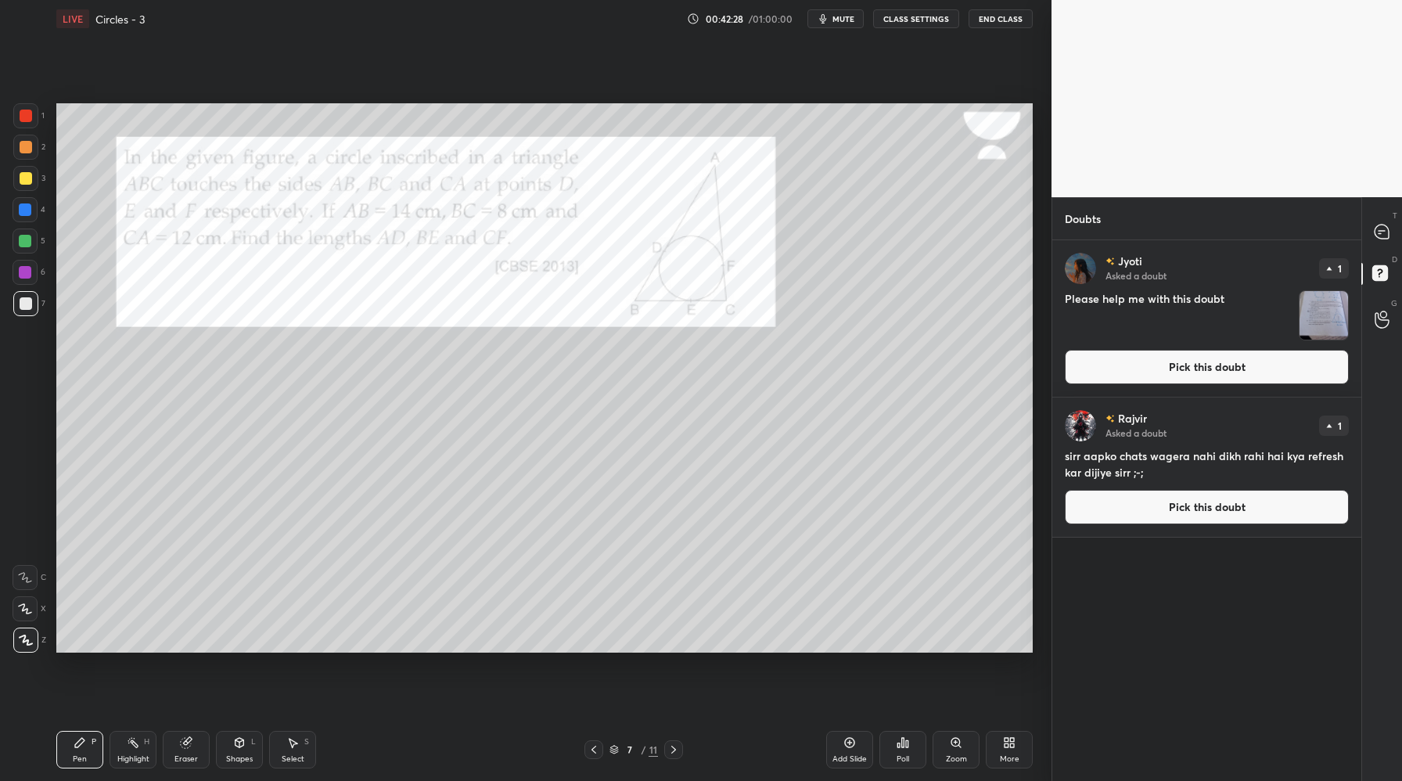
click at [1236, 366] on button "Pick this doubt" at bounding box center [1207, 367] width 284 height 34
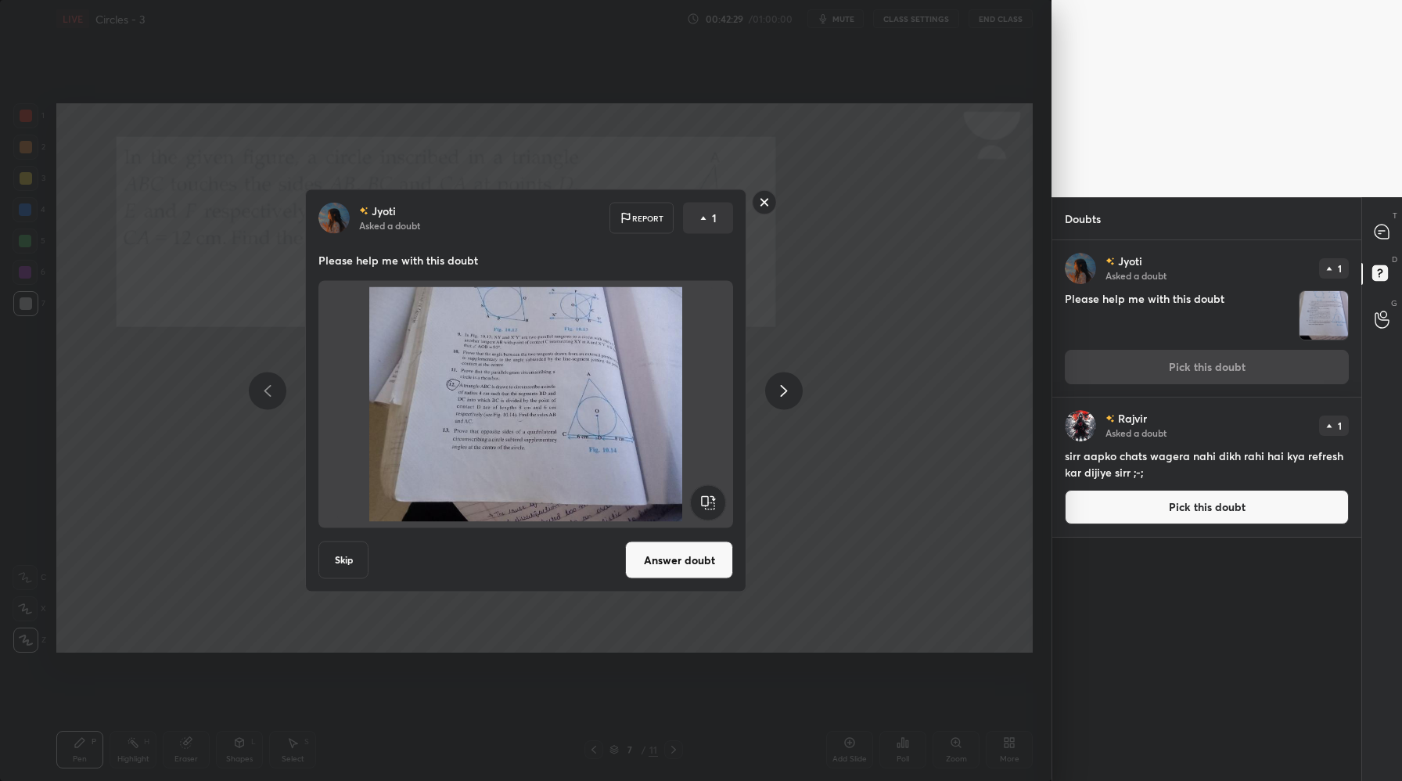
click at [702, 570] on button "Answer doubt" at bounding box center [679, 560] width 108 height 38
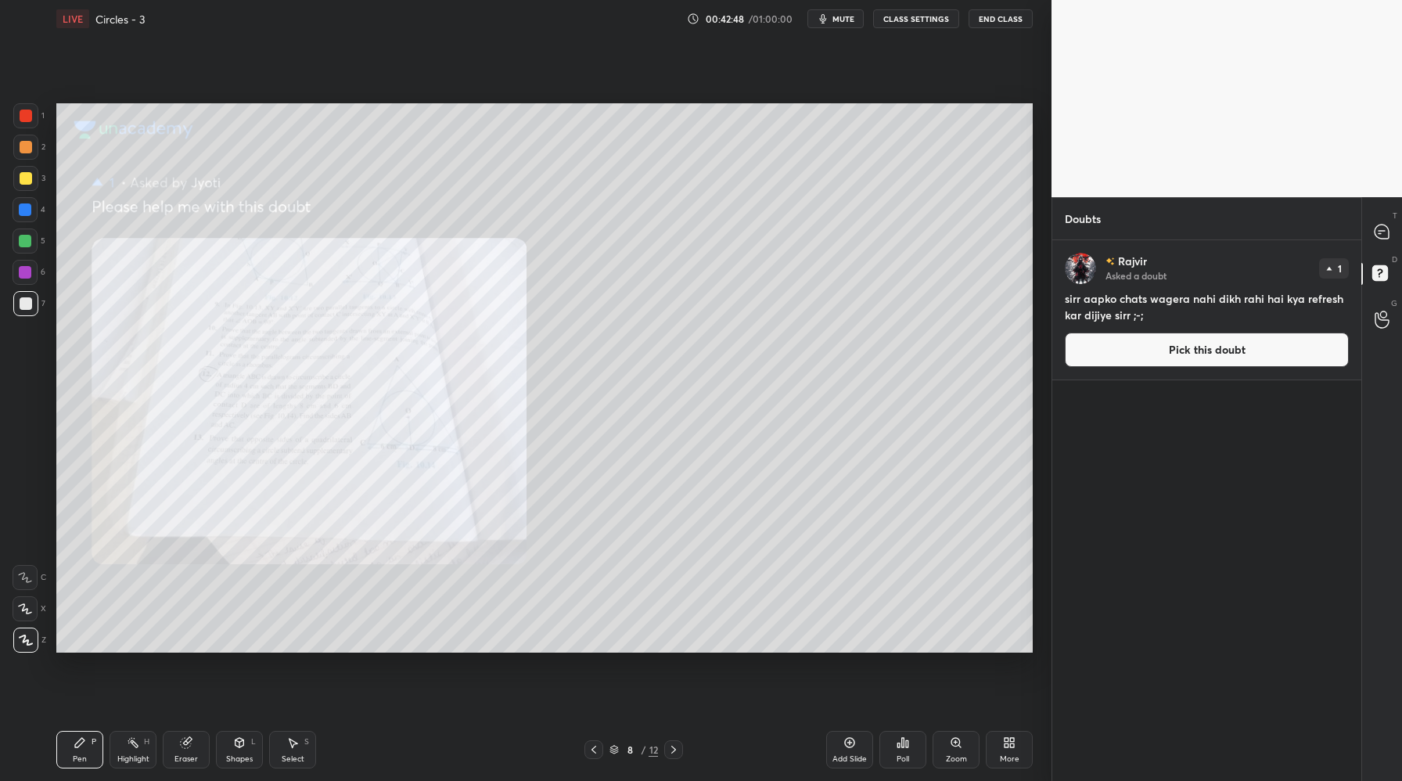
click at [27, 186] on div at bounding box center [25, 178] width 25 height 25
click at [1378, 228] on icon at bounding box center [1382, 232] width 14 height 14
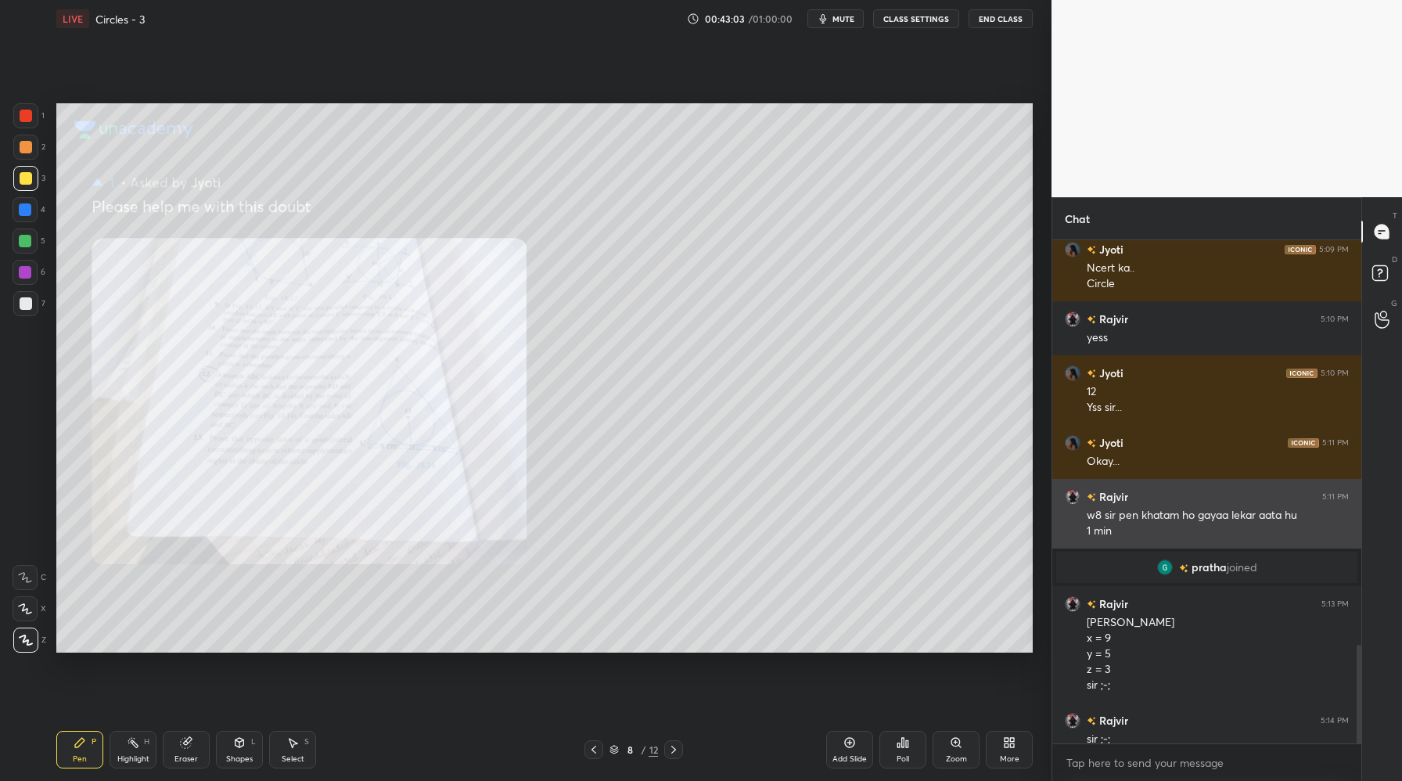
scroll to position [2694, 0]
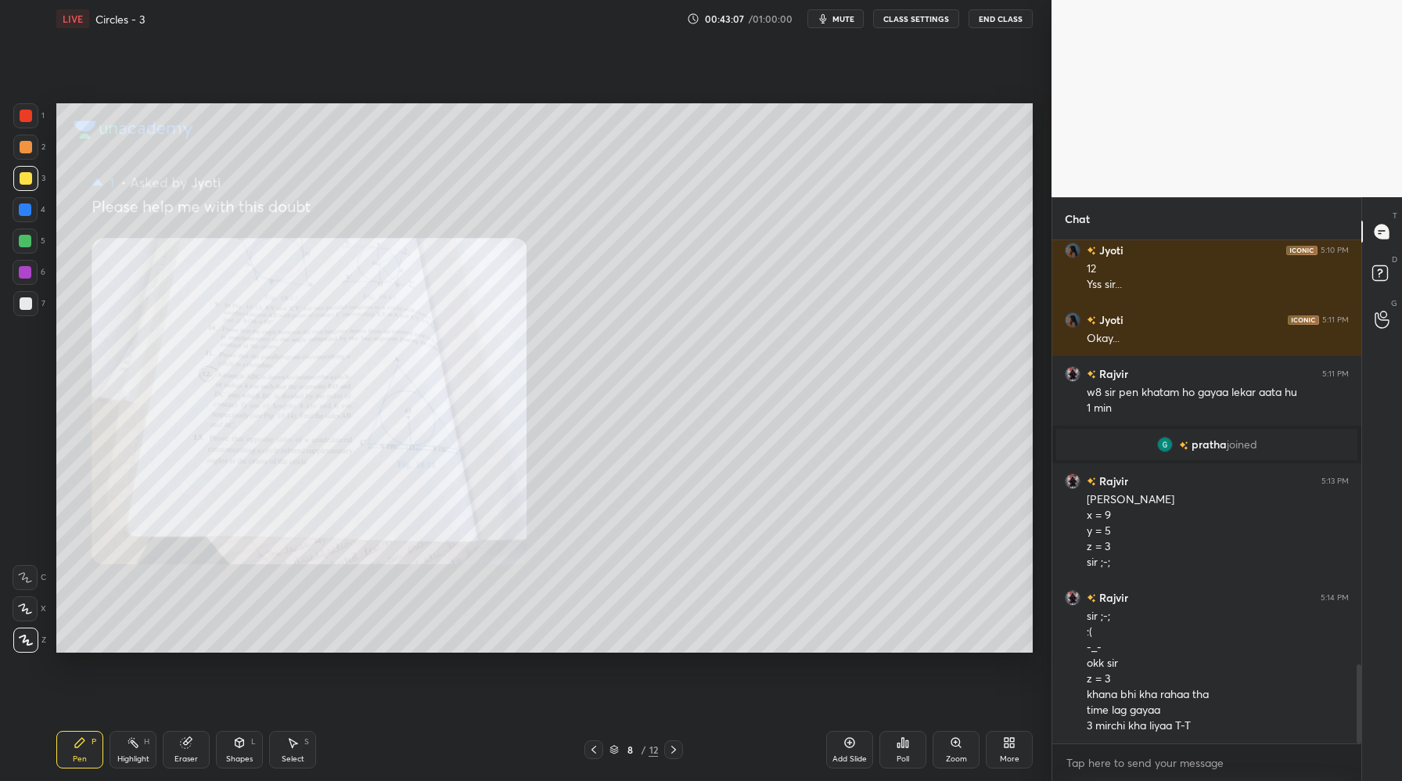
drag, startPoint x: 20, startPoint y: 242, endPoint x: 41, endPoint y: 263, distance: 29.9
click at [22, 243] on div at bounding box center [25, 241] width 13 height 13
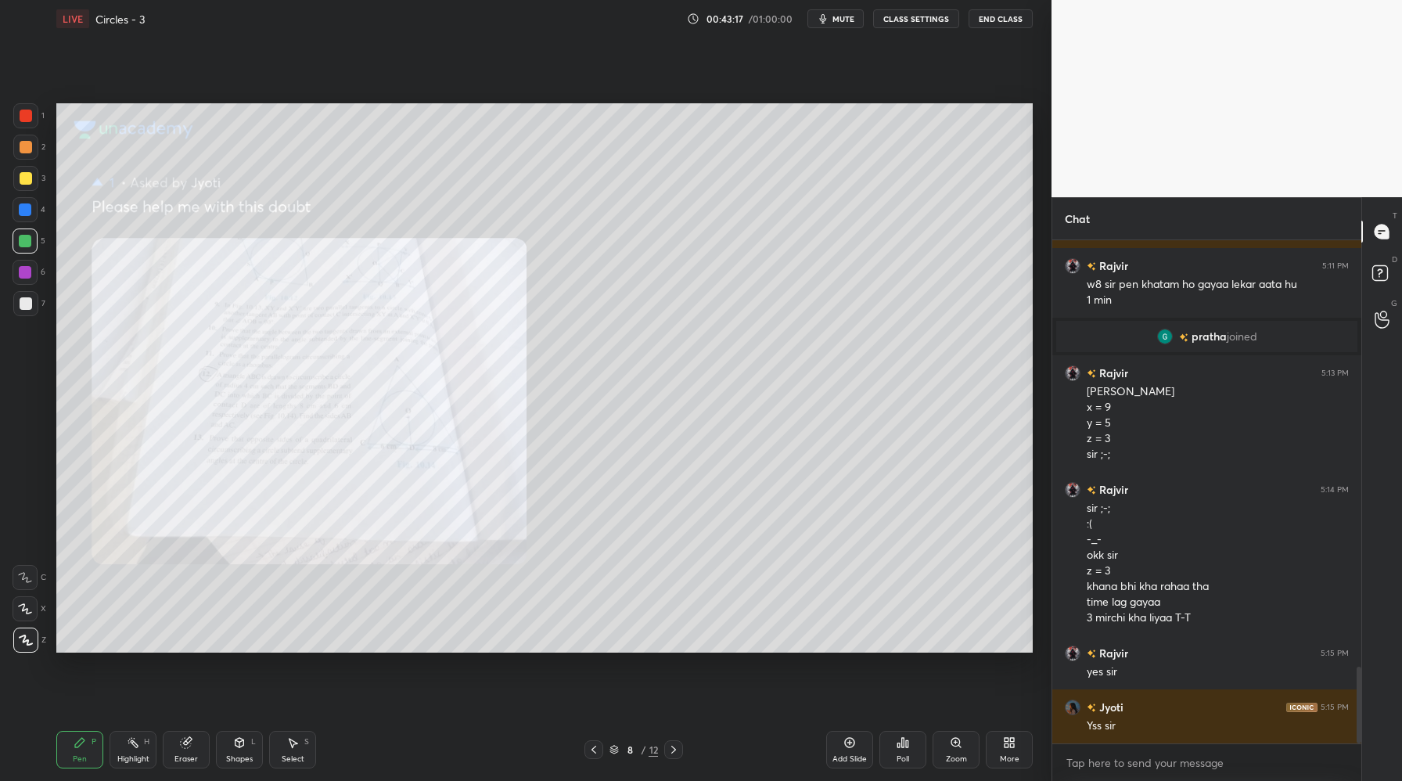
scroll to position [2856, 0]
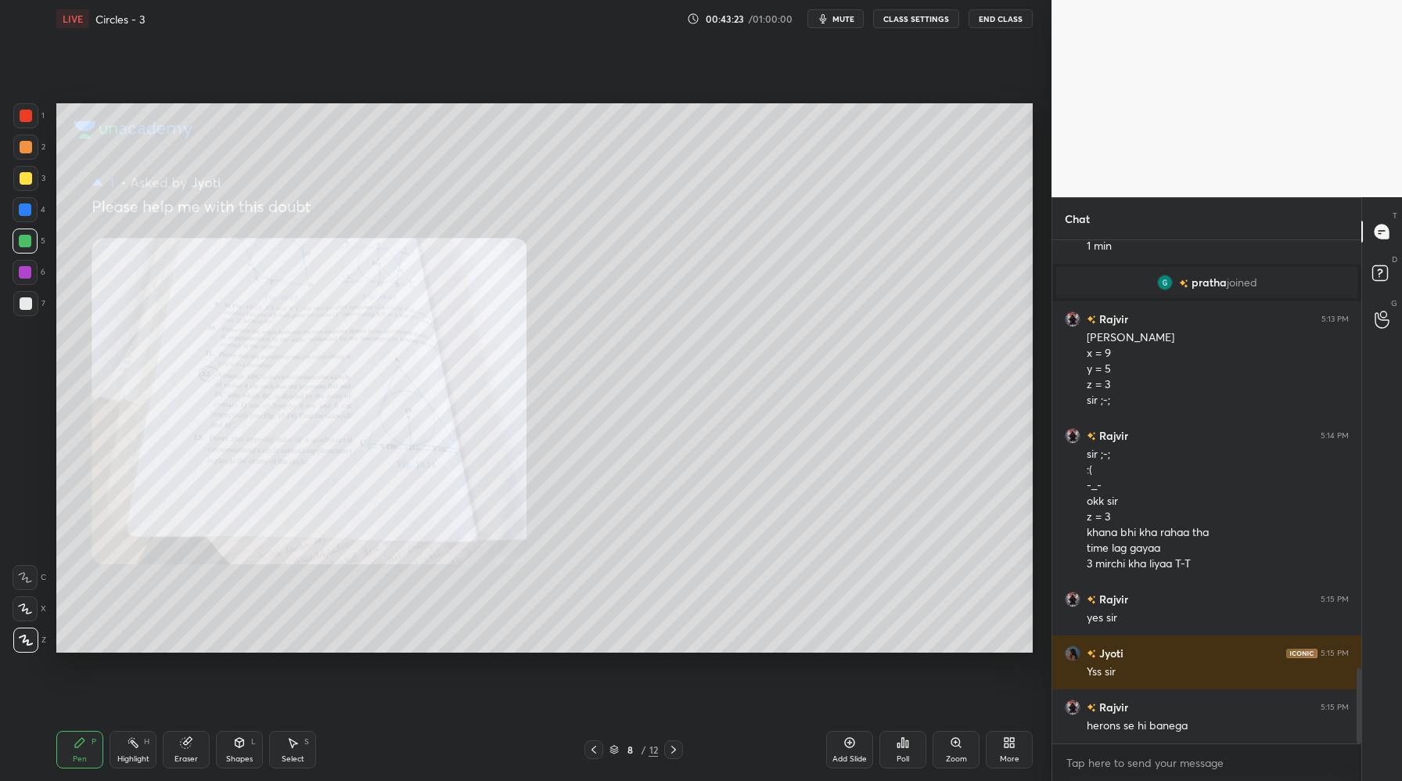
drag, startPoint x: 21, startPoint y: 146, endPoint x: 31, endPoint y: 156, distance: 14.4
click at [20, 147] on div at bounding box center [26, 147] width 13 height 13
drag, startPoint x: 25, startPoint y: 120, endPoint x: 32, endPoint y: 128, distance: 10.0
click at [27, 123] on div at bounding box center [25, 115] width 25 height 25
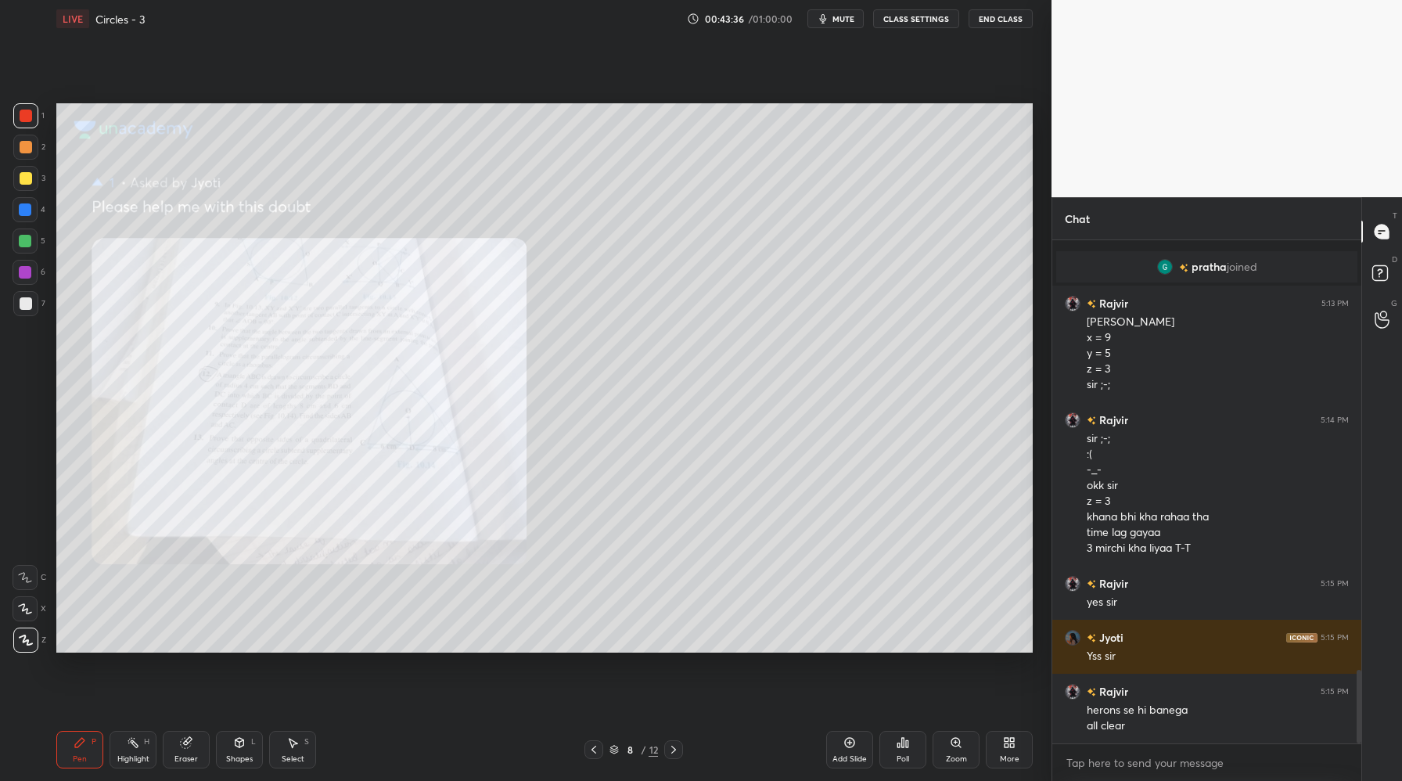
scroll to position [2925, 0]
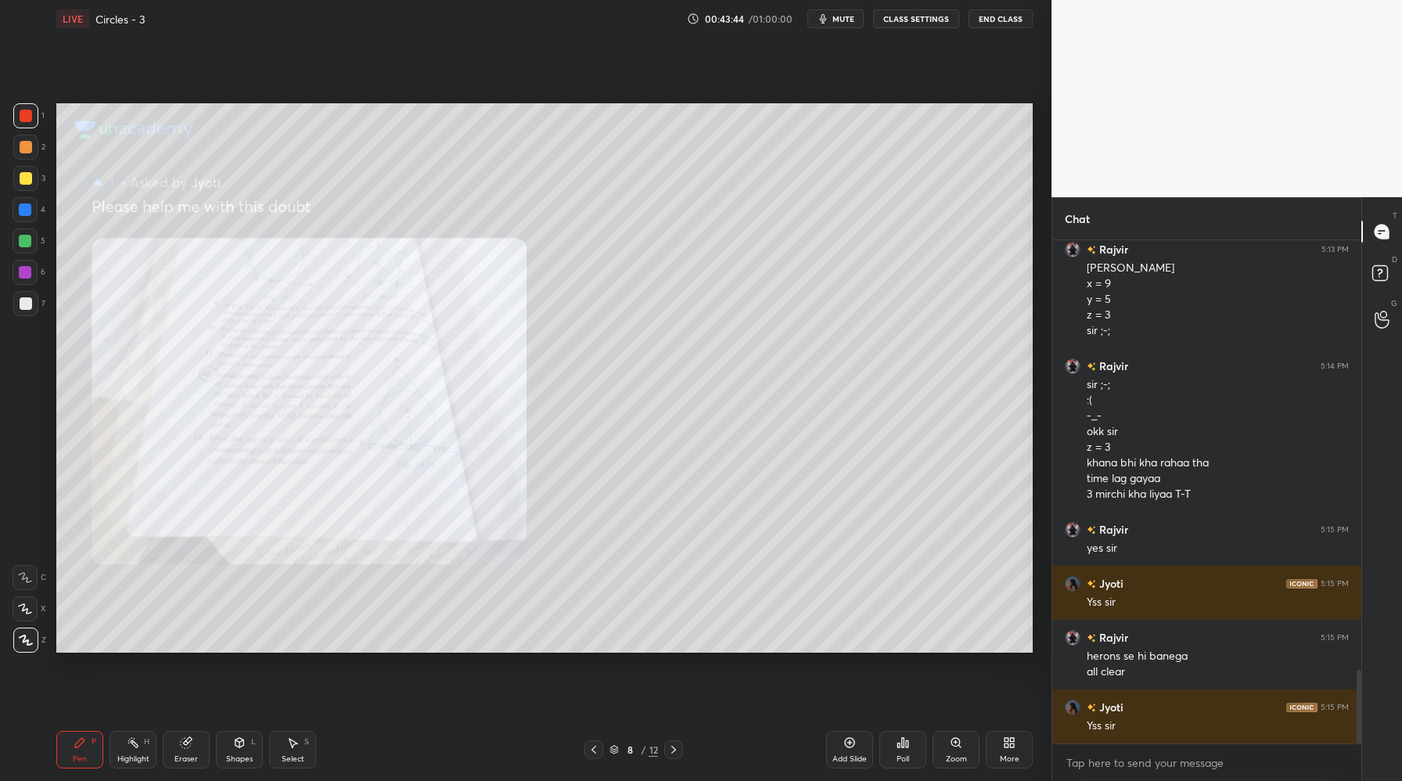
click at [185, 753] on div "Eraser" at bounding box center [186, 750] width 47 height 38
click at [81, 744] on icon at bounding box center [80, 742] width 13 height 13
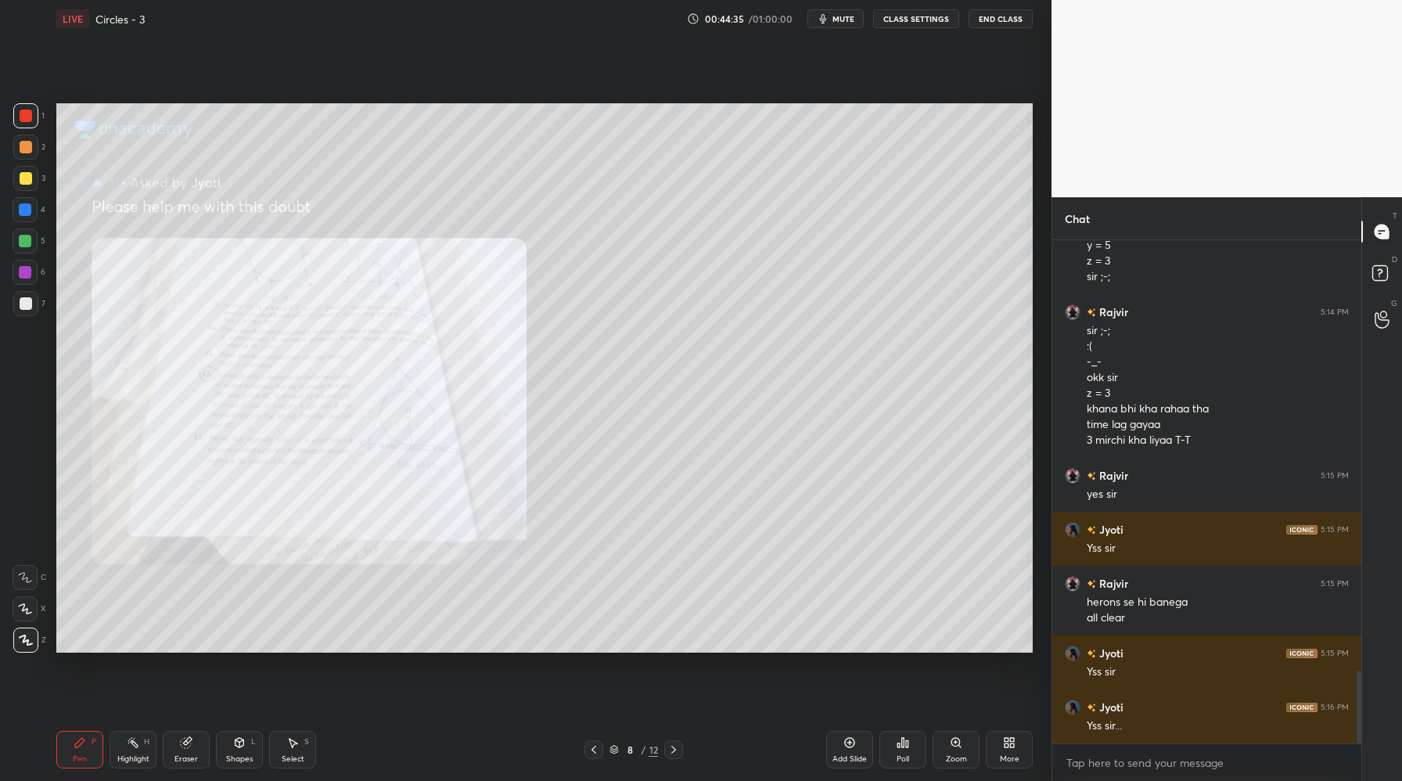
drag, startPoint x: 22, startPoint y: 242, endPoint x: 36, endPoint y: 251, distance: 16.9
click at [23, 242] on div at bounding box center [25, 241] width 13 height 13
click at [27, 149] on div at bounding box center [26, 147] width 13 height 13
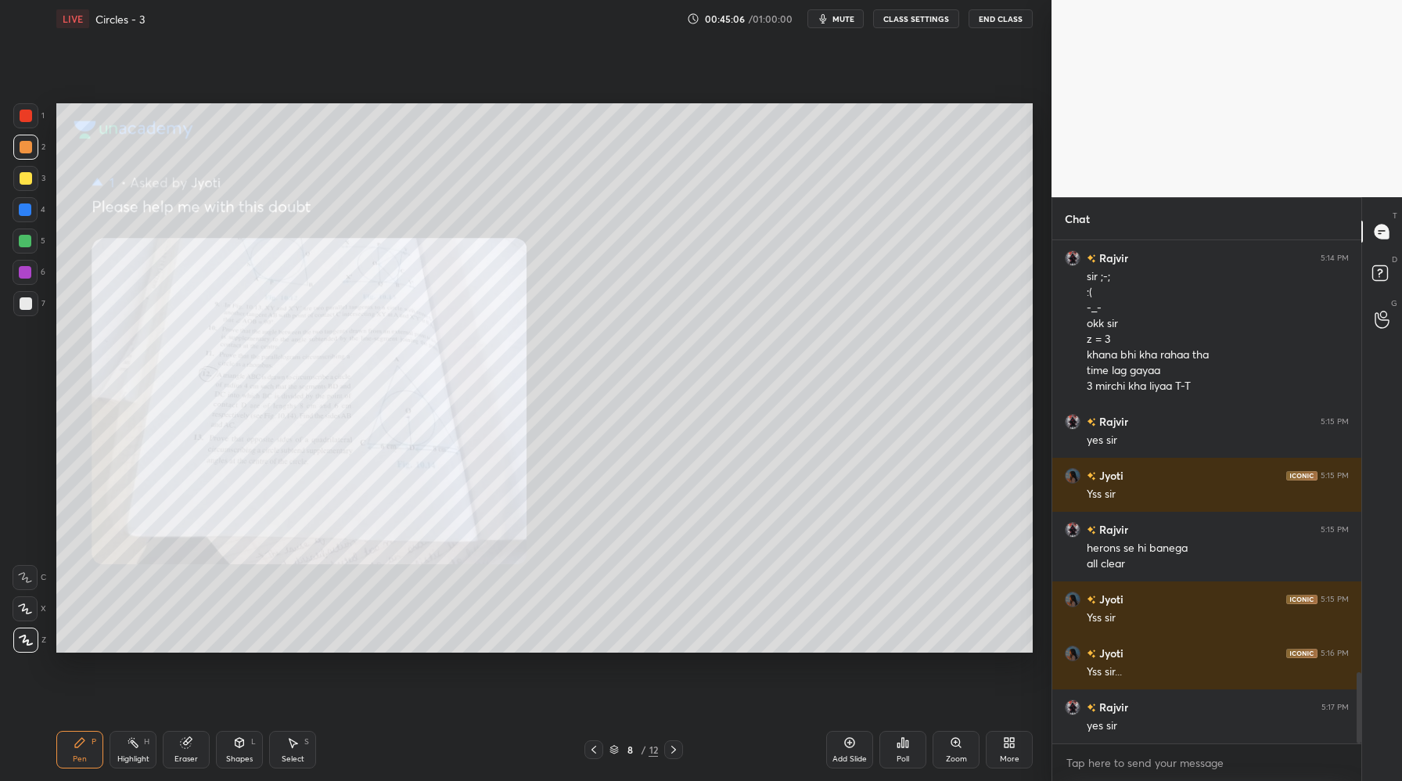
scroll to position [3087, 0]
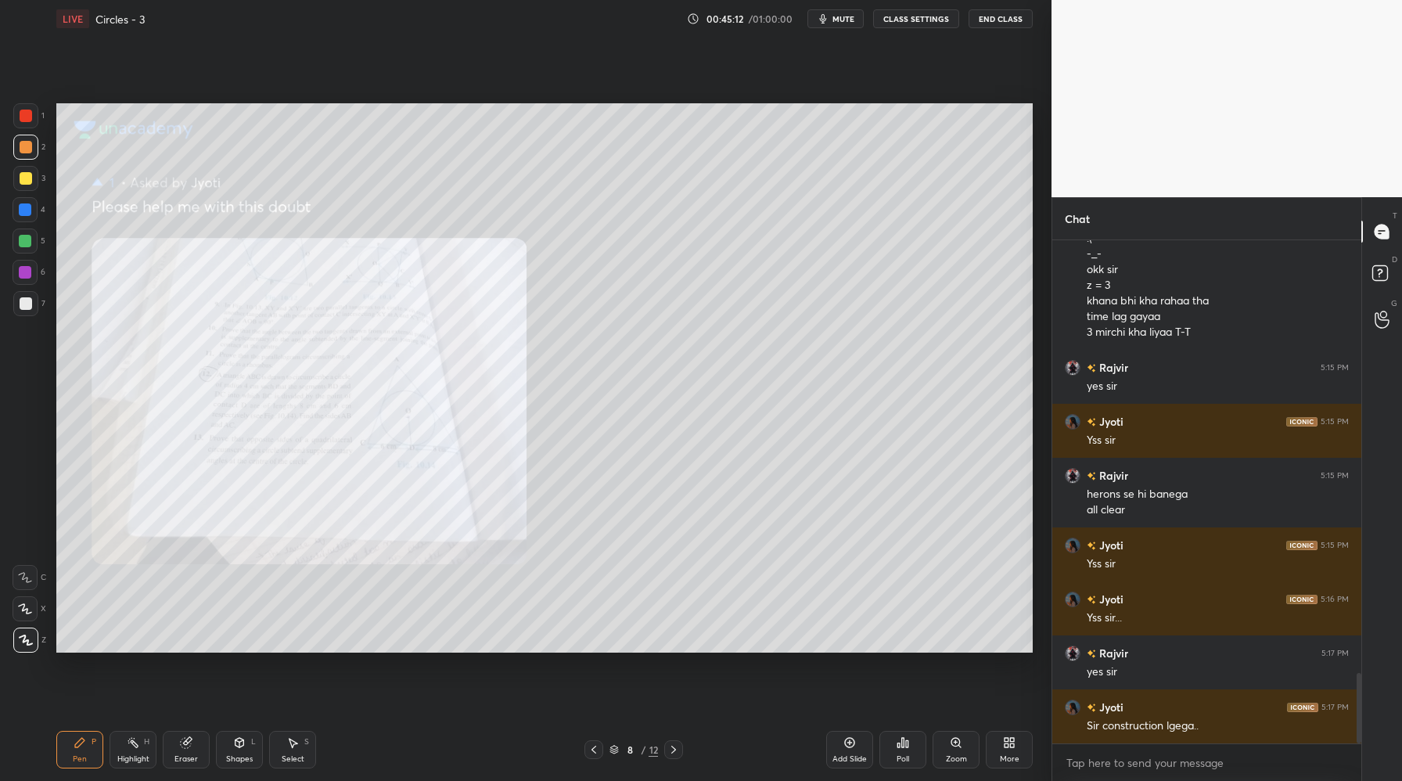
drag, startPoint x: 28, startPoint y: 172, endPoint x: 41, endPoint y: 202, distance: 32.3
click at [27, 174] on div at bounding box center [26, 178] width 13 height 13
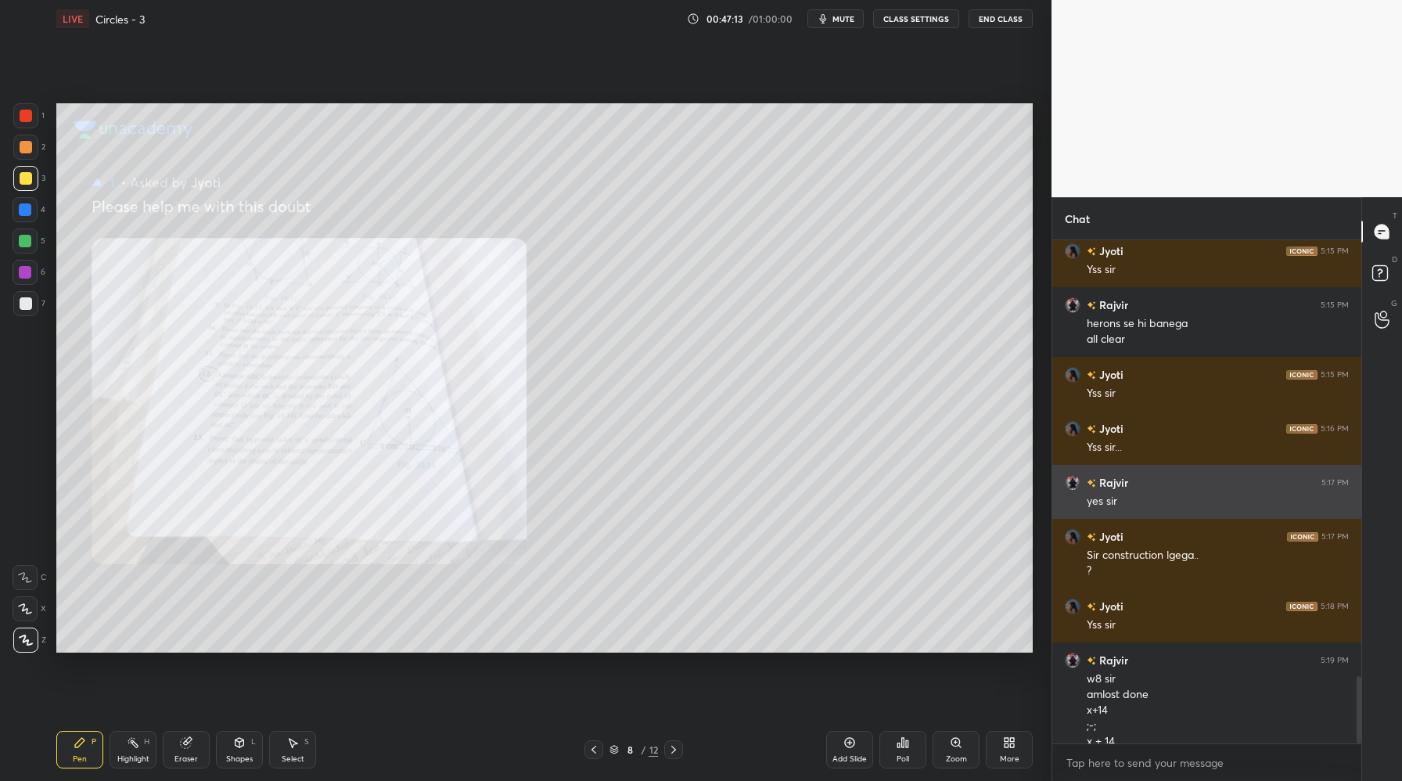
scroll to position [3273, 0]
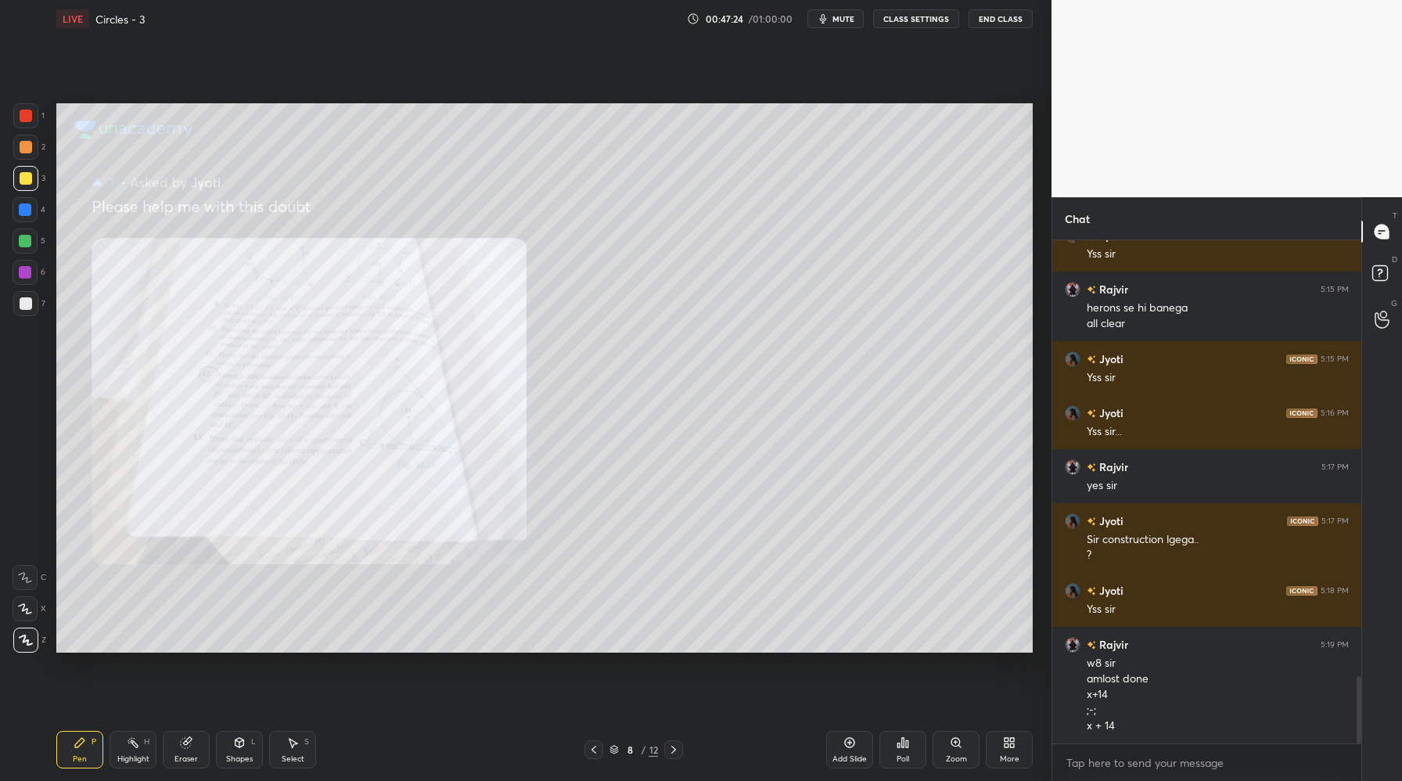
click at [24, 214] on div at bounding box center [25, 209] width 13 height 13
click at [26, 145] on div at bounding box center [26, 147] width 13 height 13
click at [24, 239] on div at bounding box center [25, 241] width 13 height 13
click at [850, 743] on icon at bounding box center [849, 742] width 13 height 13
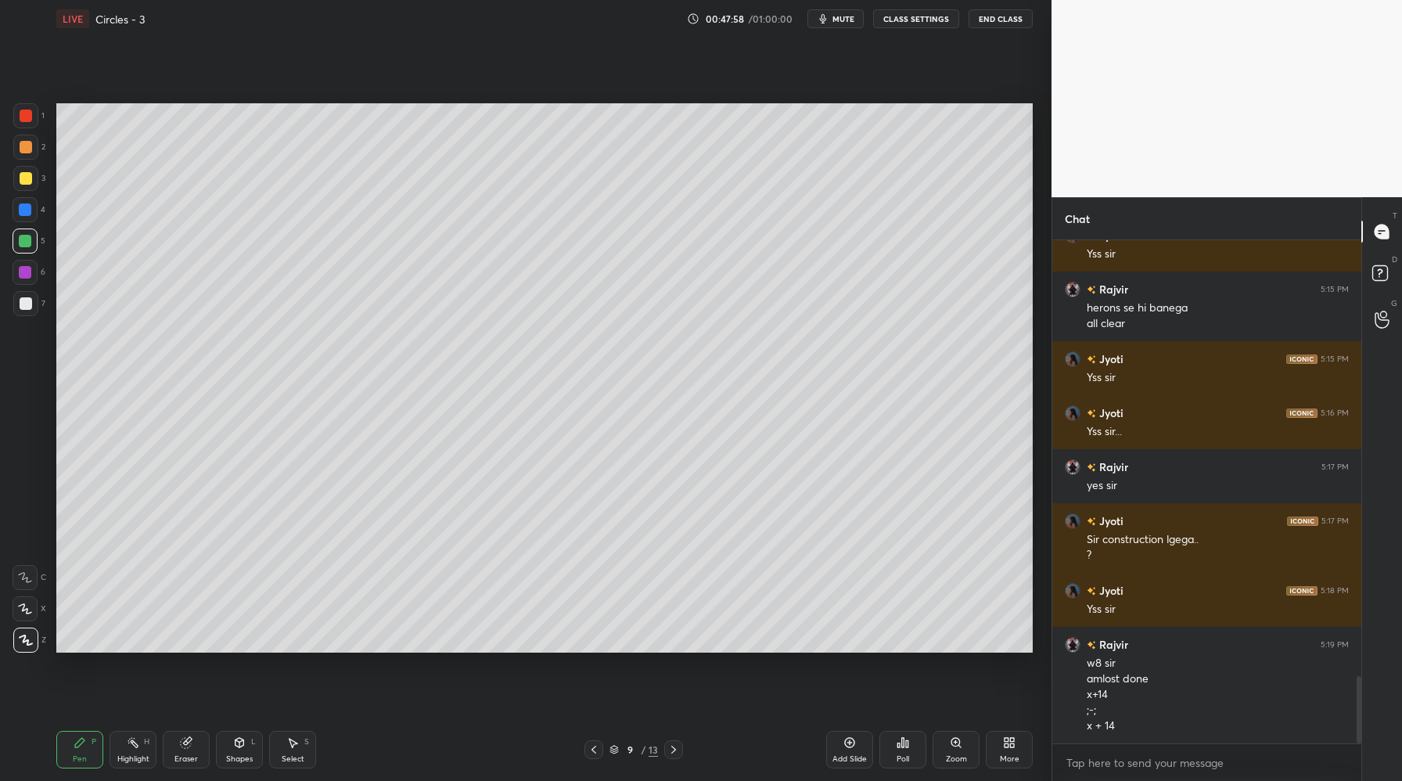
click at [592, 752] on icon at bounding box center [594, 749] width 13 height 13
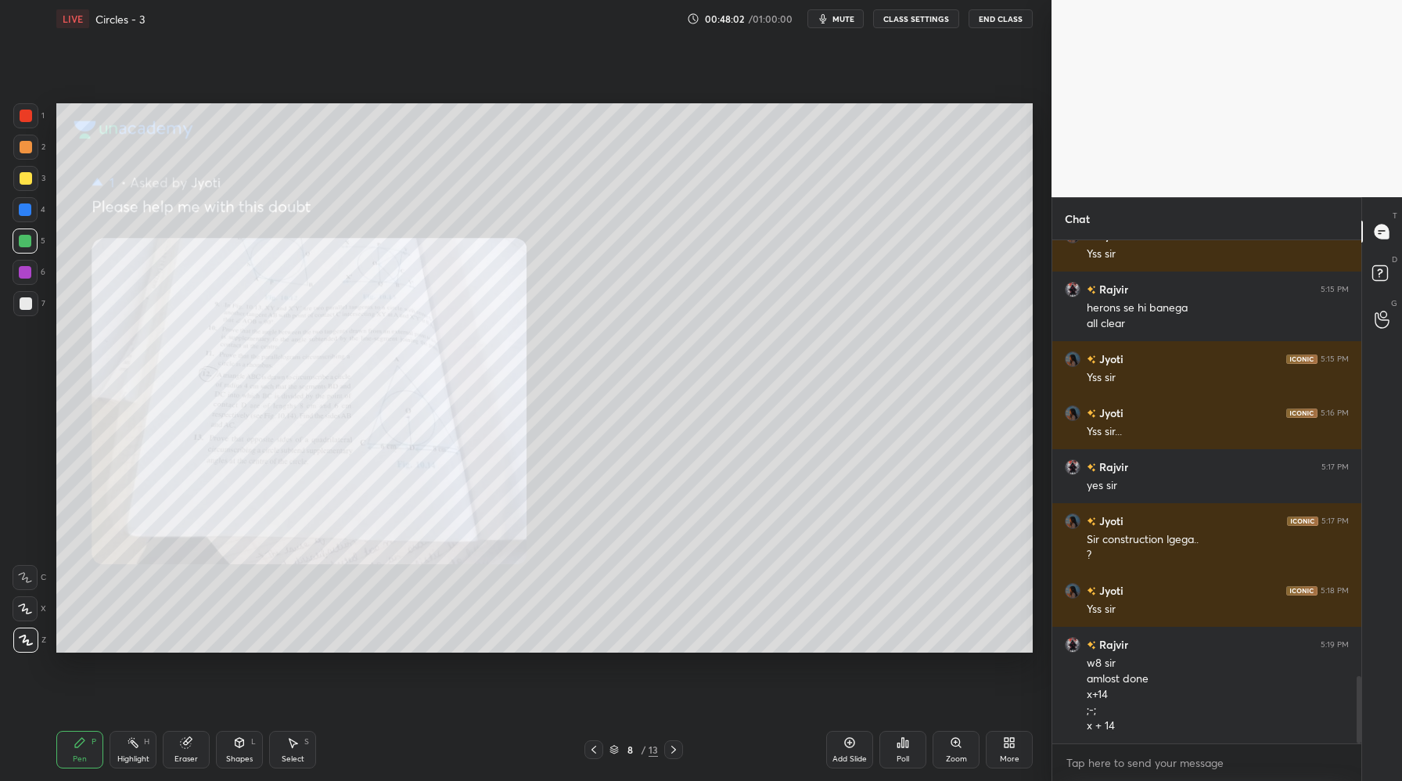
click at [850, 744] on icon at bounding box center [849, 742] width 13 height 13
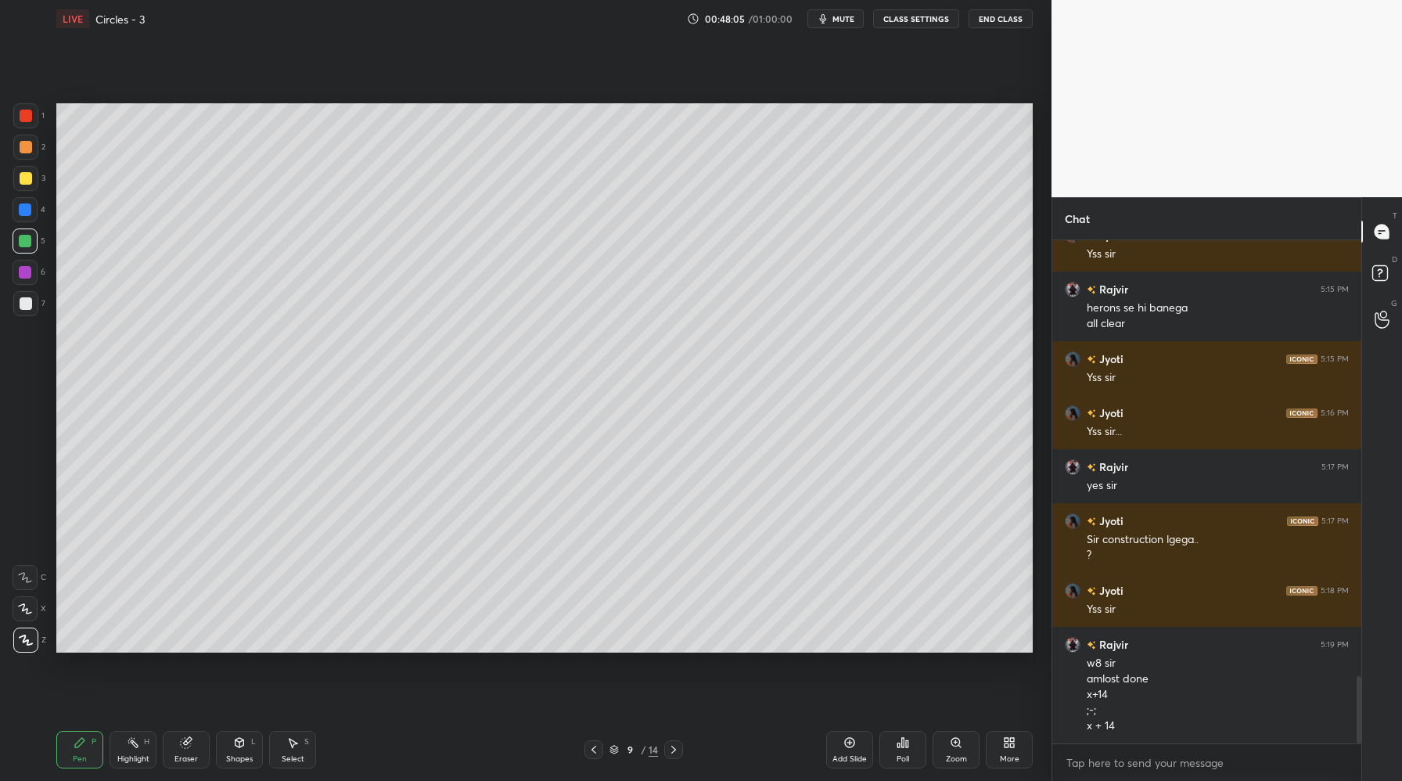
drag, startPoint x: 670, startPoint y: 749, endPoint x: 677, endPoint y: 753, distance: 8.1
click at [670, 749] on icon at bounding box center [673, 749] width 13 height 13
click at [592, 744] on icon at bounding box center [594, 749] width 13 height 13
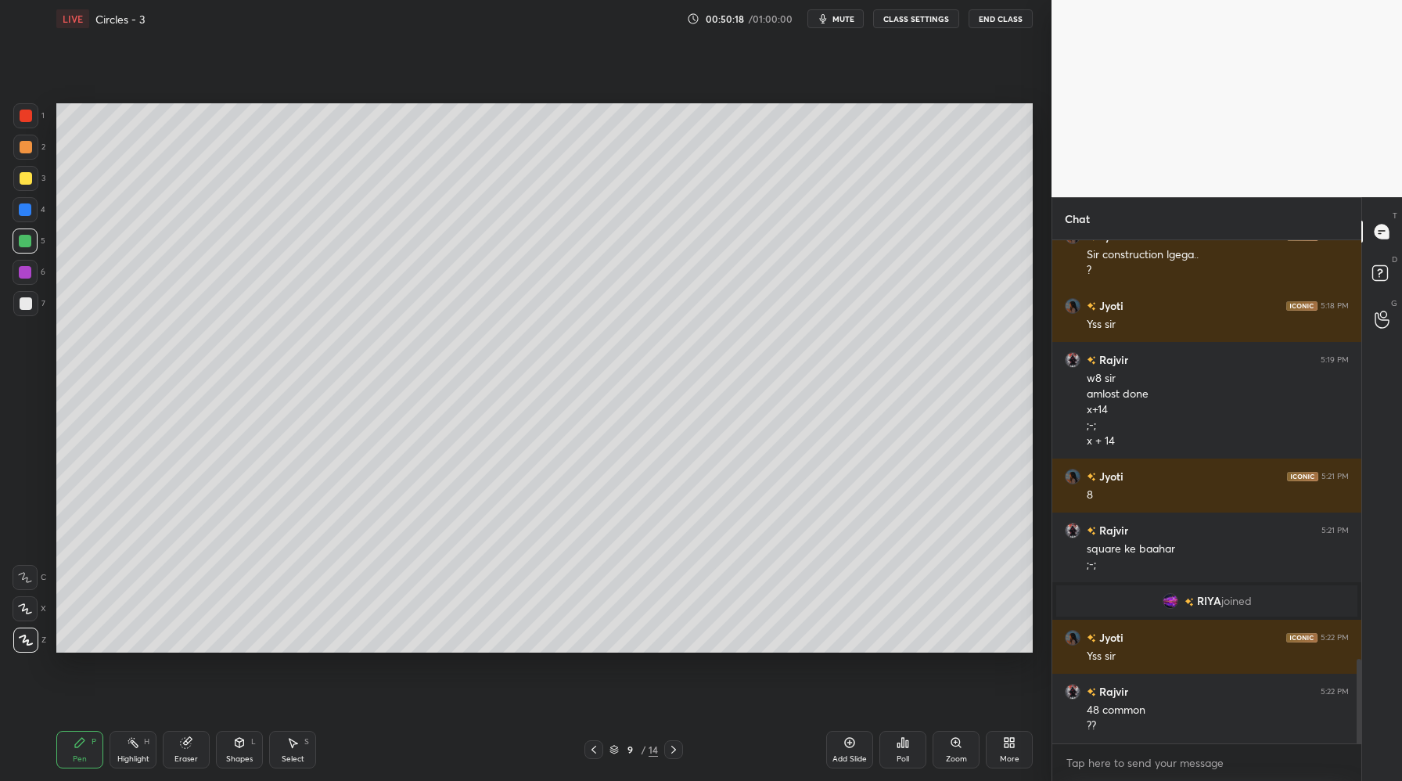
scroll to position [2504, 0]
click at [591, 744] on icon at bounding box center [594, 749] width 13 height 13
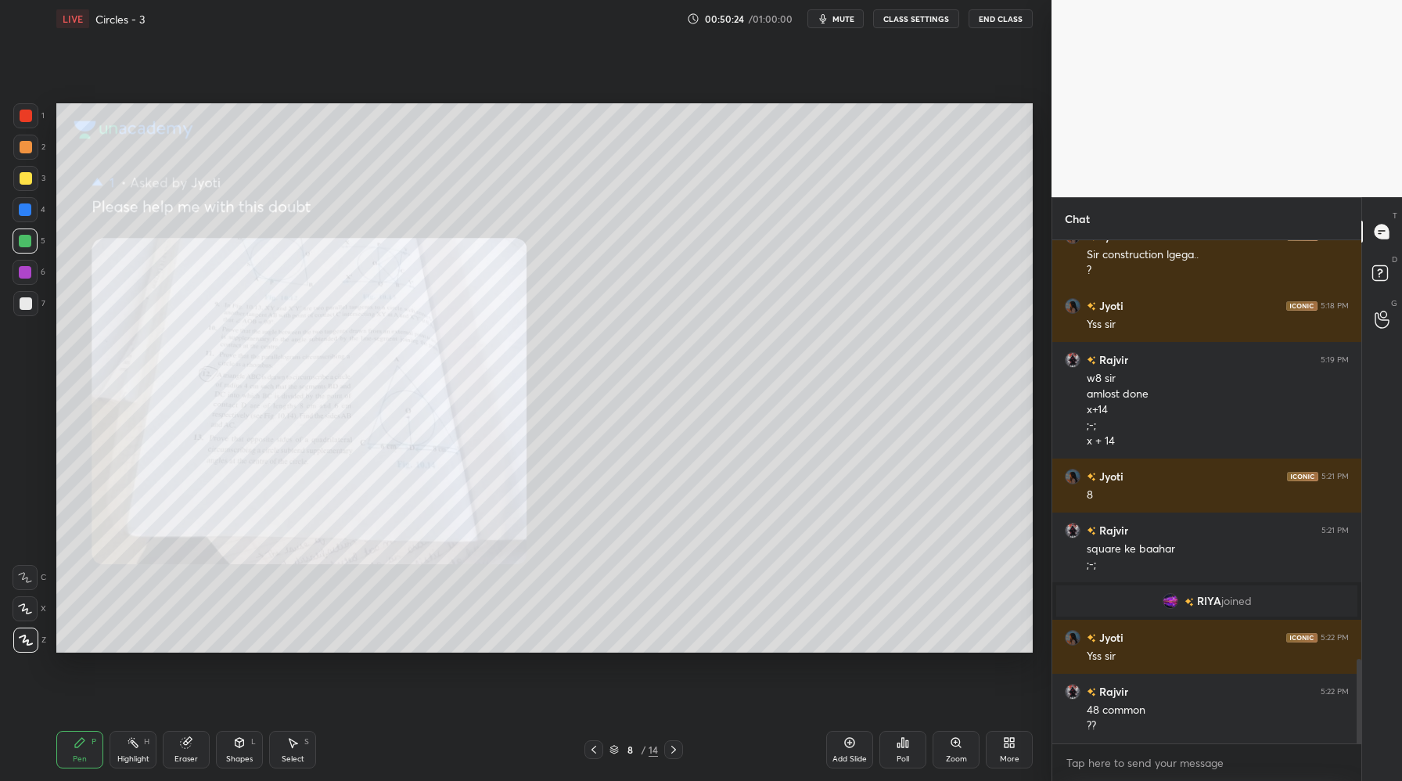
scroll to position [2557, 0]
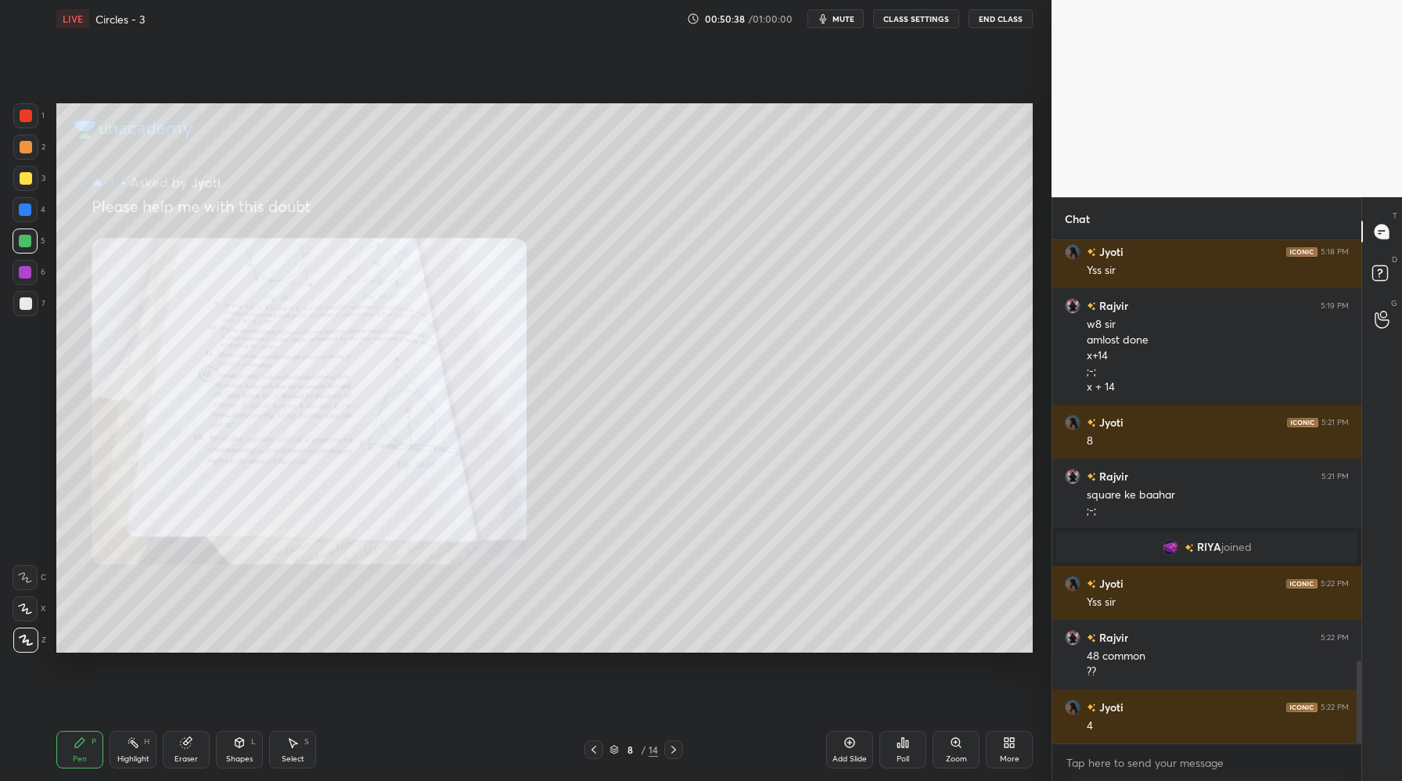
click at [674, 748] on icon at bounding box center [673, 749] width 13 height 13
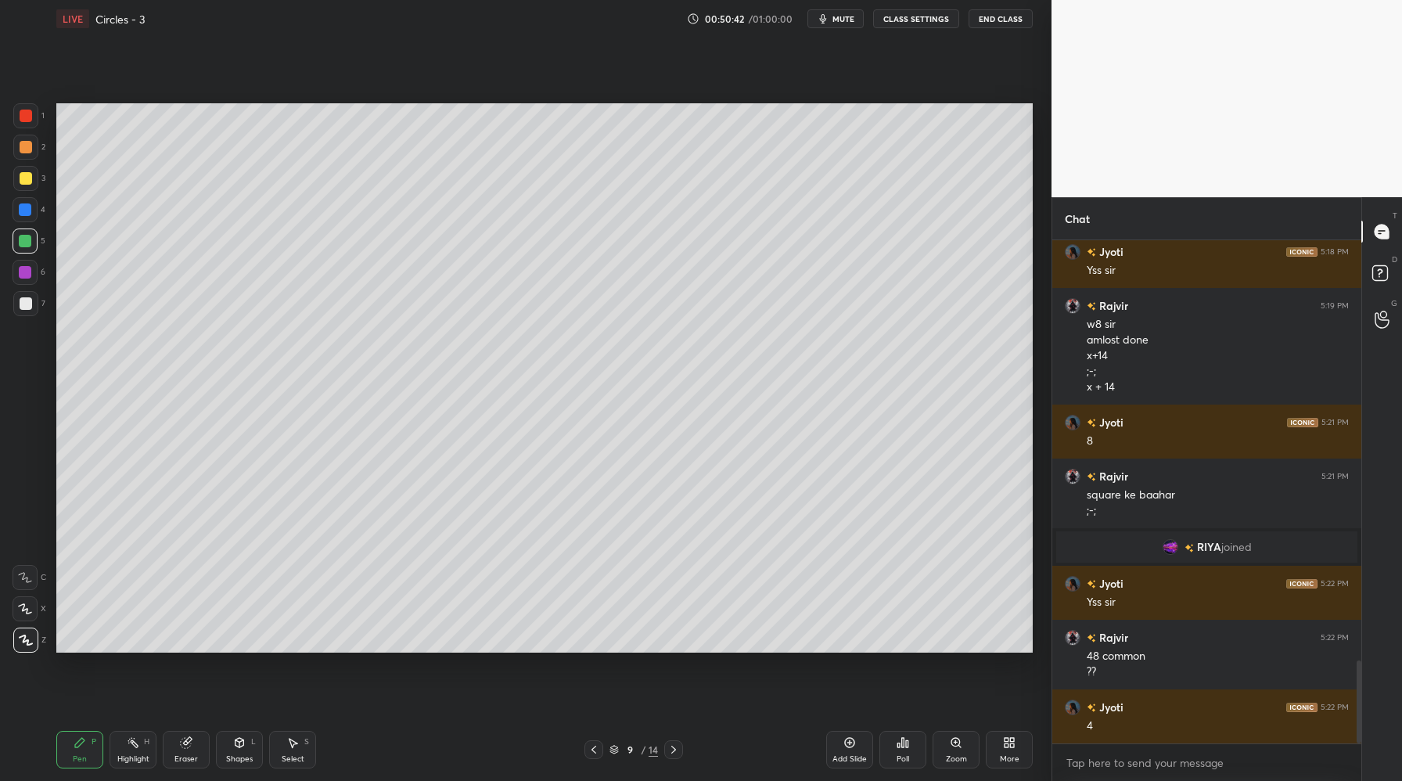
click at [674, 750] on icon at bounding box center [673, 750] width 5 height 8
click at [593, 751] on icon at bounding box center [594, 749] width 13 height 13
click at [594, 752] on icon at bounding box center [593, 750] width 5 height 8
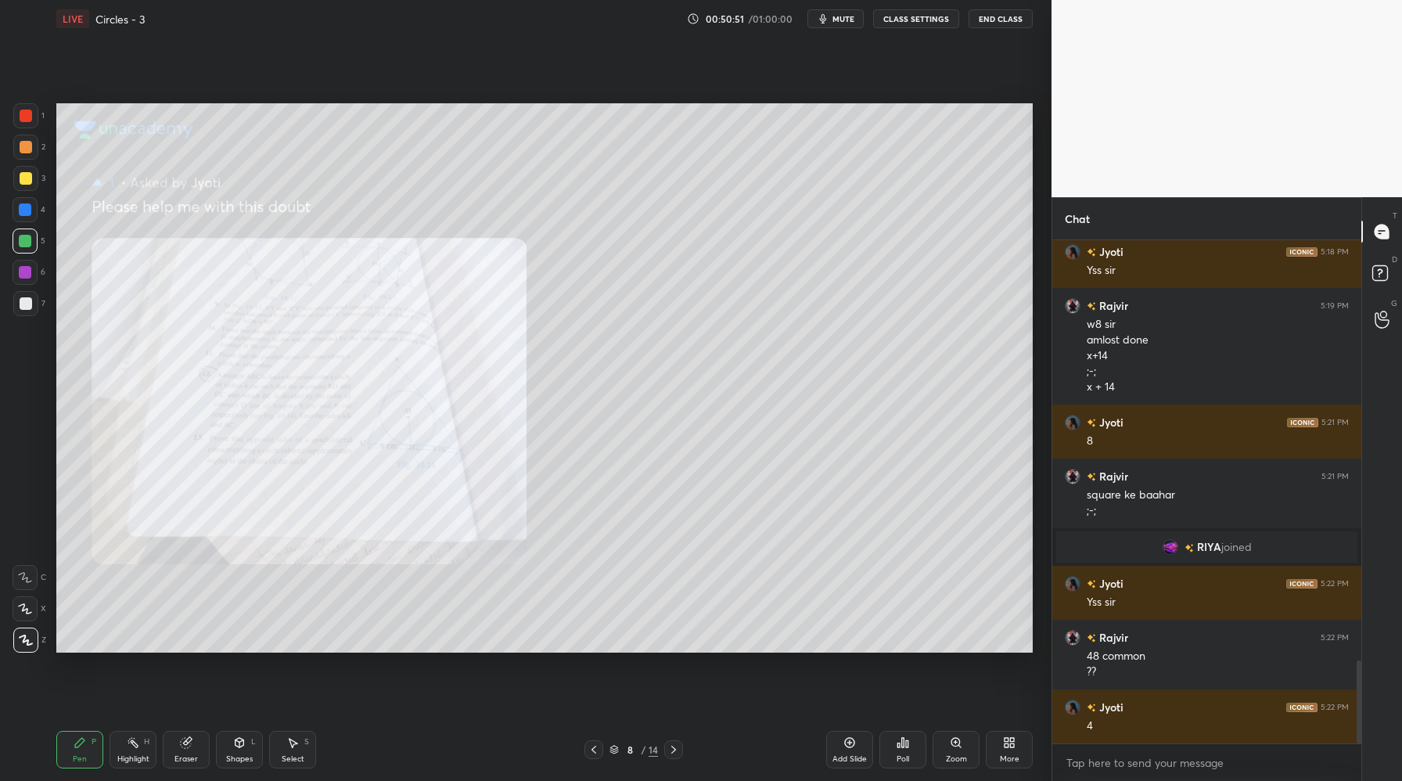
click at [674, 749] on icon at bounding box center [673, 749] width 13 height 13
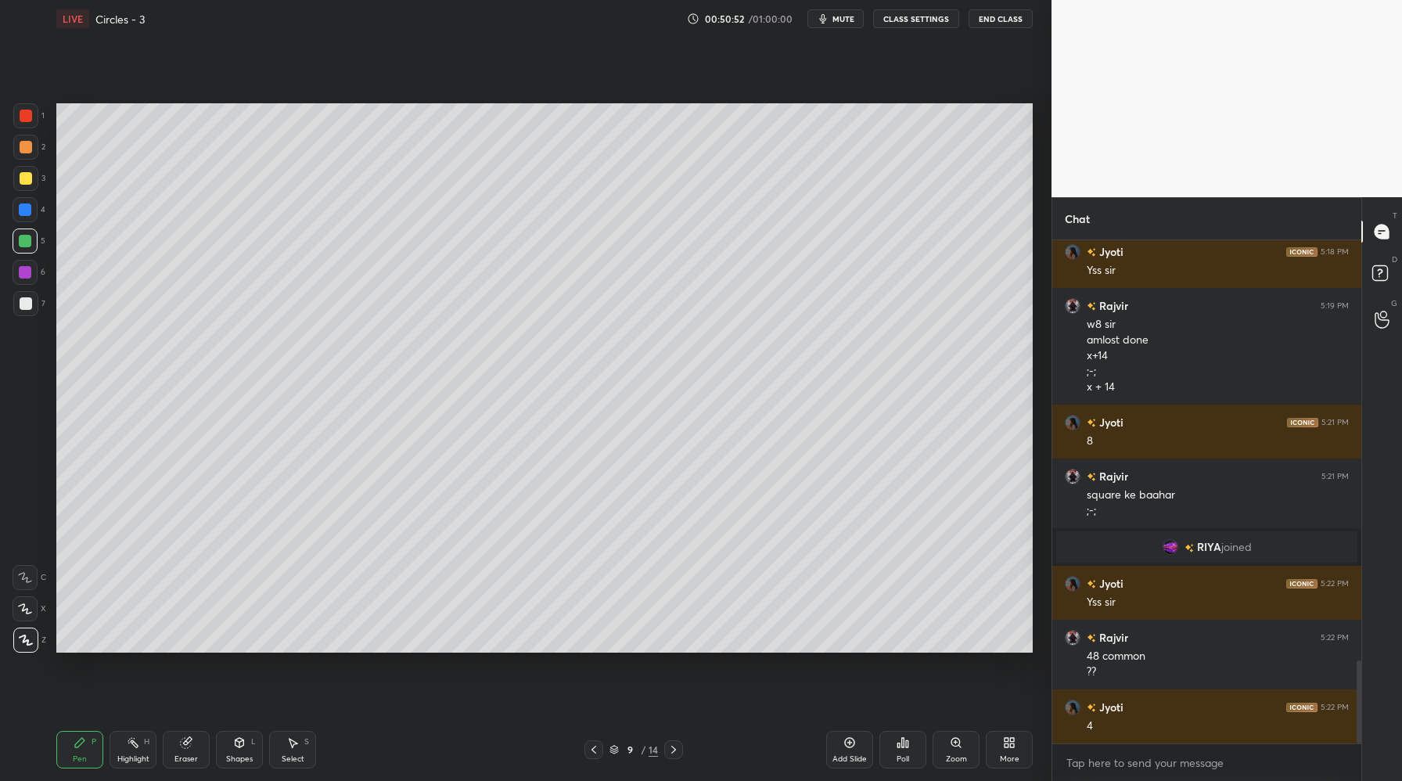
drag, startPoint x: 677, startPoint y: 751, endPoint x: 676, endPoint y: 738, distance: 13.3
click at [677, 749] on icon at bounding box center [673, 749] width 13 height 13
click at [593, 754] on icon at bounding box center [594, 749] width 13 height 13
click at [595, 750] on icon at bounding box center [594, 749] width 13 height 13
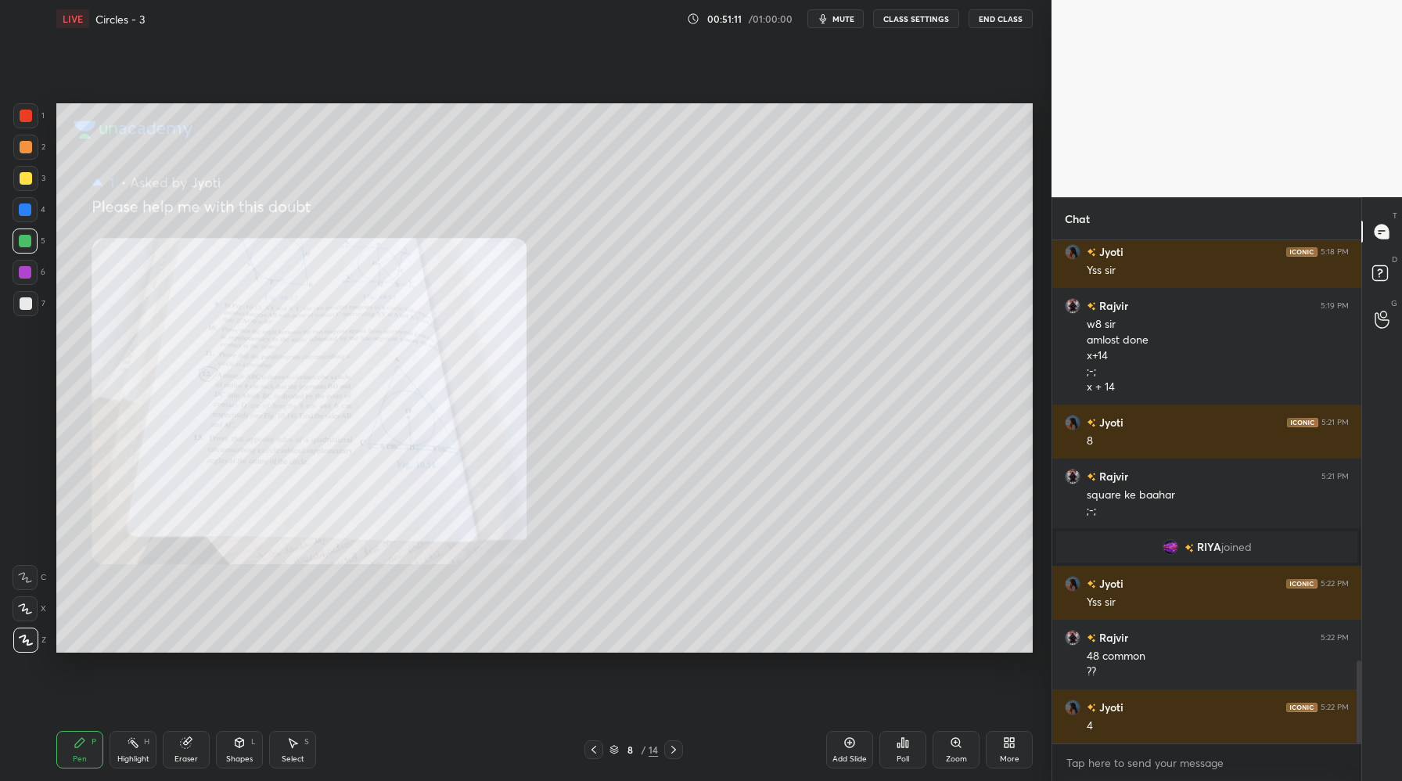
click at [674, 749] on icon at bounding box center [673, 749] width 13 height 13
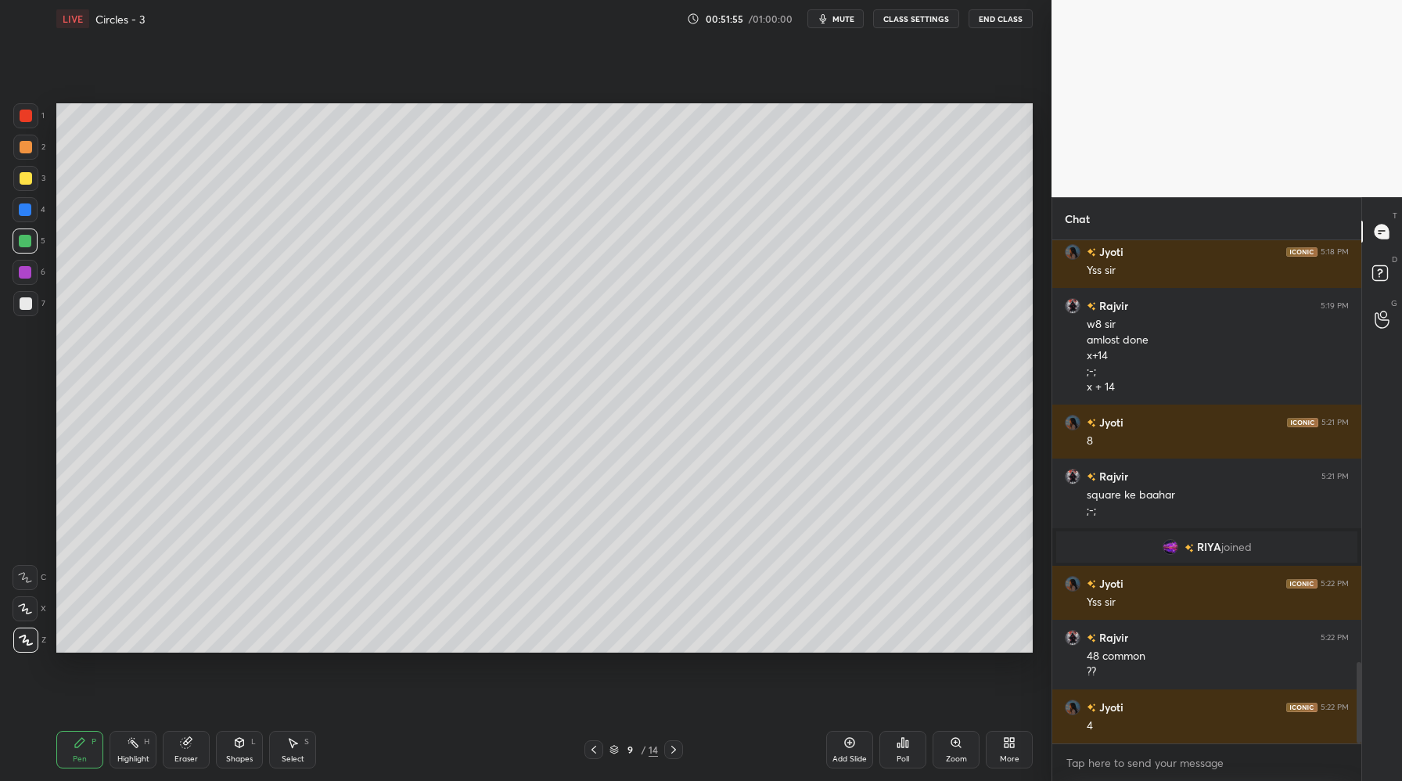
scroll to position [2611, 0]
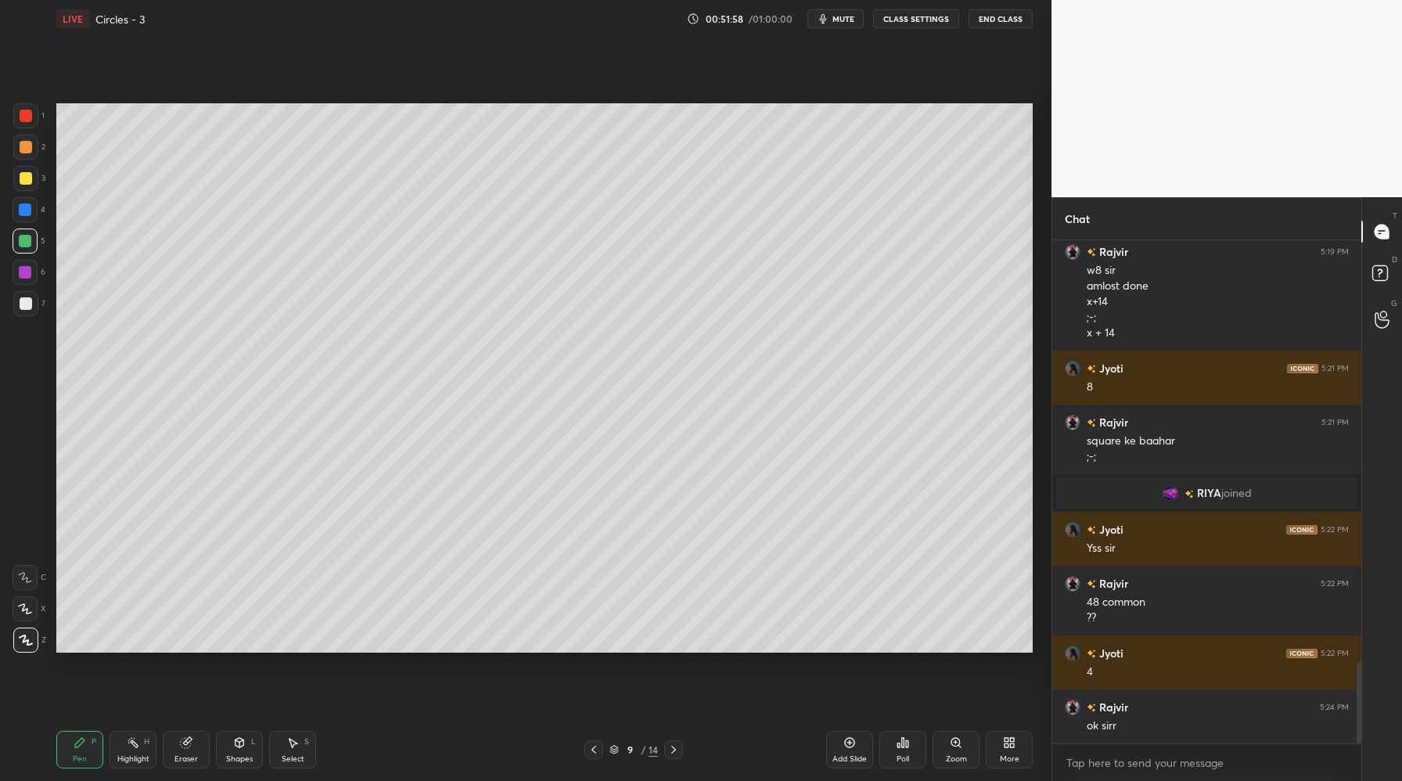
click at [674, 747] on icon at bounding box center [673, 749] width 13 height 13
click at [595, 752] on icon at bounding box center [594, 749] width 13 height 13
click at [594, 751] on icon at bounding box center [593, 750] width 5 height 8
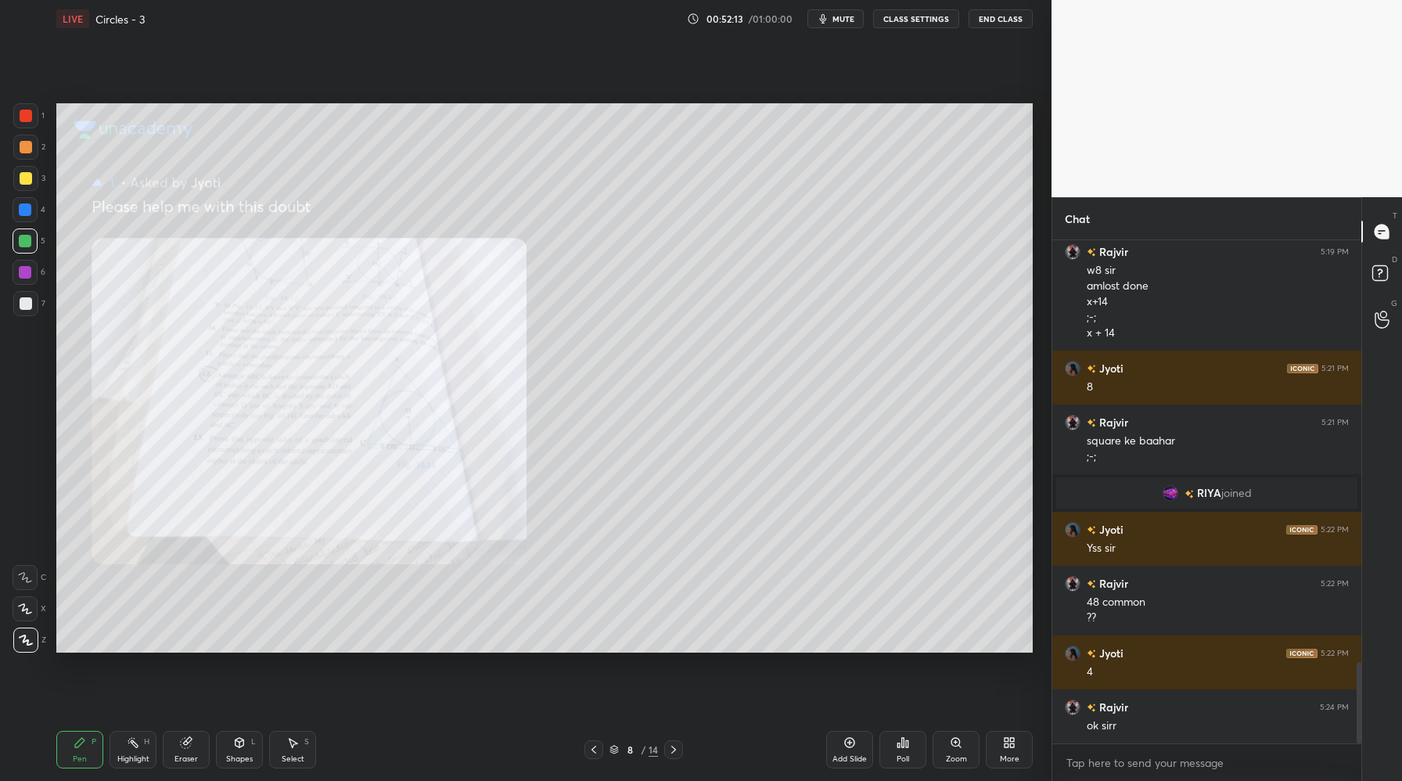
click at [673, 750] on icon at bounding box center [673, 750] width 5 height 8
click at [674, 750] on icon at bounding box center [673, 749] width 13 height 13
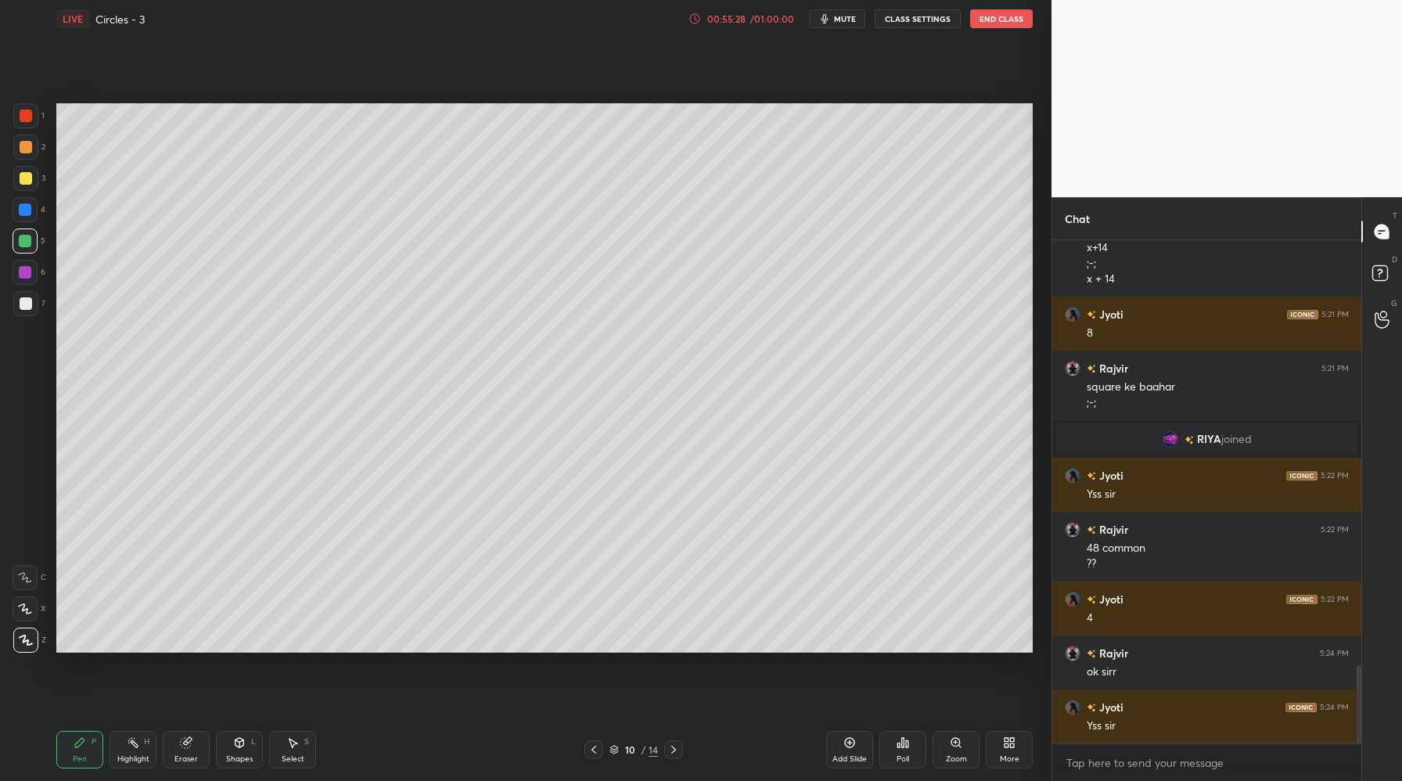
scroll to position [2719, 0]
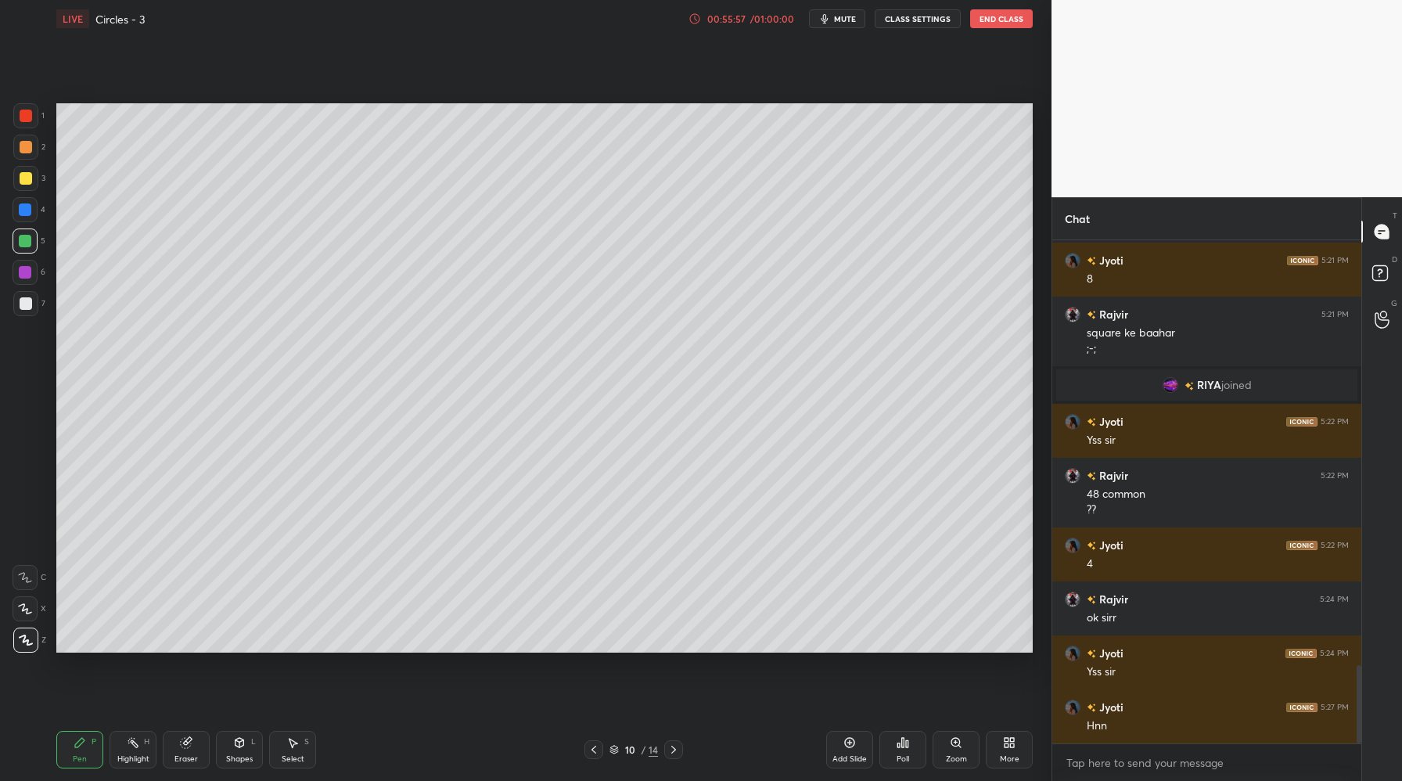
click at [851, 749] on div "Add Slide" at bounding box center [849, 750] width 47 height 38
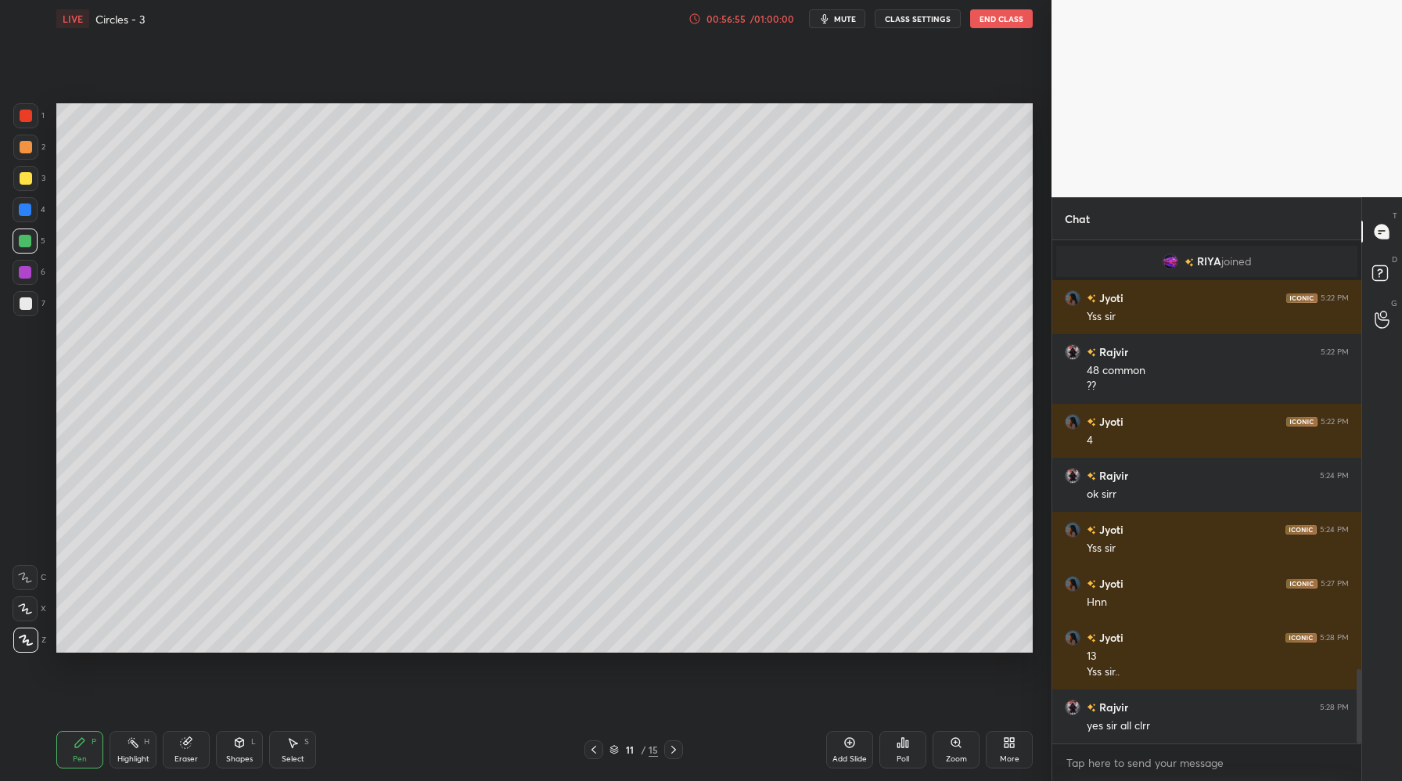
scroll to position [2897, 0]
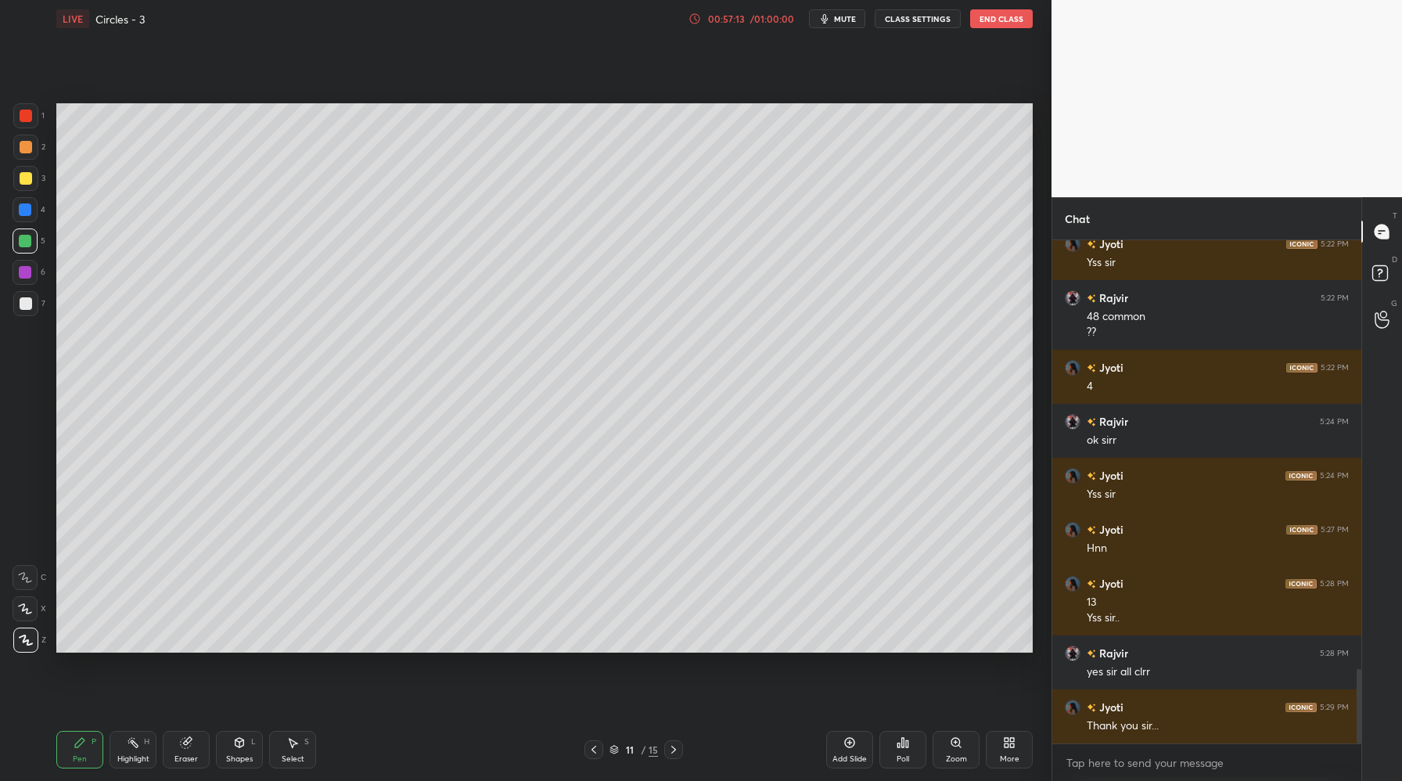
click at [673, 757] on div at bounding box center [673, 749] width 19 height 19
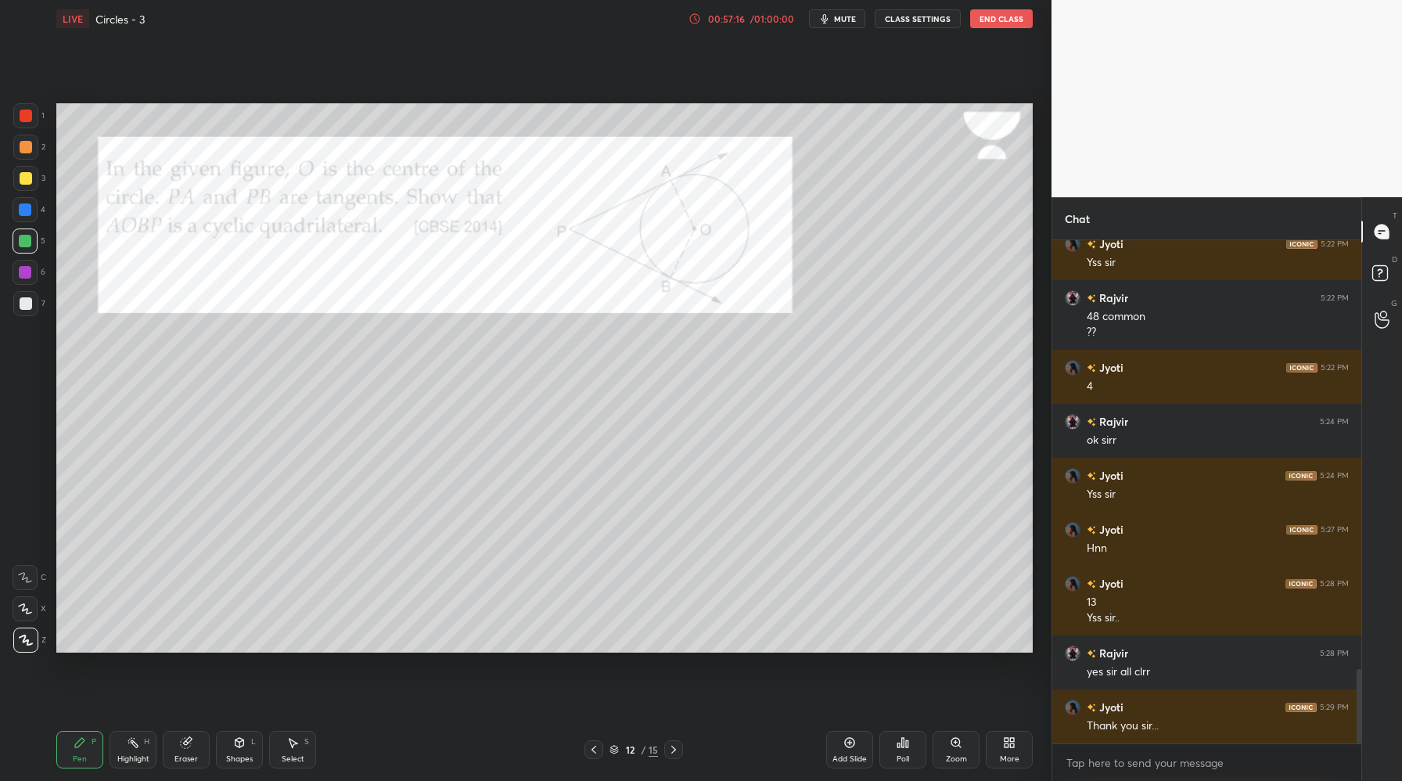
click at [595, 746] on icon at bounding box center [593, 750] width 5 height 8
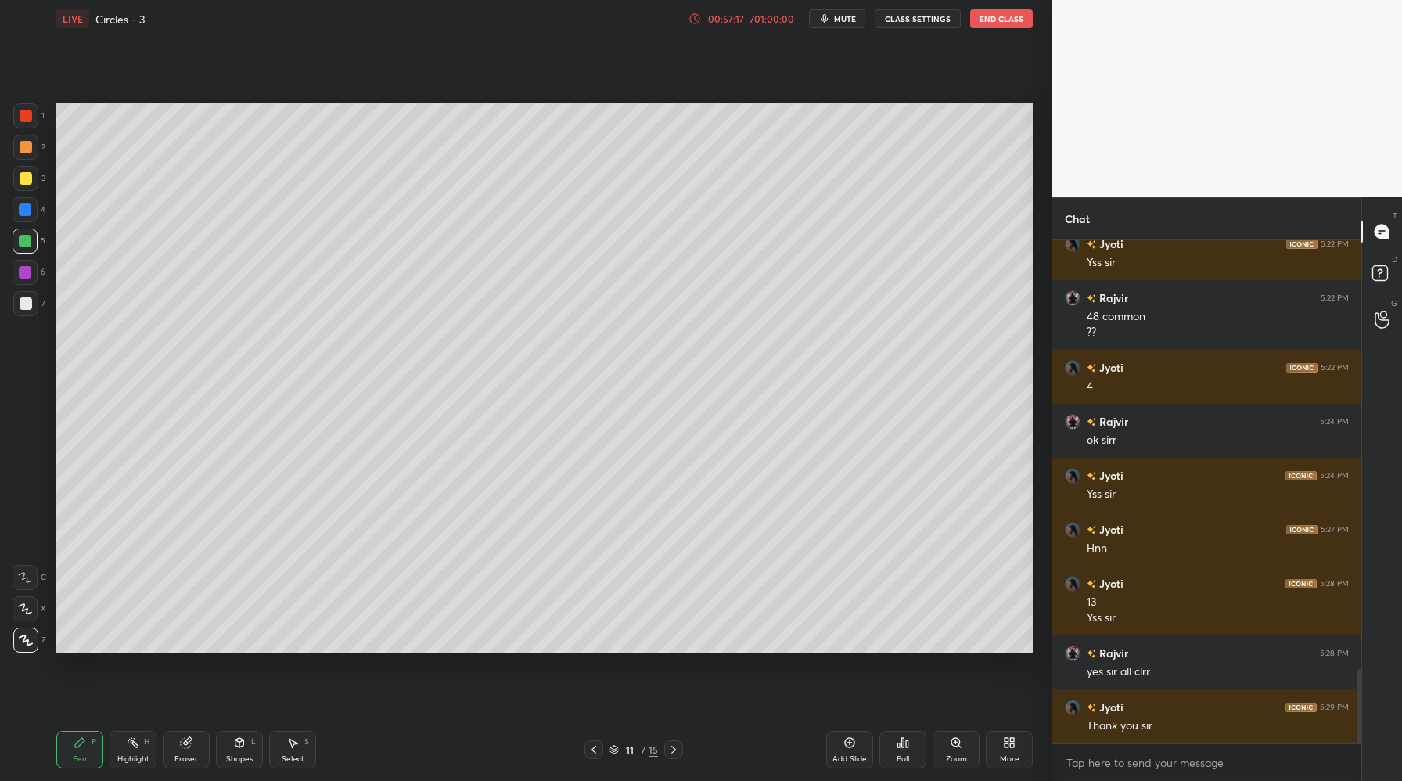
click at [595, 749] on icon at bounding box center [594, 749] width 13 height 13
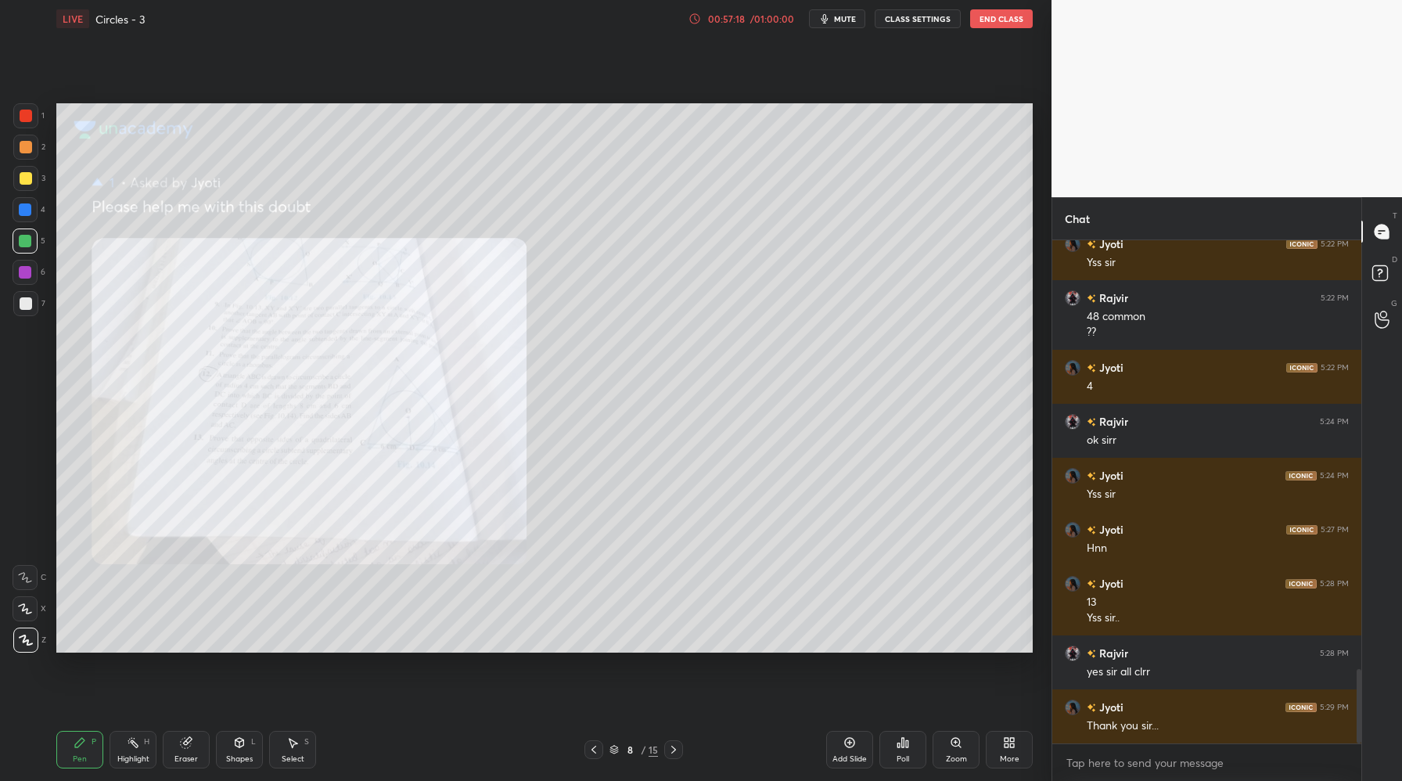
click at [597, 749] on icon at bounding box center [594, 749] width 13 height 13
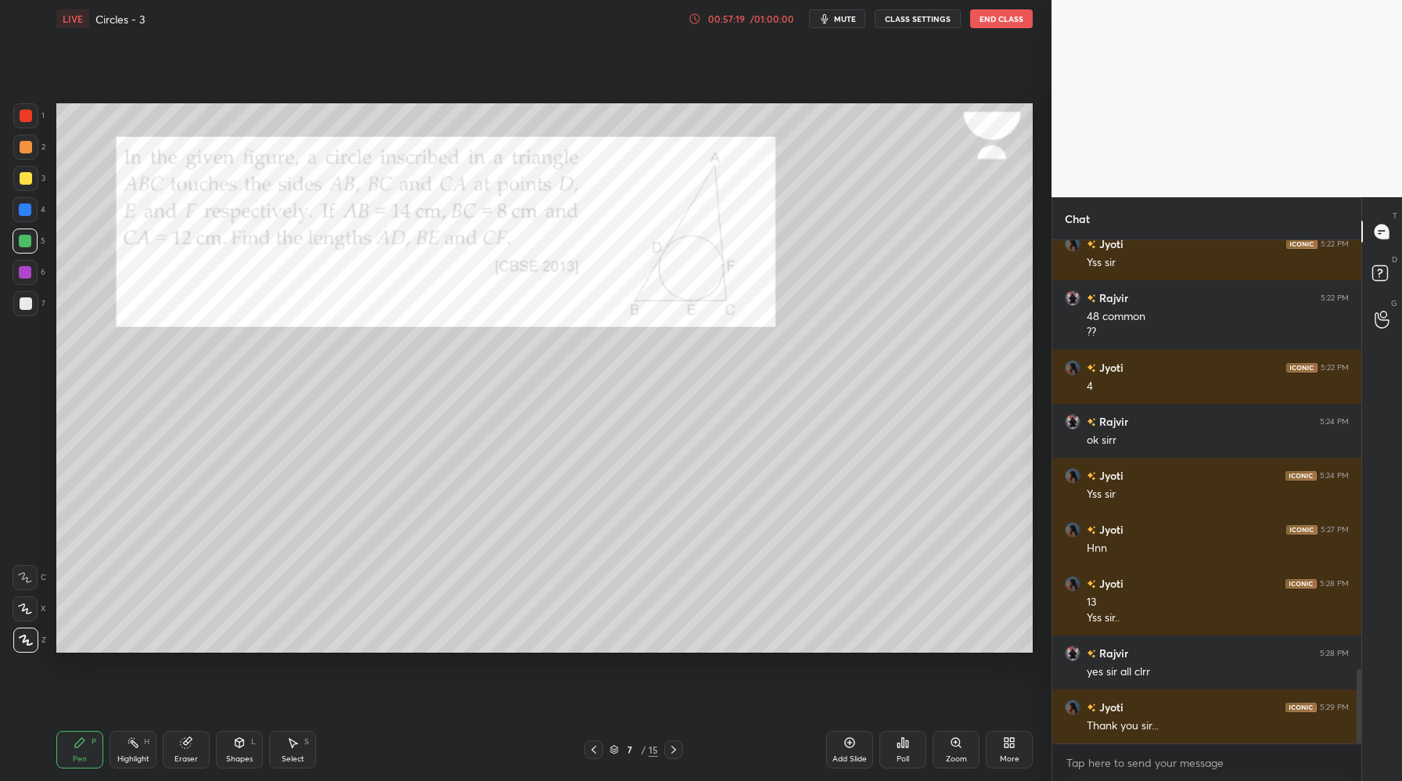
drag, startPoint x: 674, startPoint y: 745, endPoint x: 670, endPoint y: 737, distance: 8.7
click at [672, 744] on icon at bounding box center [673, 749] width 13 height 13
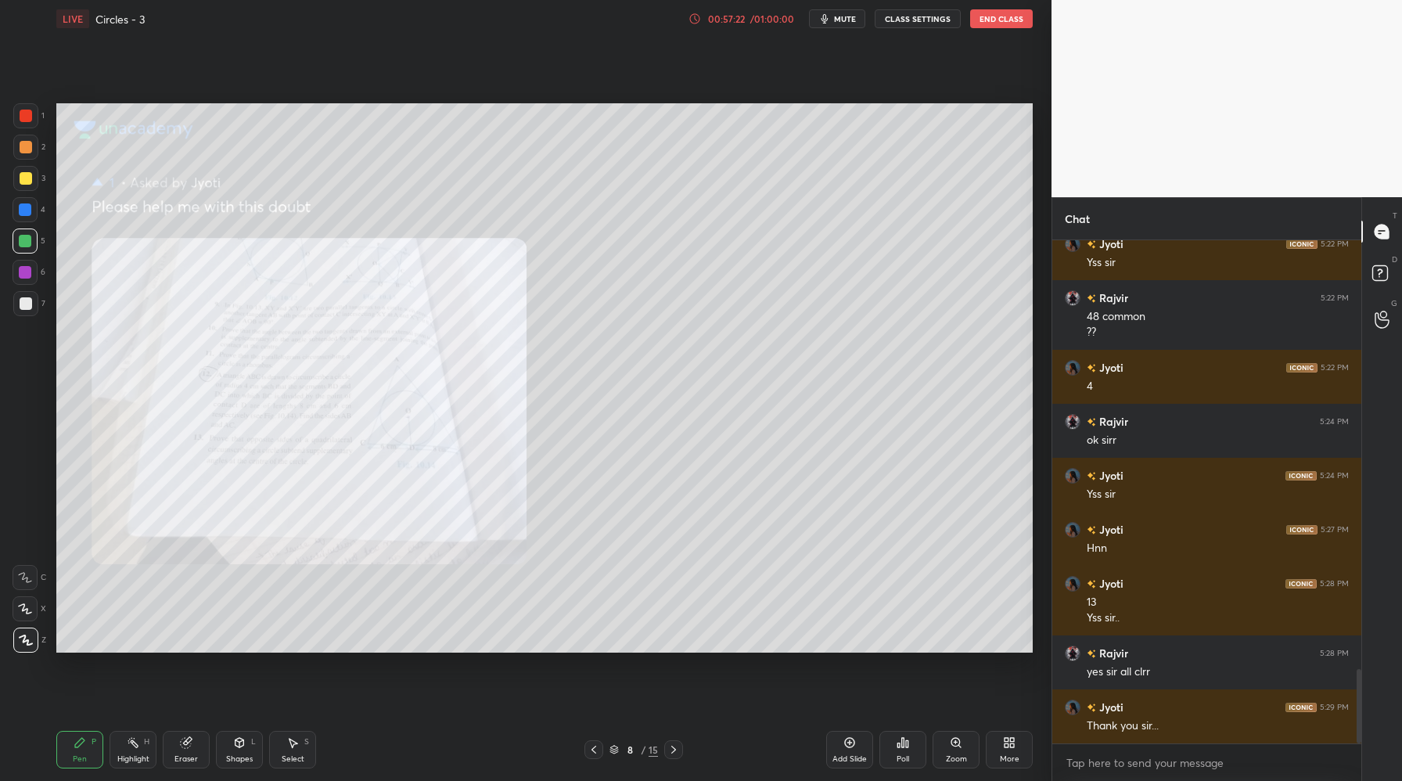
click at [679, 747] on icon at bounding box center [673, 749] width 13 height 13
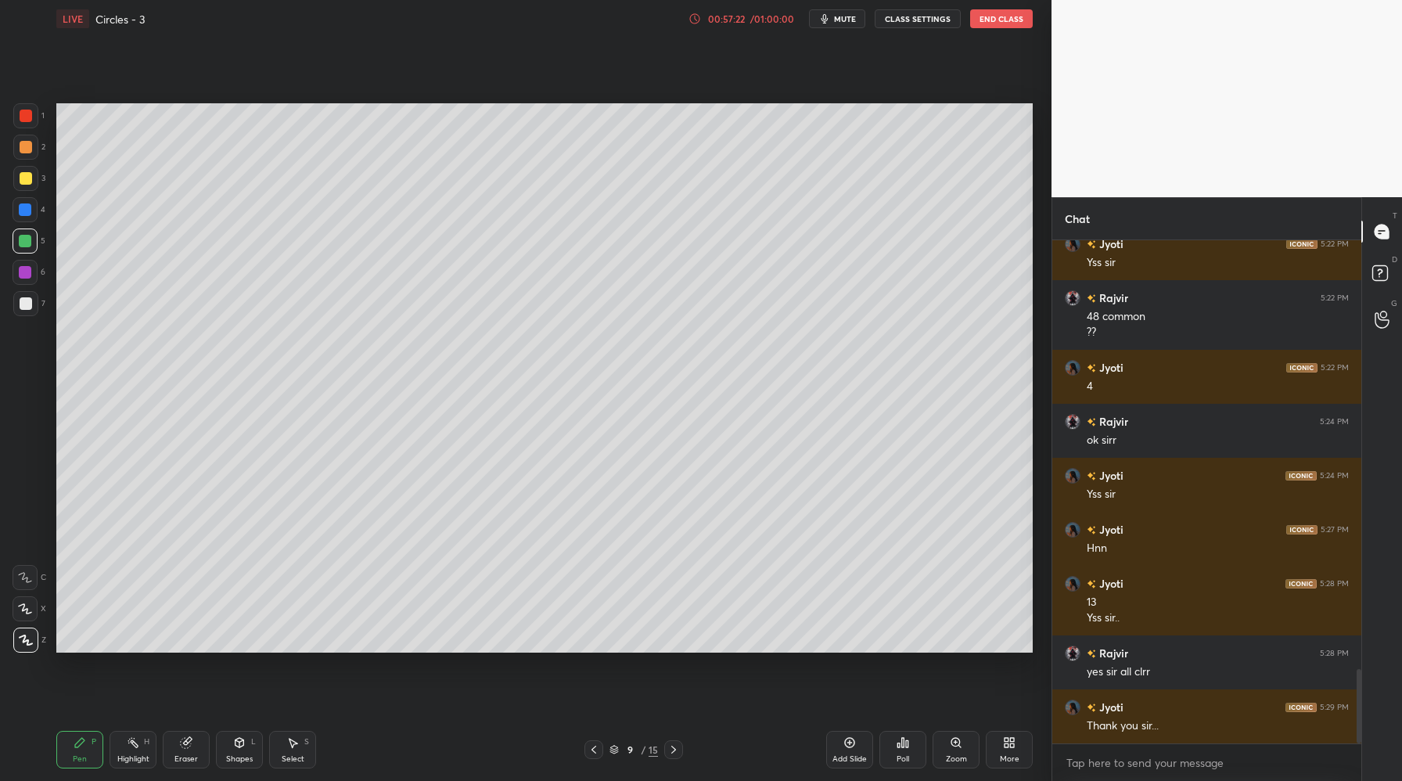
click at [676, 749] on icon at bounding box center [673, 749] width 13 height 13
drag, startPoint x: 676, startPoint y: 749, endPoint x: 674, endPoint y: 741, distance: 8.2
click at [677, 749] on icon at bounding box center [673, 749] width 13 height 13
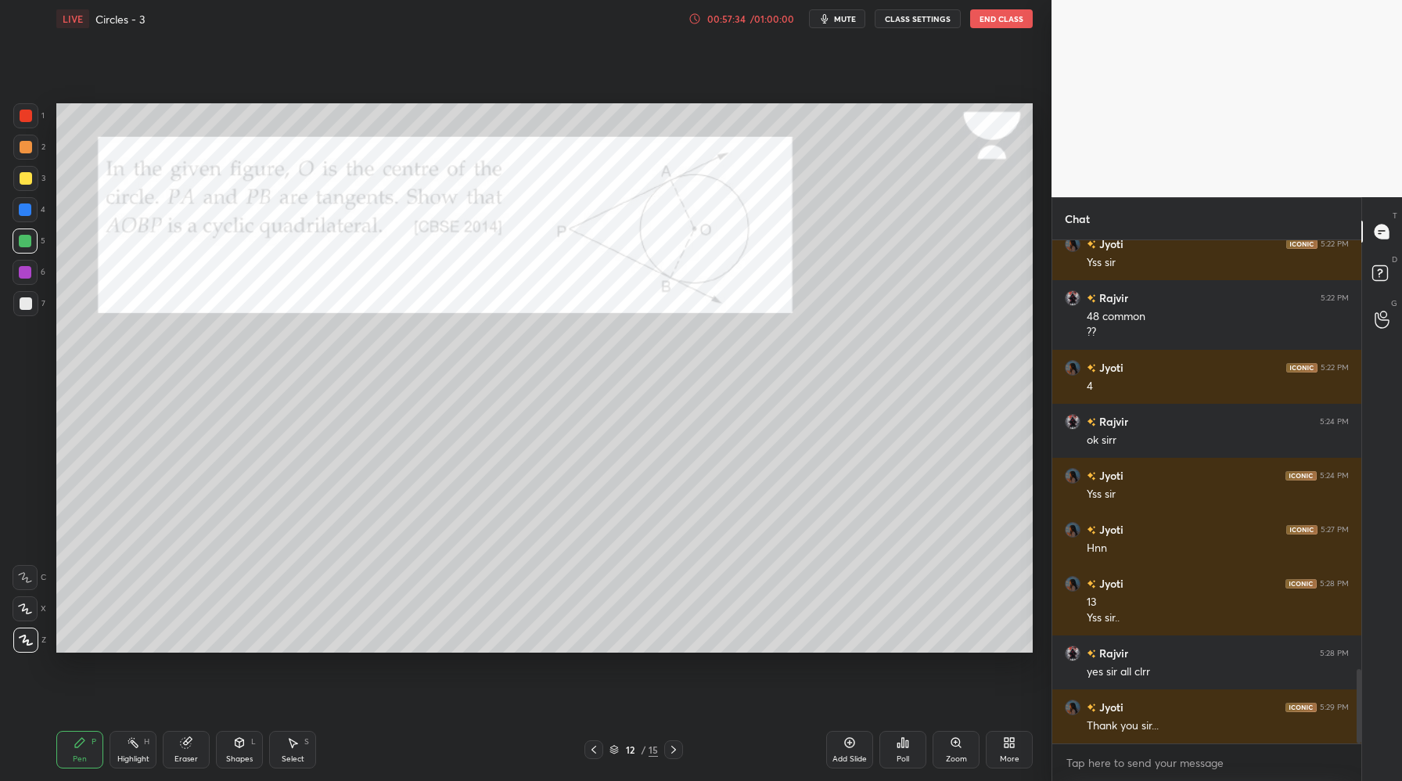
click at [23, 115] on div at bounding box center [26, 116] width 13 height 13
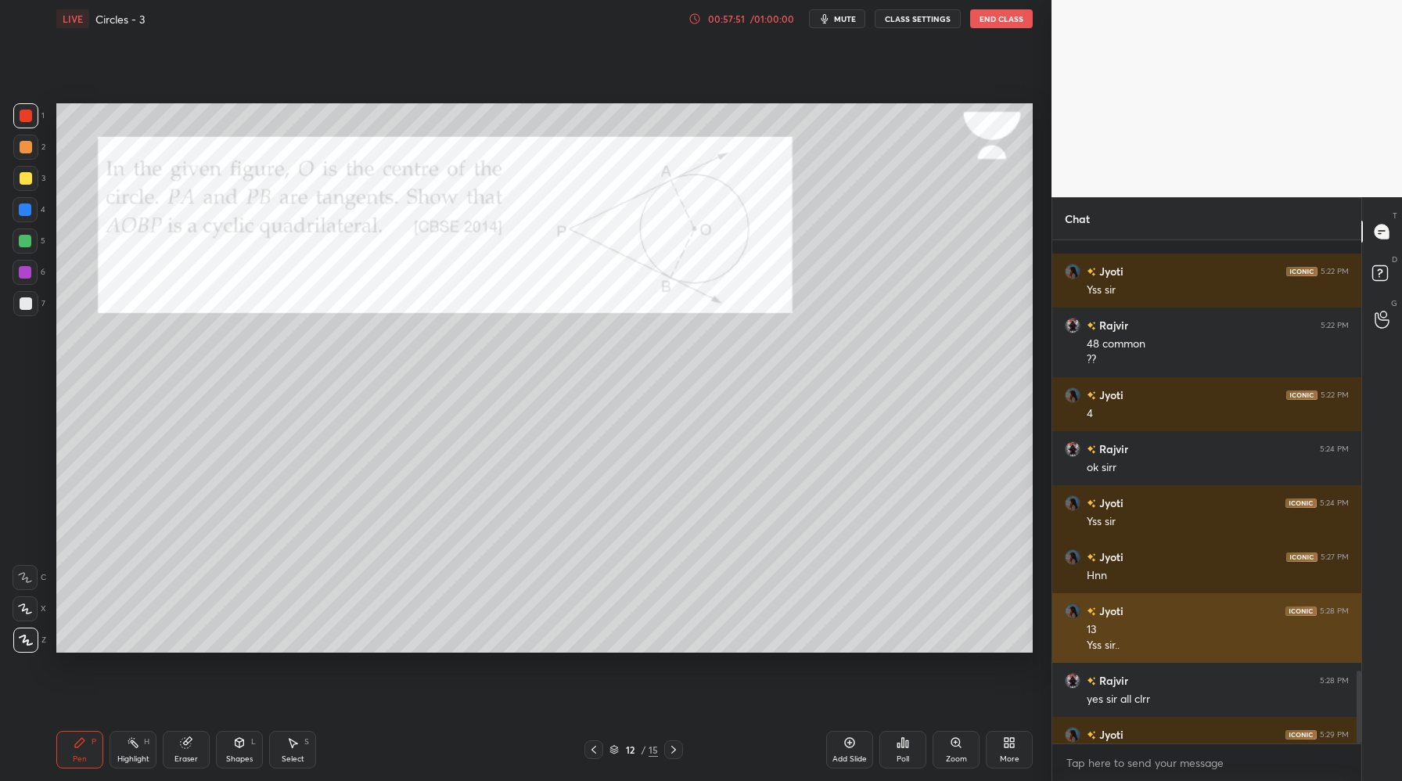
scroll to position [2967, 0]
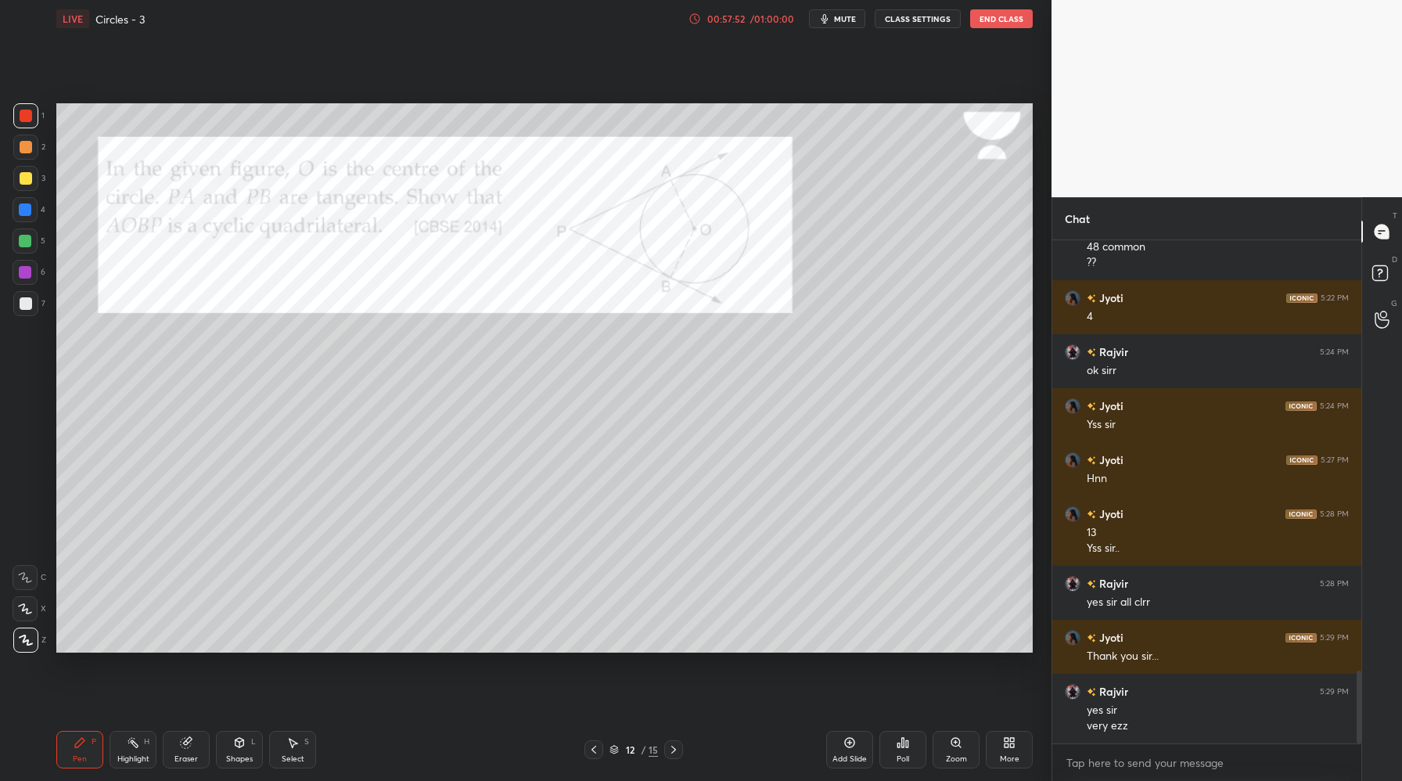
click at [675, 745] on icon at bounding box center [673, 749] width 13 height 13
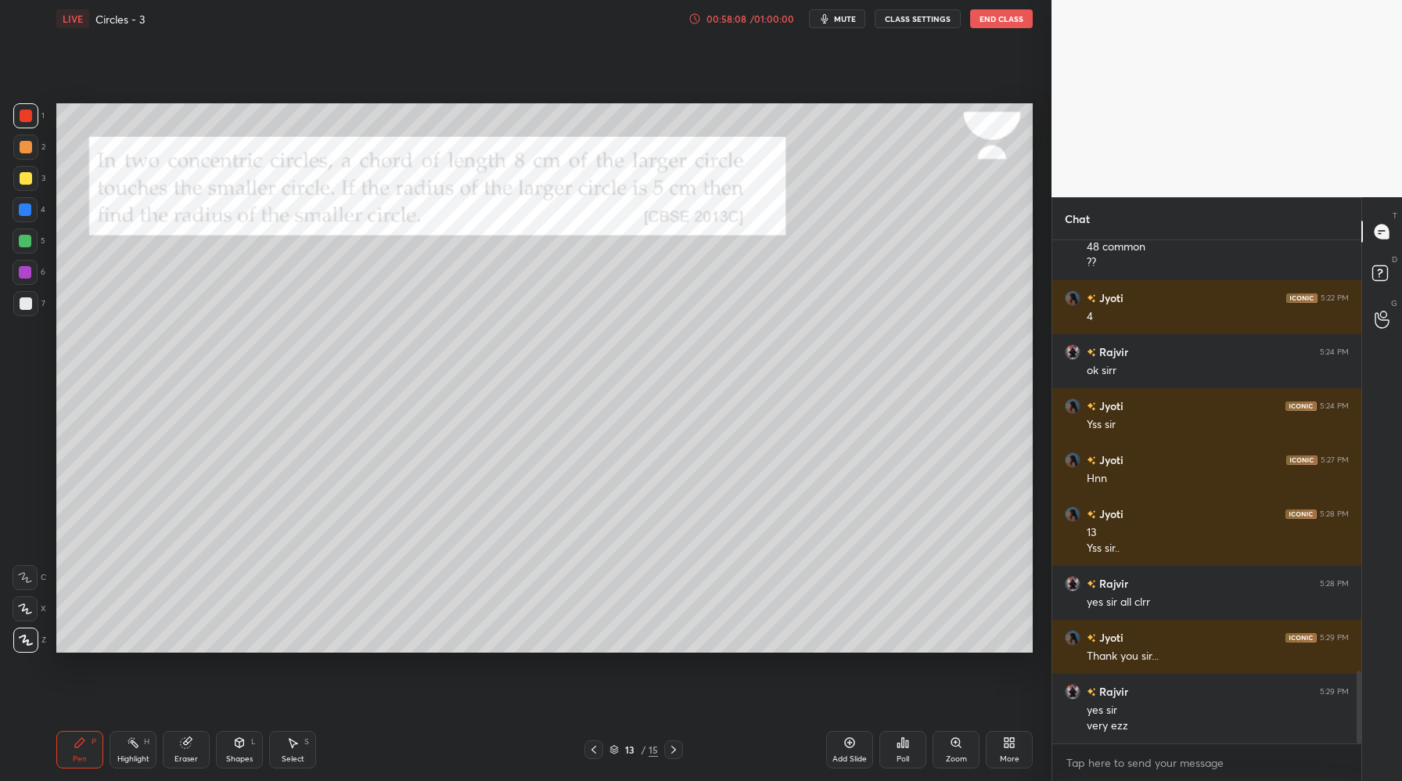
drag, startPoint x: 27, startPoint y: 300, endPoint x: 56, endPoint y: 329, distance: 41.5
click at [27, 302] on div at bounding box center [26, 303] width 13 height 13
click at [24, 174] on div at bounding box center [26, 178] width 13 height 13
drag, startPoint x: 23, startPoint y: 145, endPoint x: 55, endPoint y: 173, distance: 42.1
click at [24, 147] on div at bounding box center [26, 147] width 13 height 13
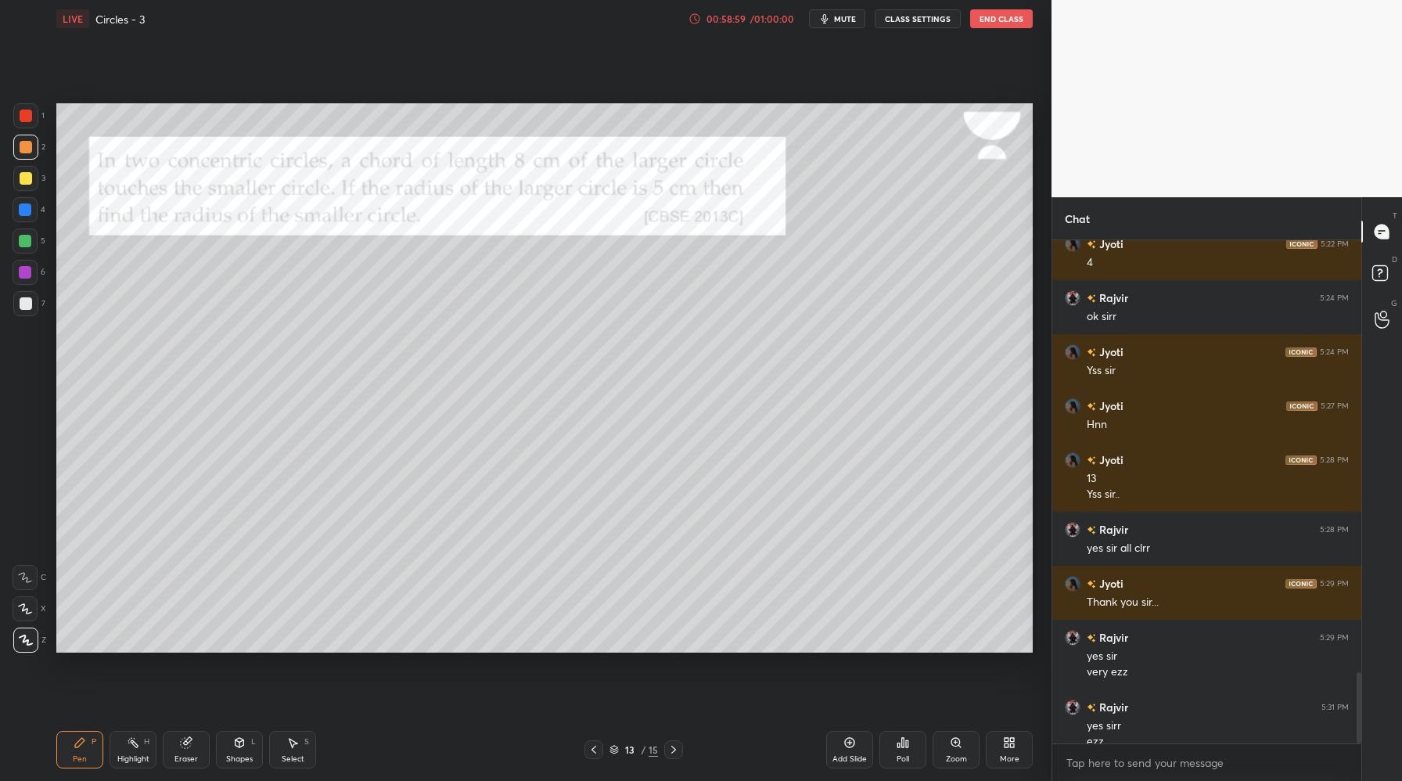
scroll to position [3036, 0]
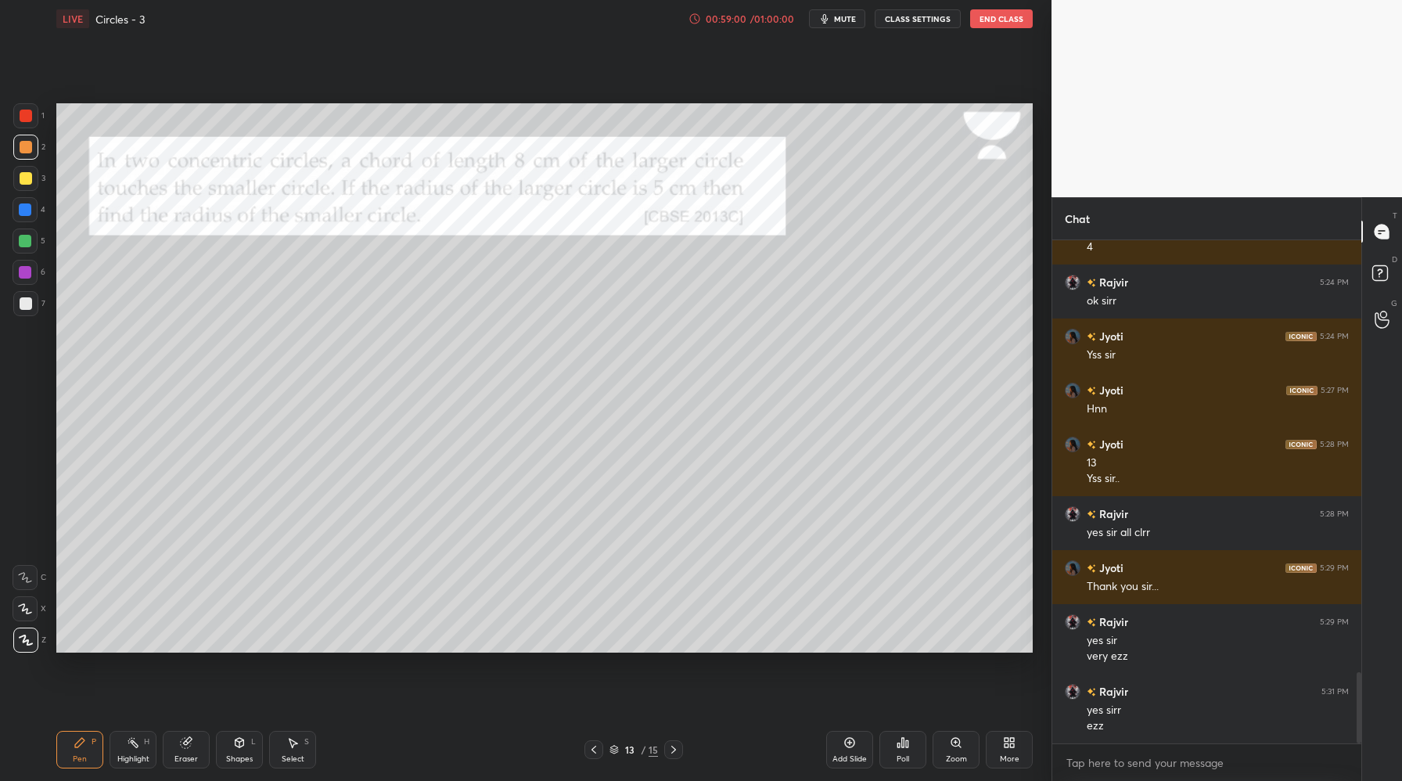
click at [672, 754] on icon at bounding box center [673, 749] width 13 height 13
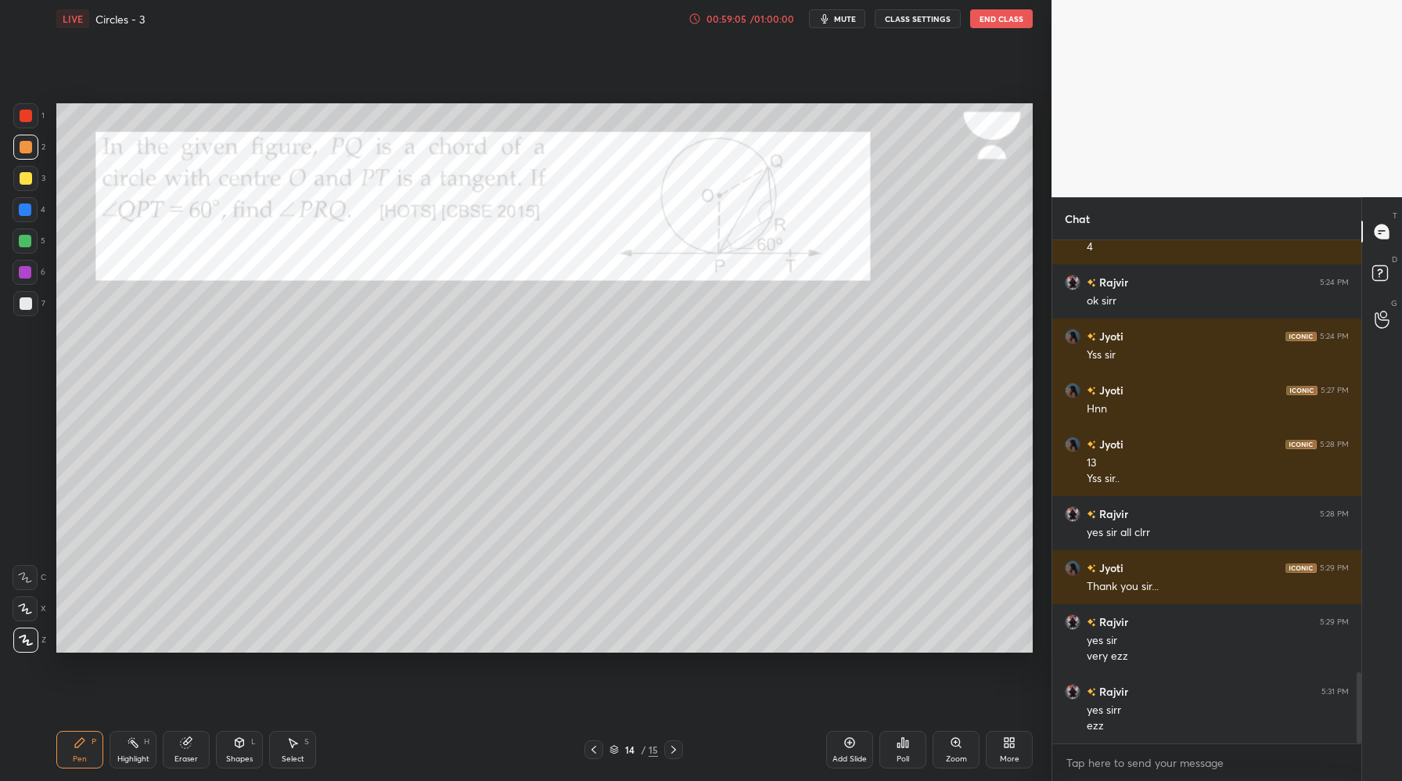
click at [31, 113] on div at bounding box center [26, 116] width 13 height 13
click at [672, 746] on icon at bounding box center [673, 749] width 13 height 13
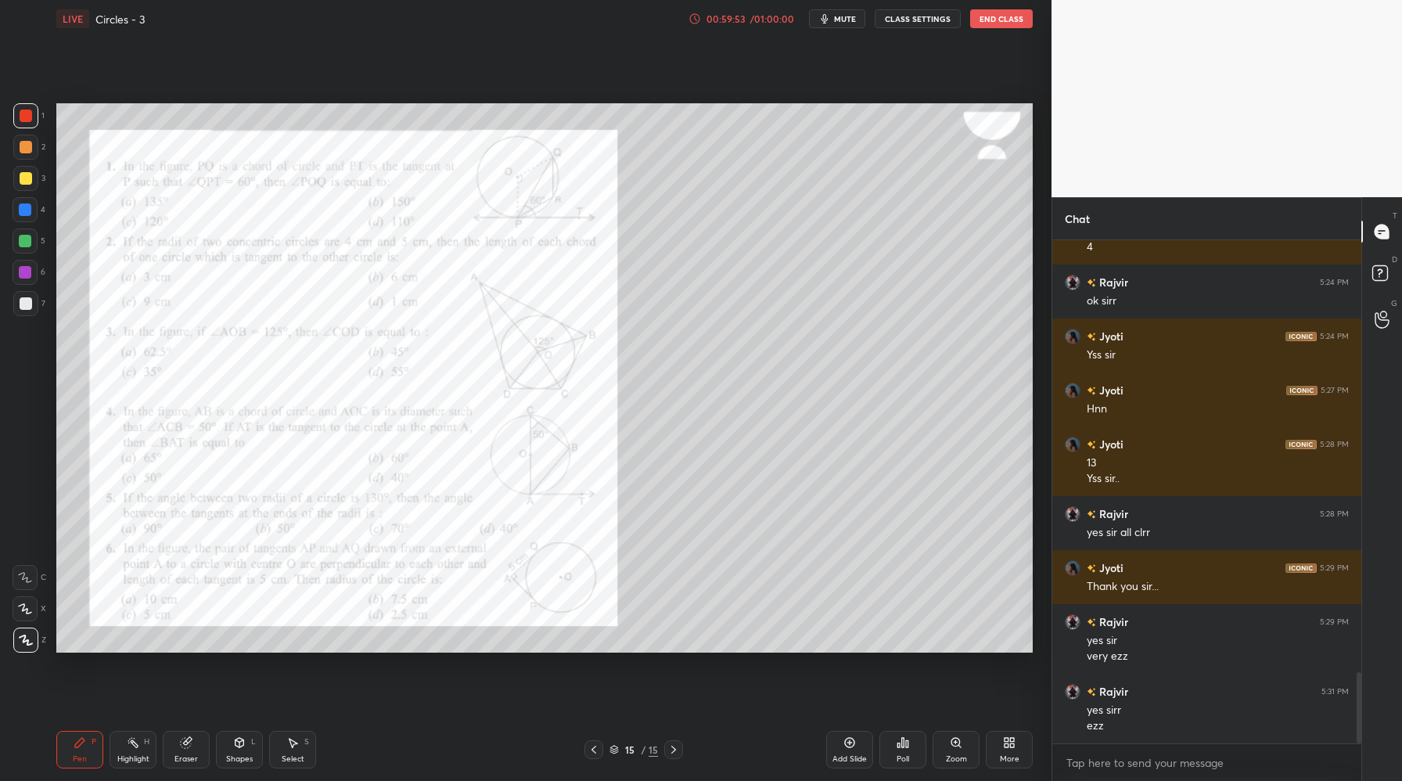
click at [1001, 21] on button "End Class" at bounding box center [1001, 18] width 63 height 19
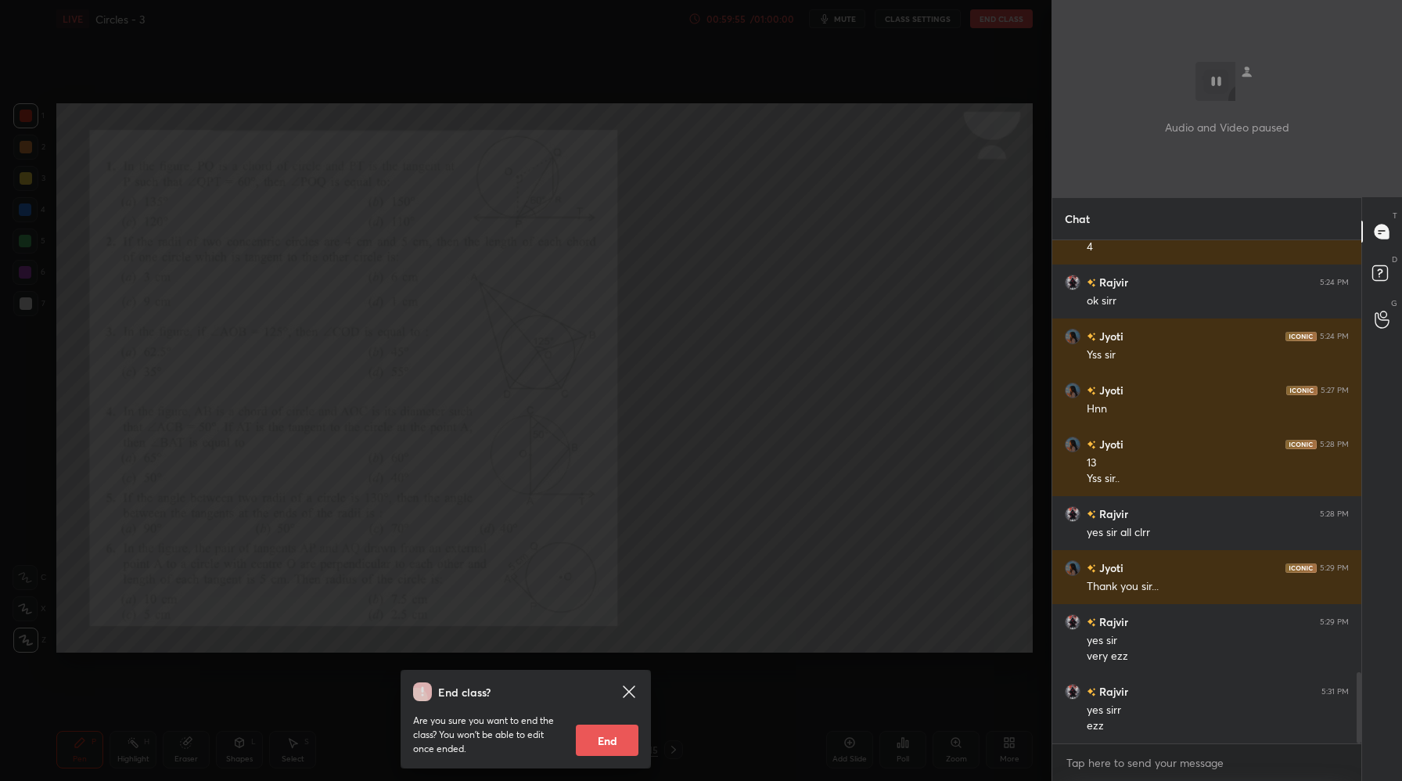
click at [605, 749] on button "End" at bounding box center [607, 739] width 63 height 31
type textarea "x"
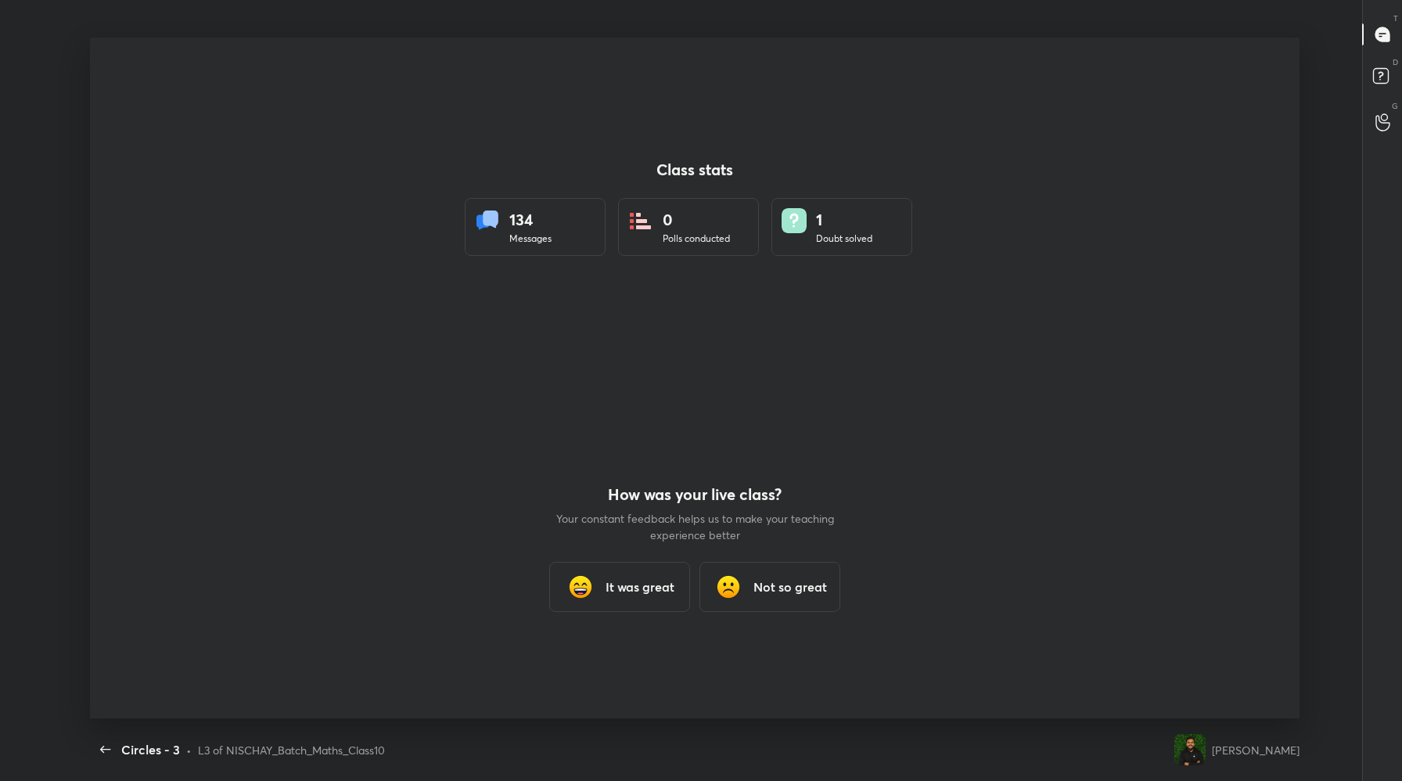
scroll to position [0, 0]
